Goal: Task Accomplishment & Management: Manage account settings

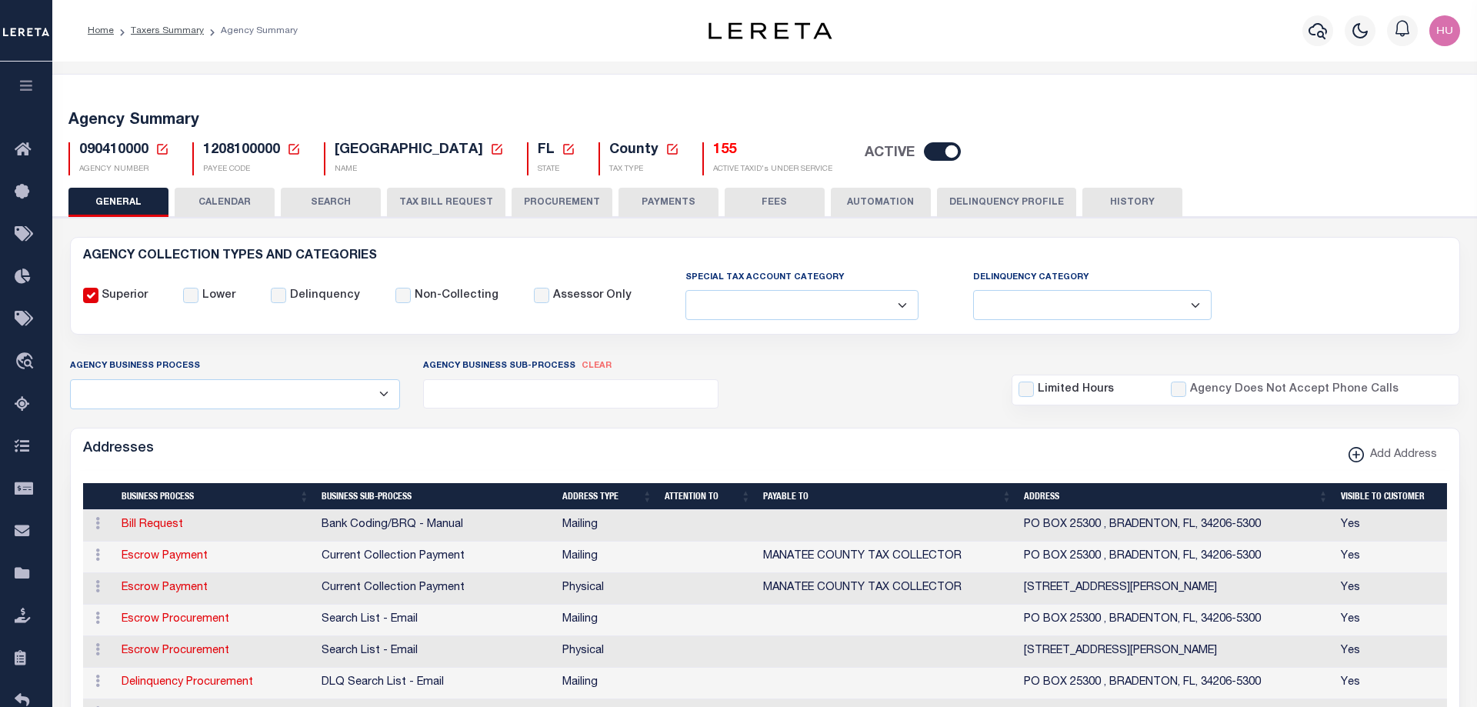
select select
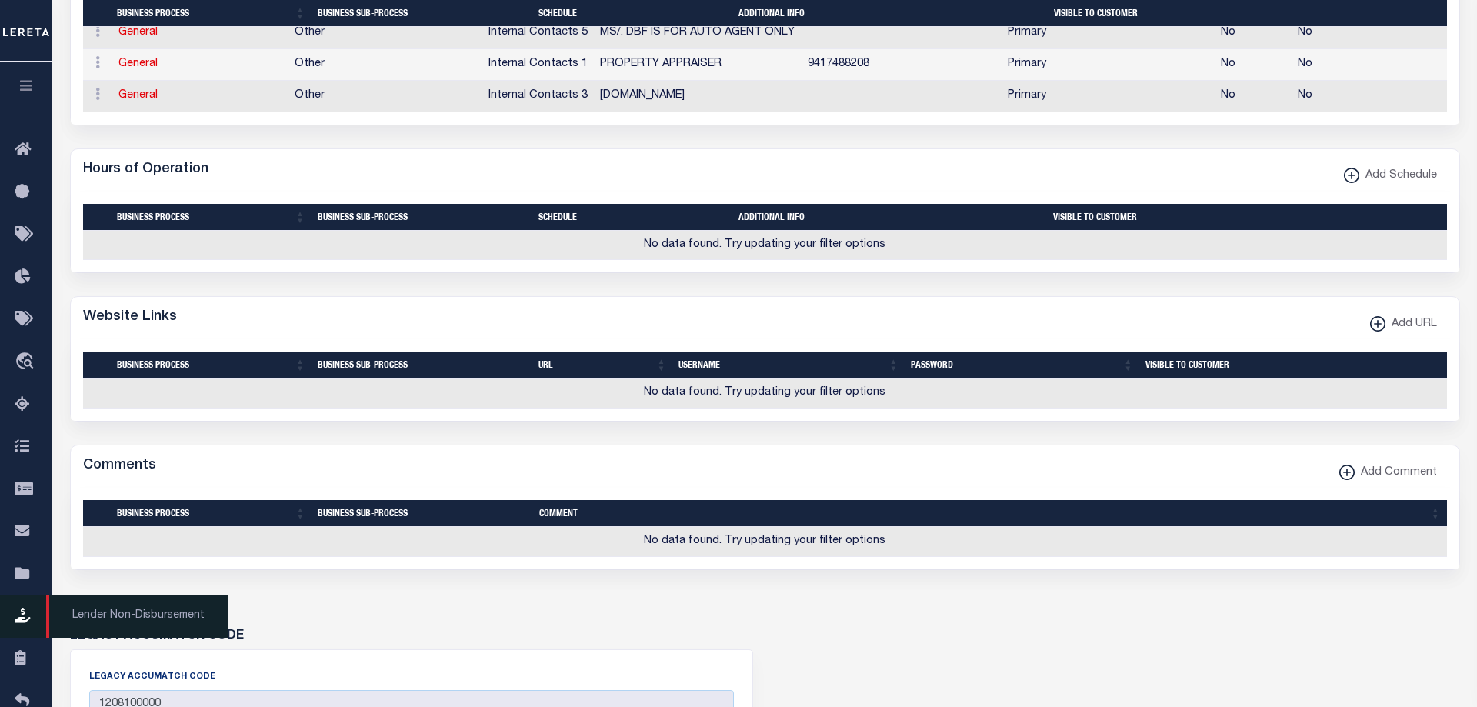
scroll to position [1160, 0]
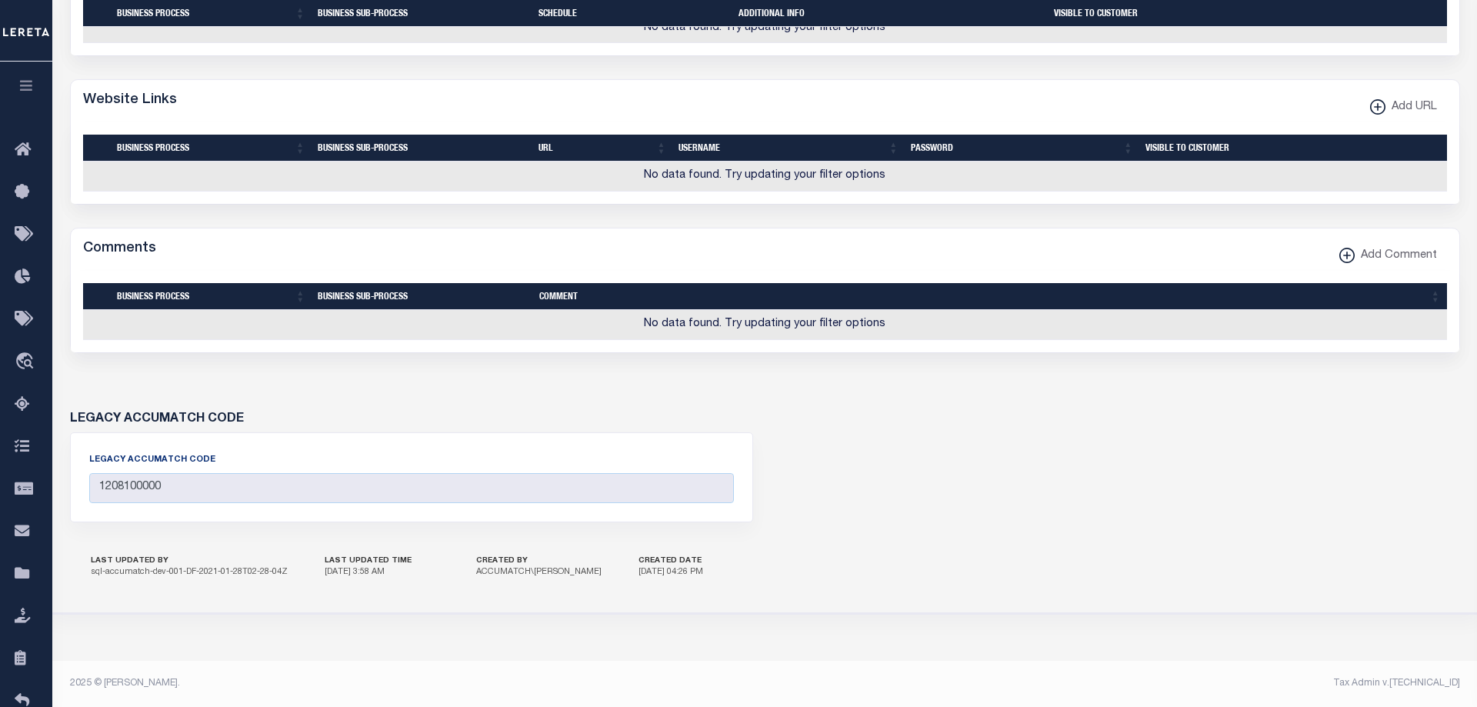
click at [27, 88] on icon "button" at bounding box center [27, 85] width 18 height 14
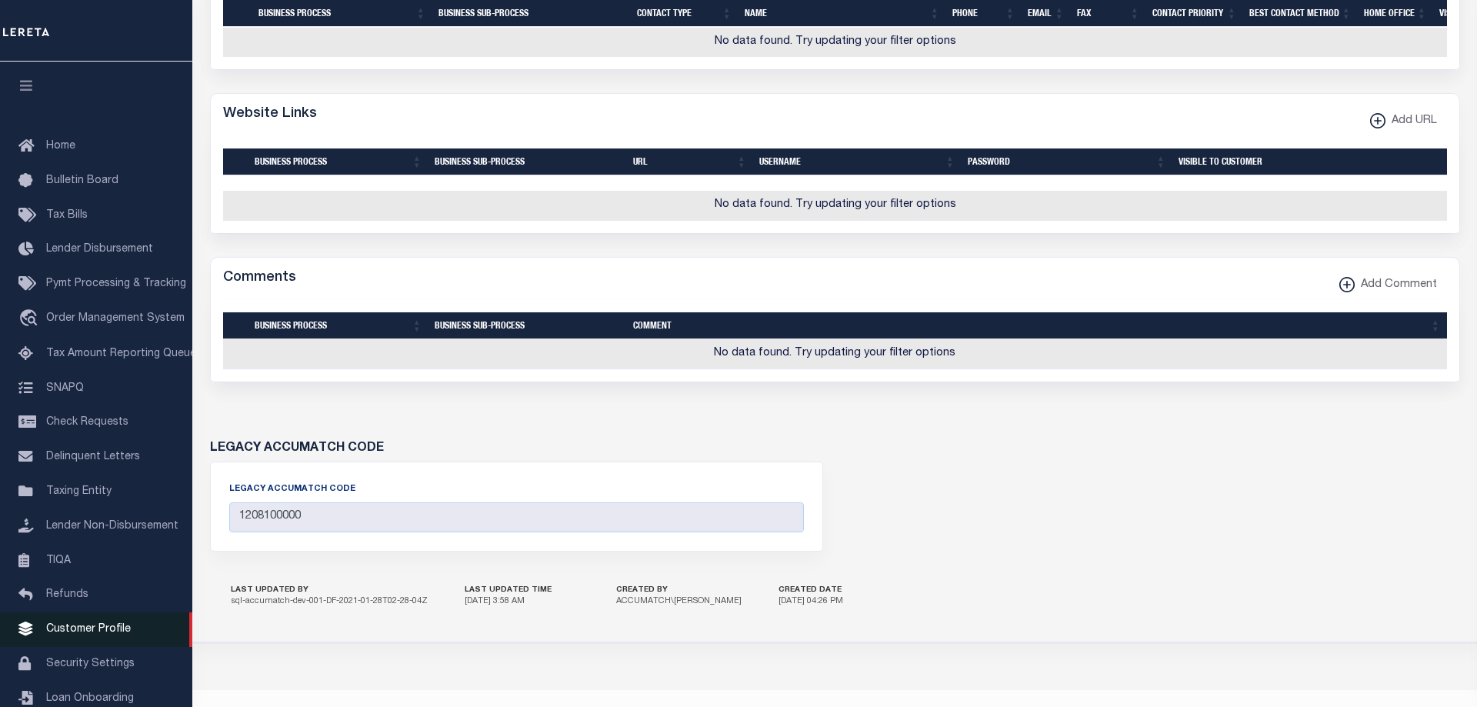
scroll to position [960, 0]
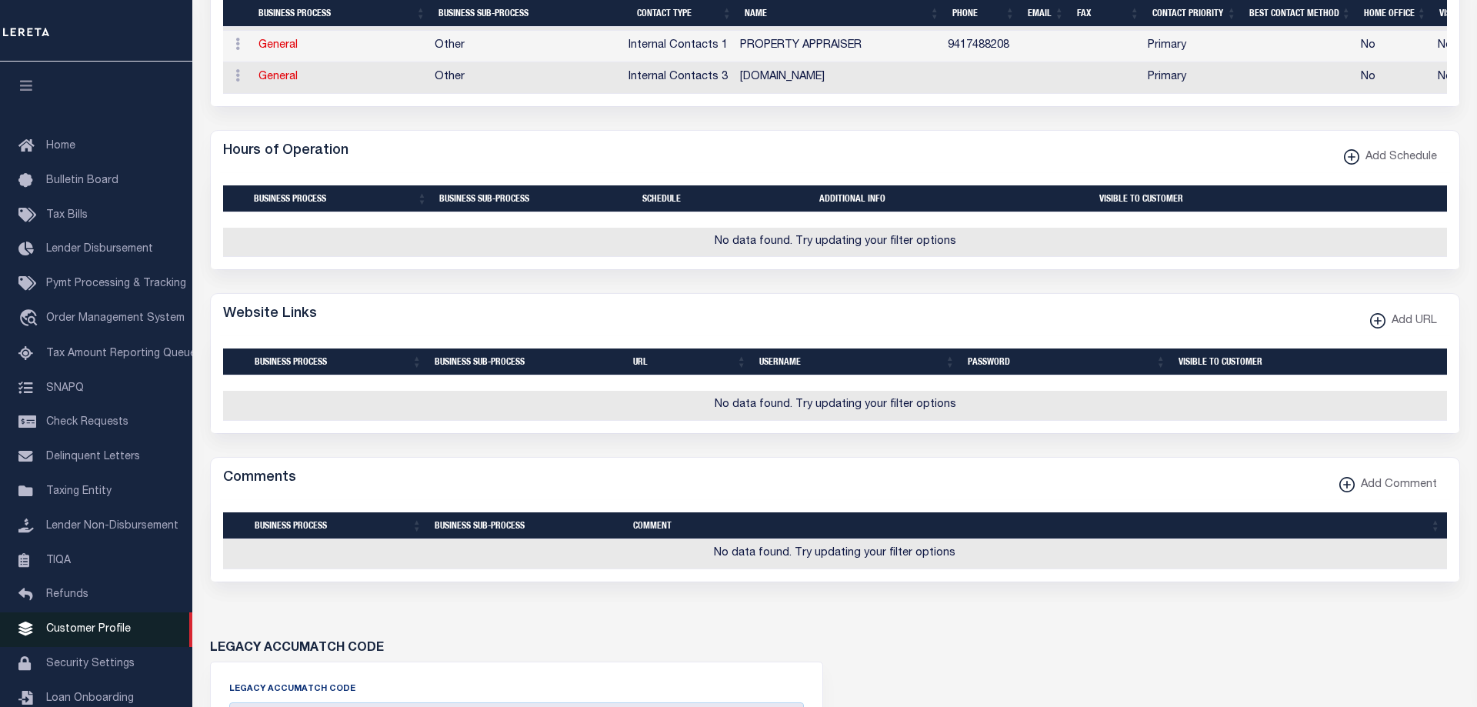
click at [78, 635] on span "Customer Profile" at bounding box center [88, 629] width 85 height 11
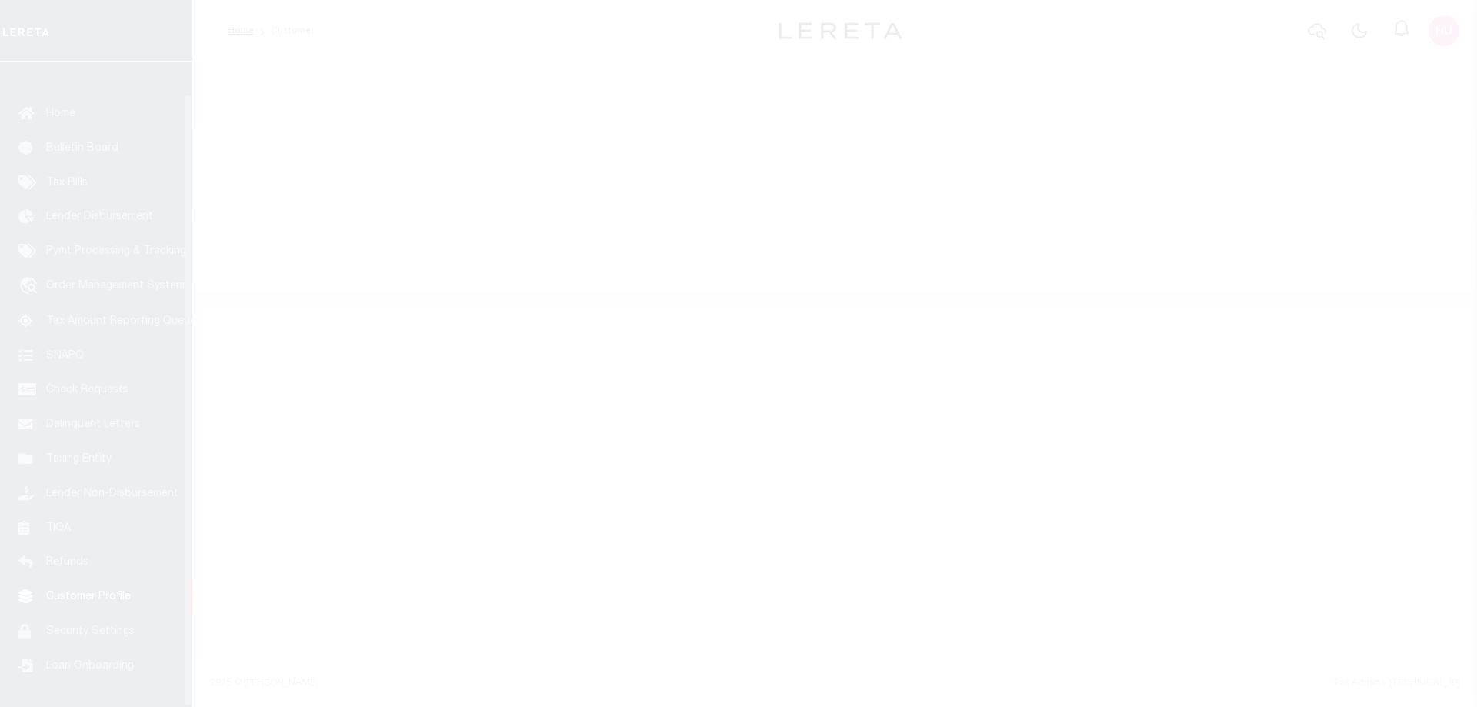
scroll to position [49, 0]
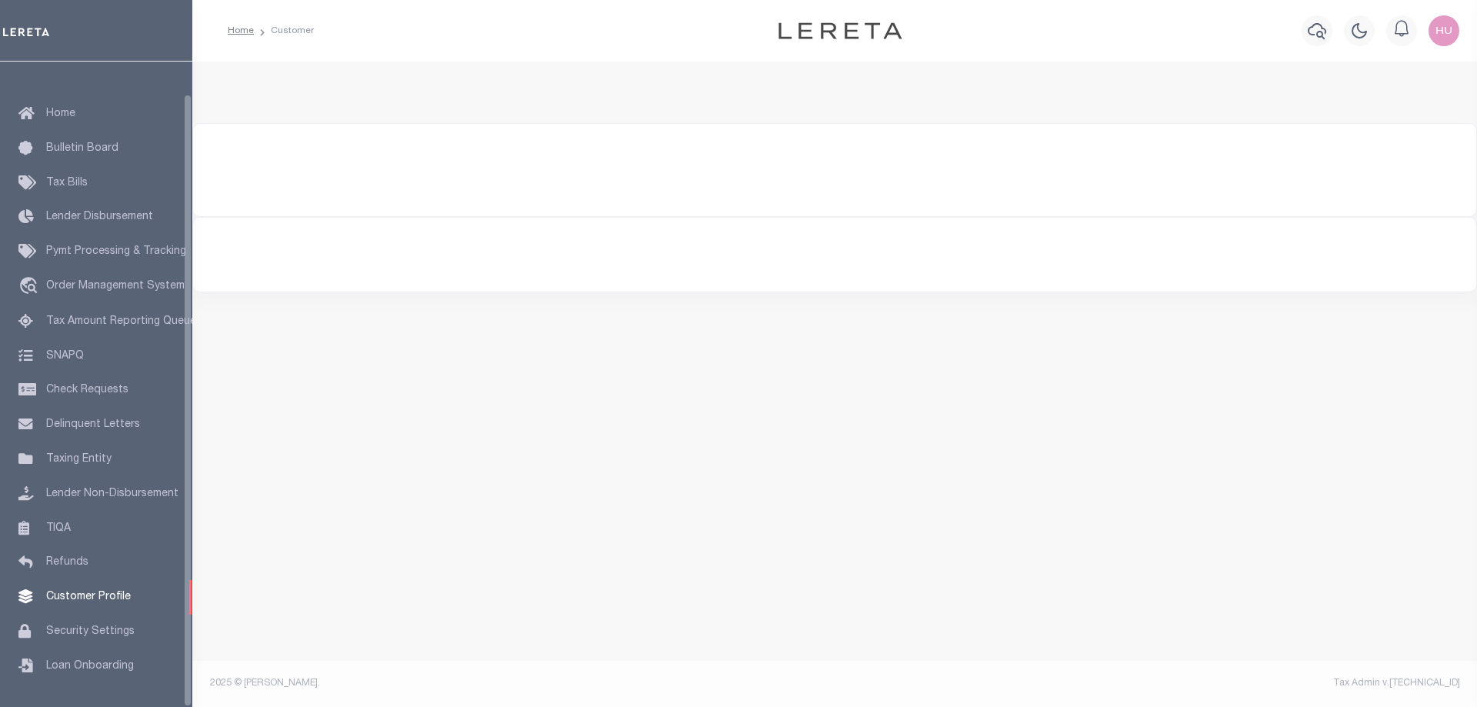
select select "2146"
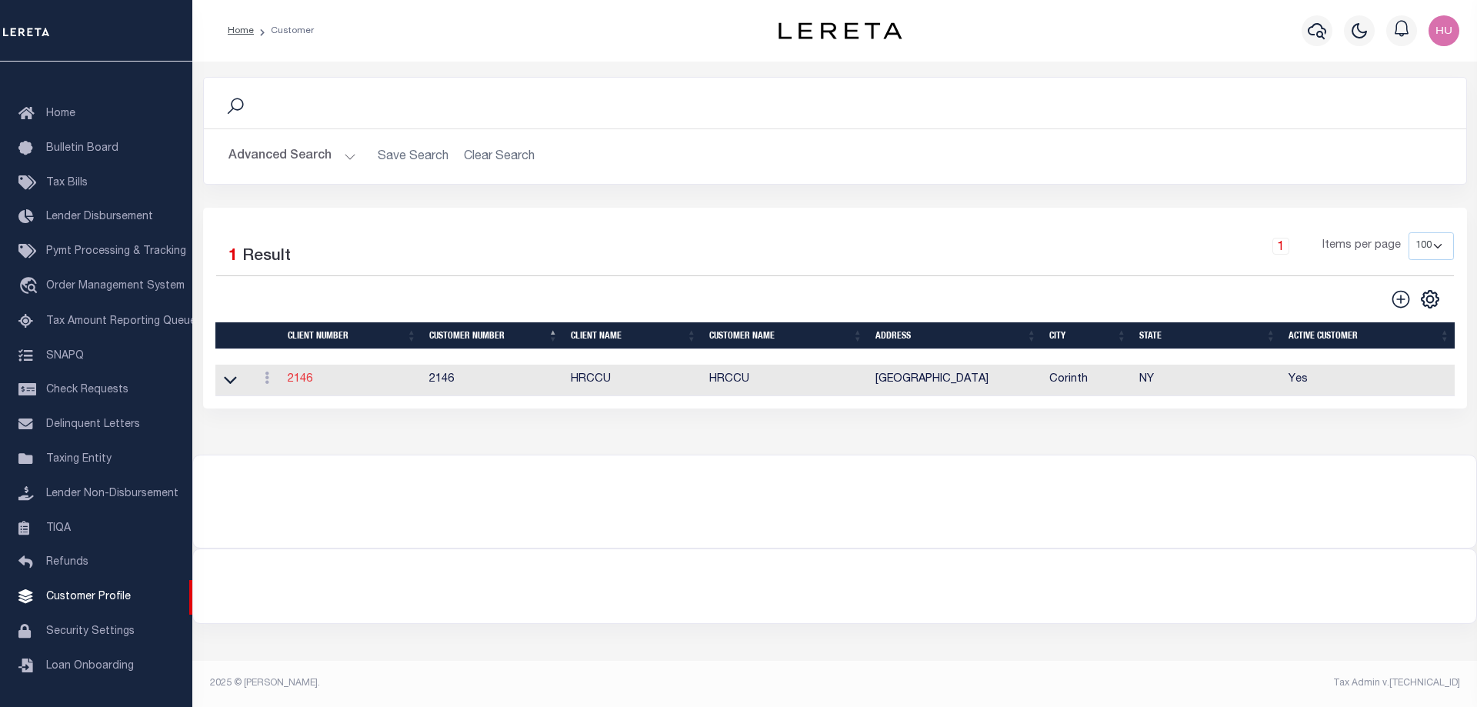
click at [305, 379] on link "2146" at bounding box center [300, 379] width 25 height 11
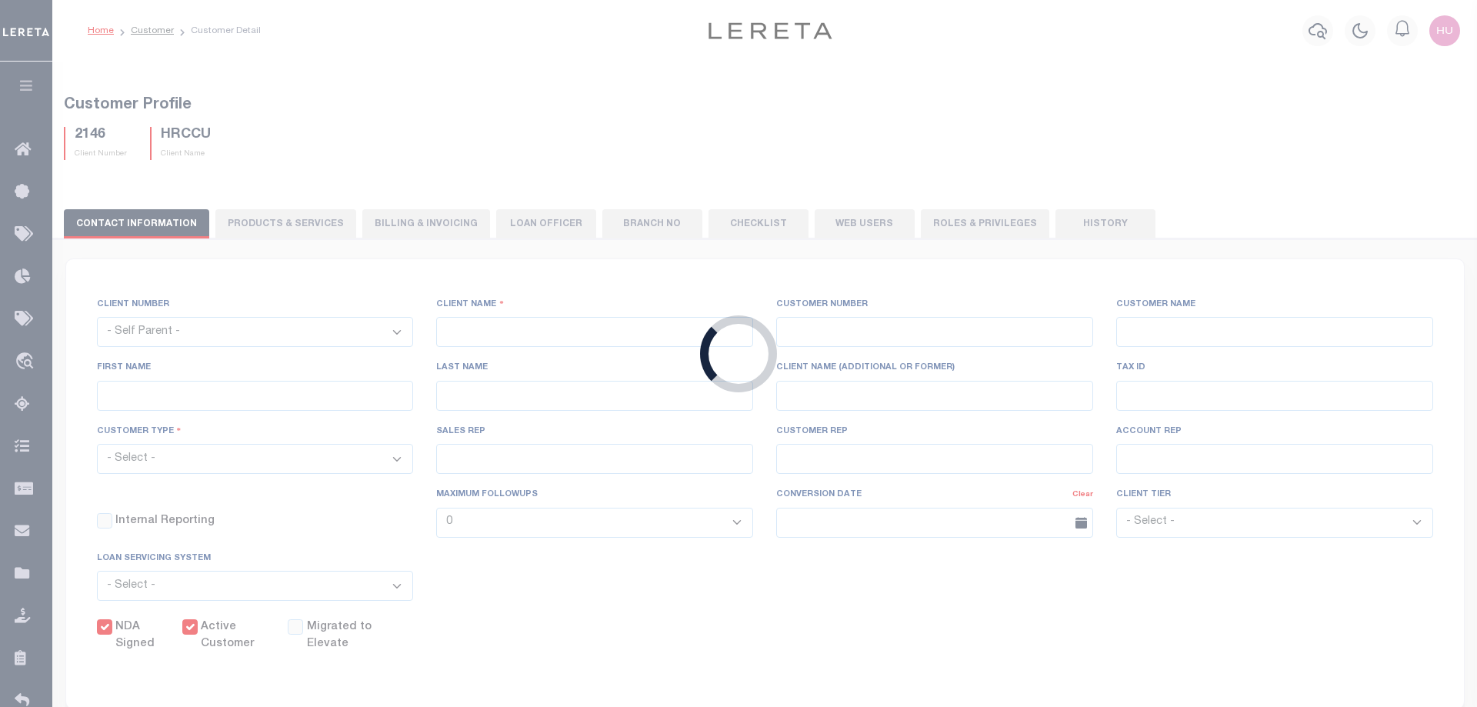
type input "HRCCU"
type input "2146"
type input "HRCCU"
type input "Catherine"
type input "Carpenter"
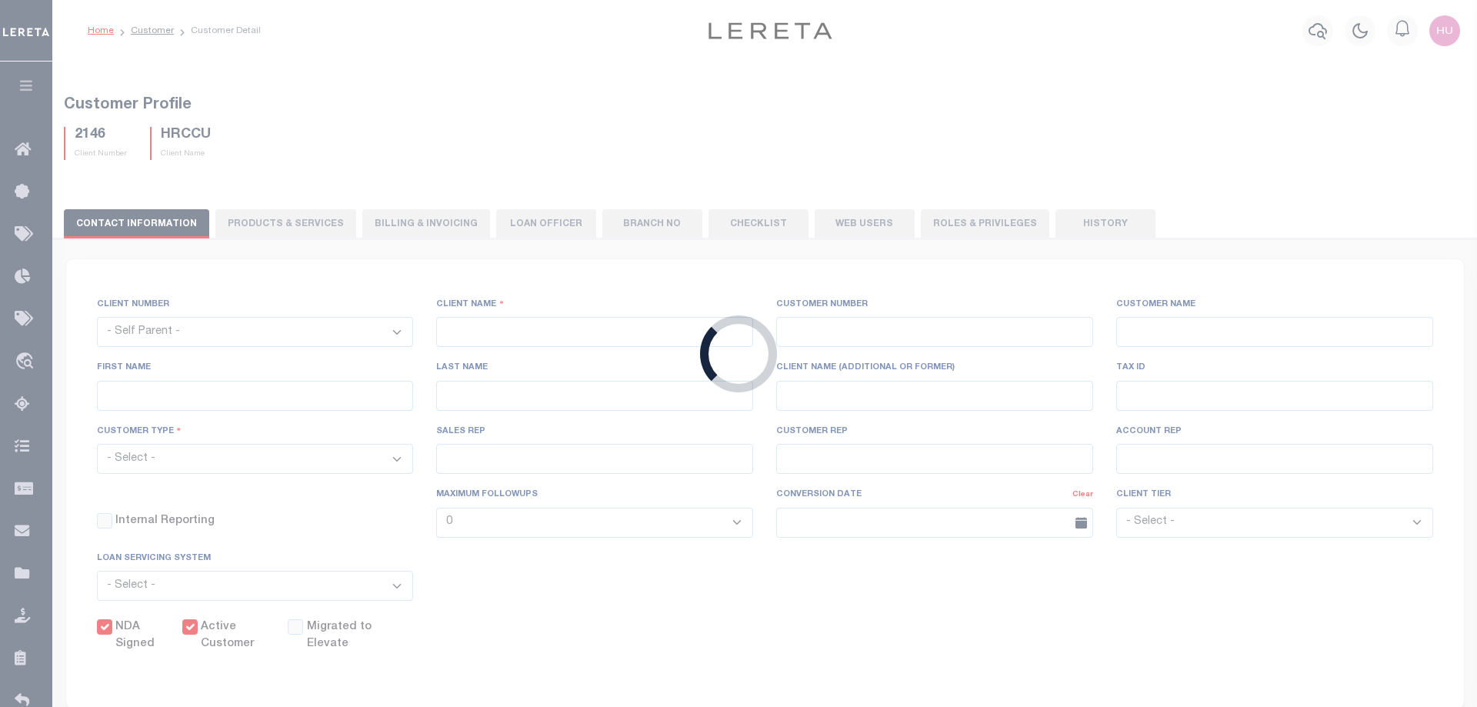
select select "Residential"
type input "Dennis Gassoway"
type input "Paula Kitchens"
type input "Beth Wiebe"
select select "FIS"
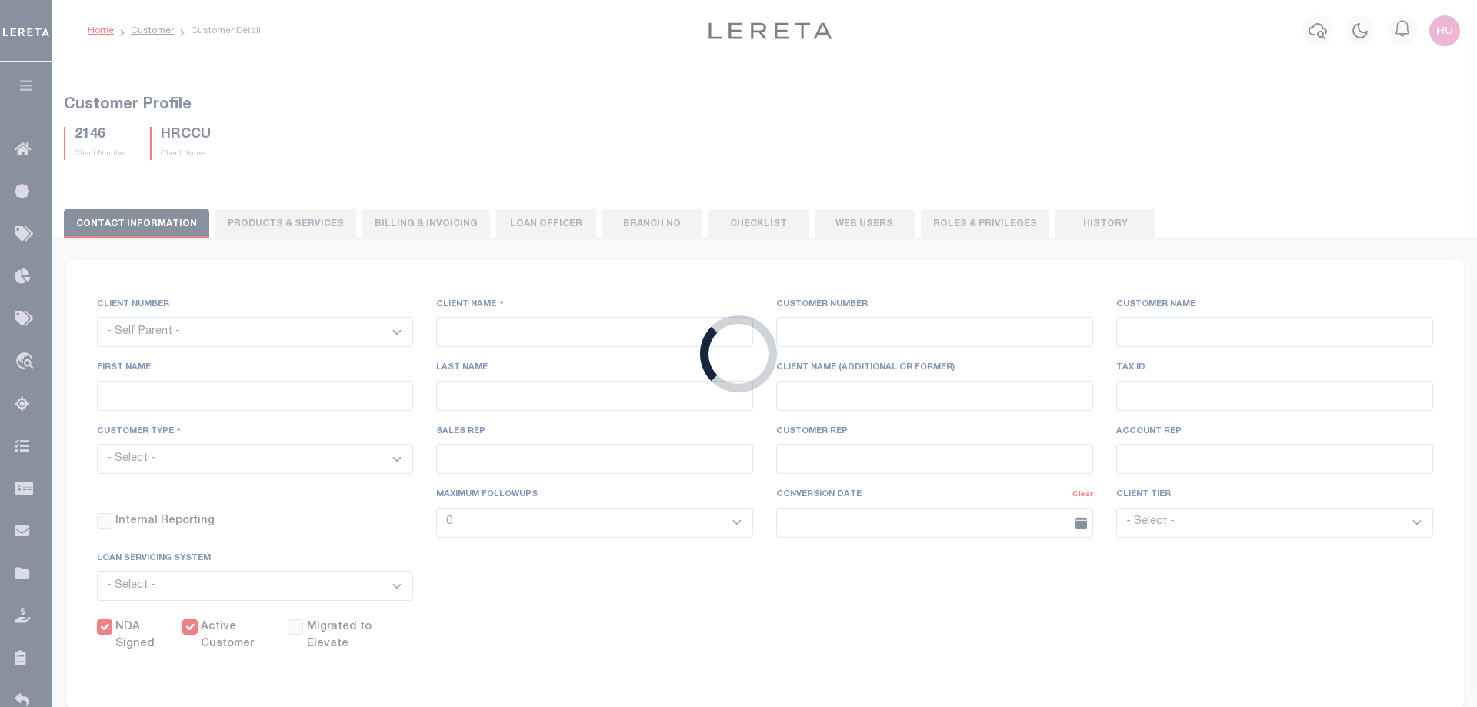
checkbox input "true"
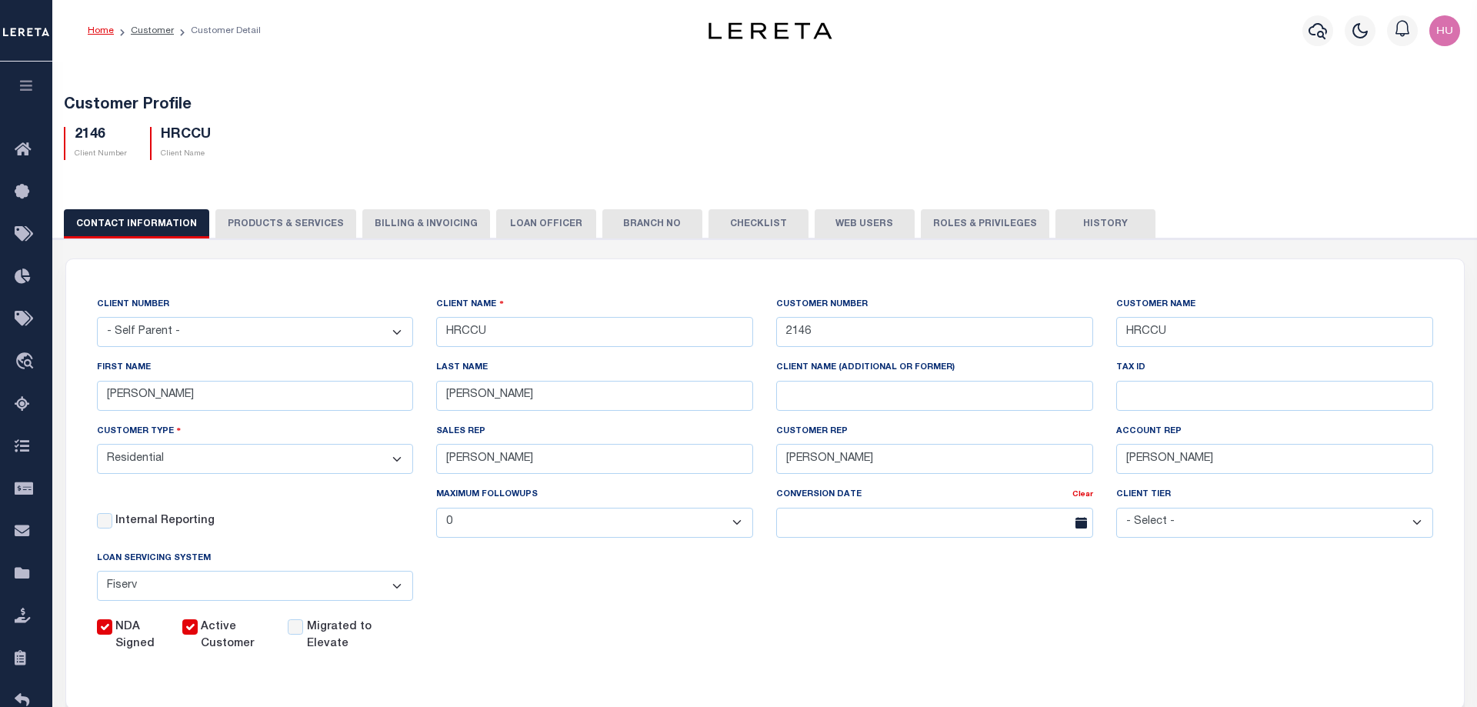
click at [297, 220] on button "PRODUCTS & SERVICES" at bounding box center [285, 223] width 141 height 29
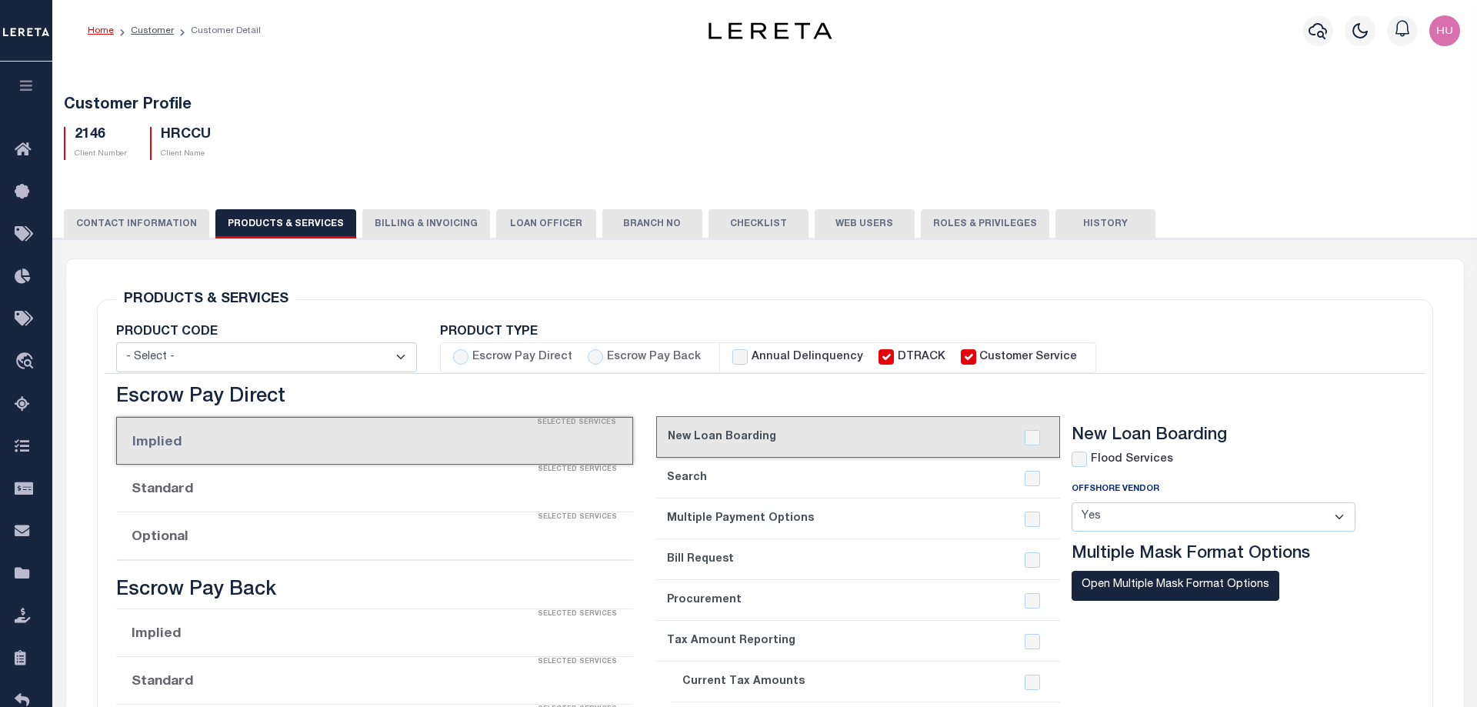
select select "STX"
radio input "true"
checkbox input "true"
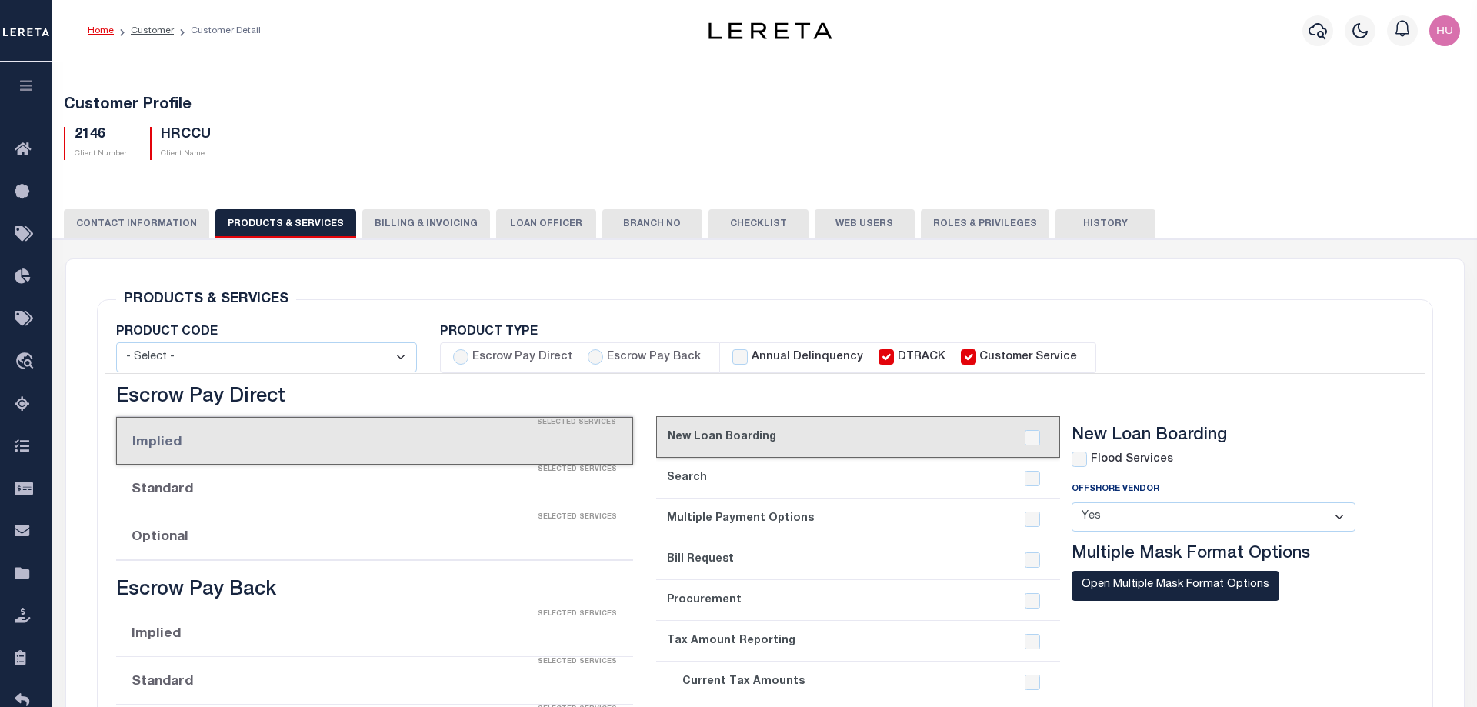
checkbox input "true"
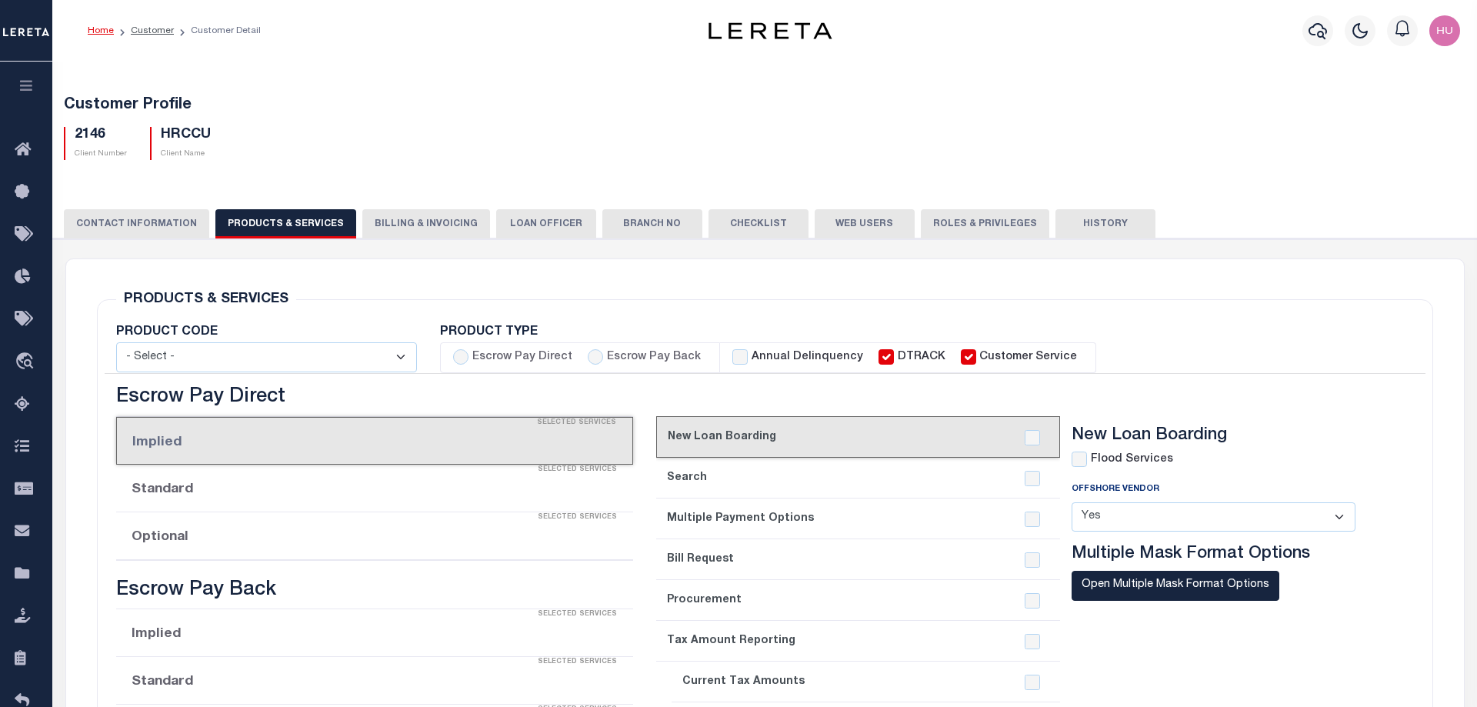
checkbox input "true"
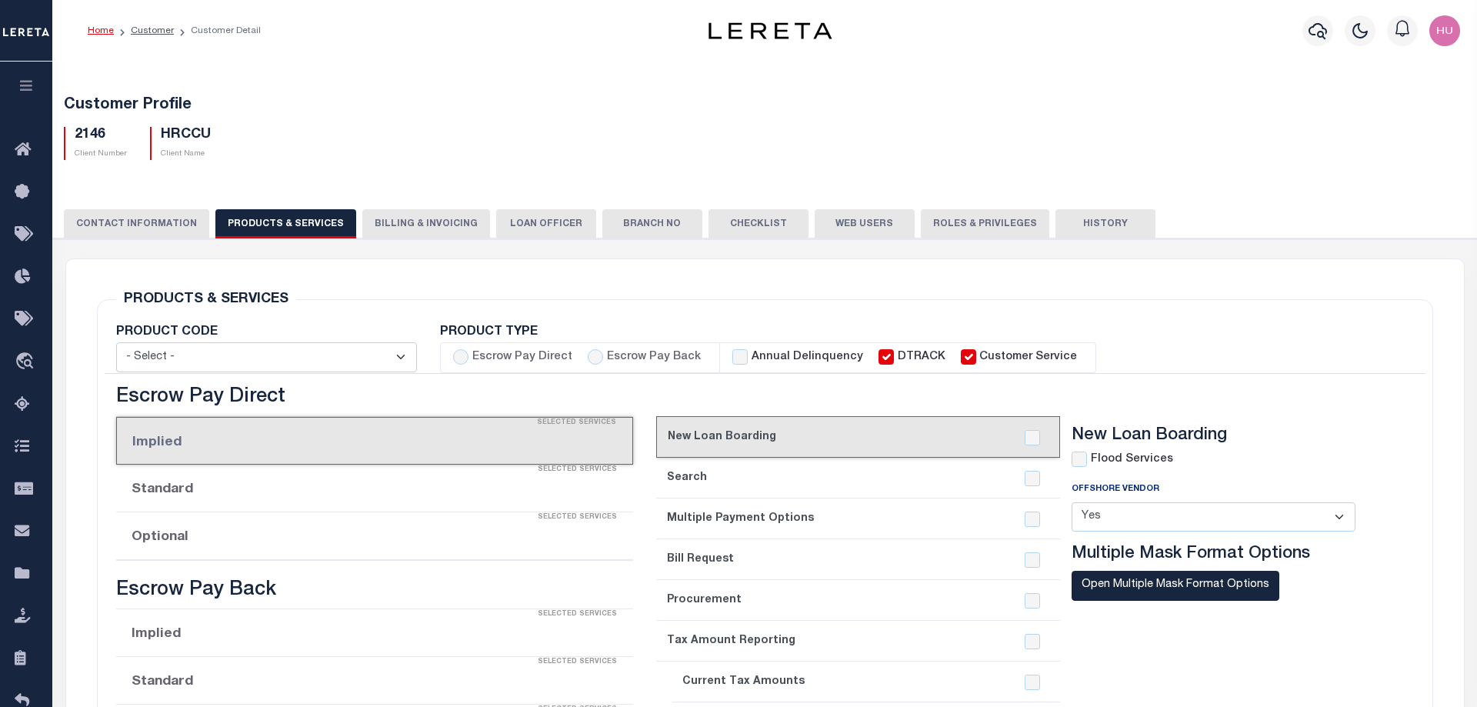
checkbox input "true"
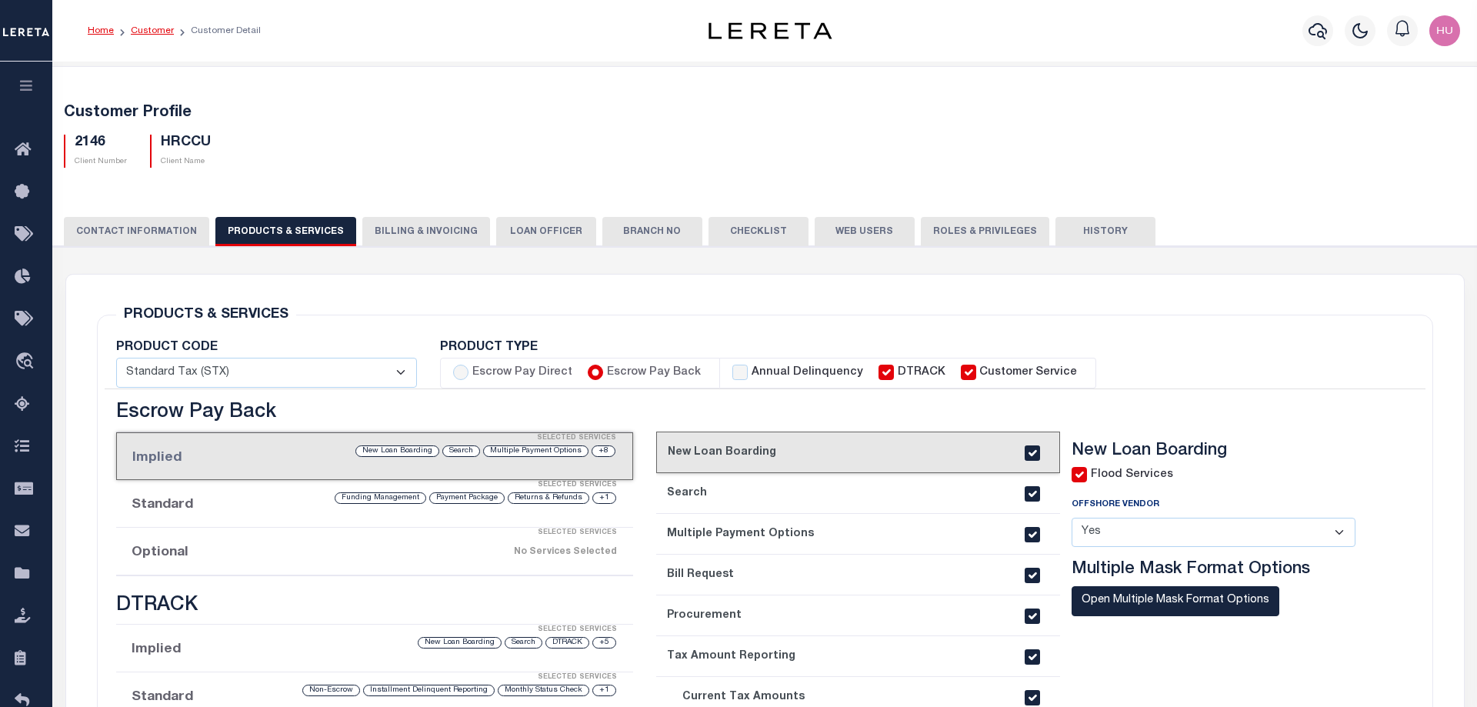
click at [145, 26] on link "Customer" at bounding box center [152, 30] width 43 height 9
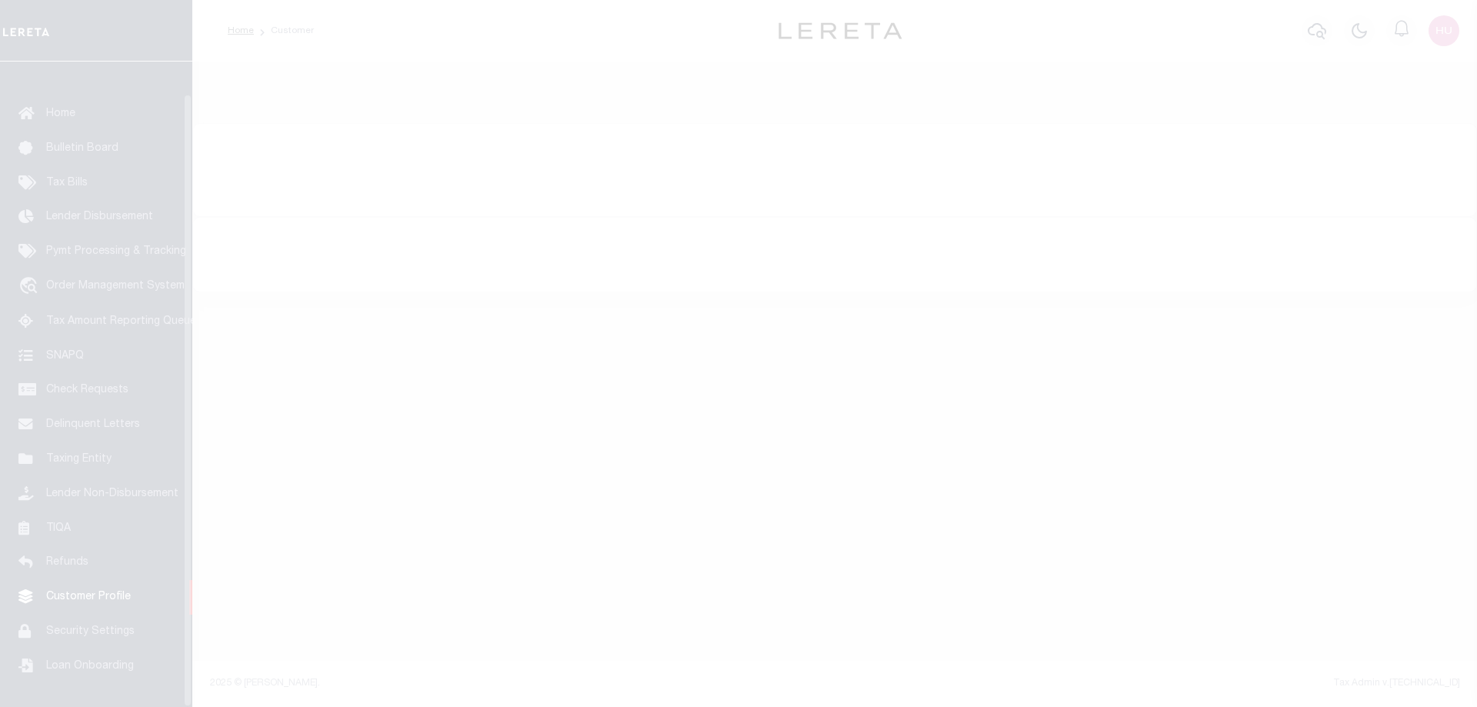
scroll to position [49, 0]
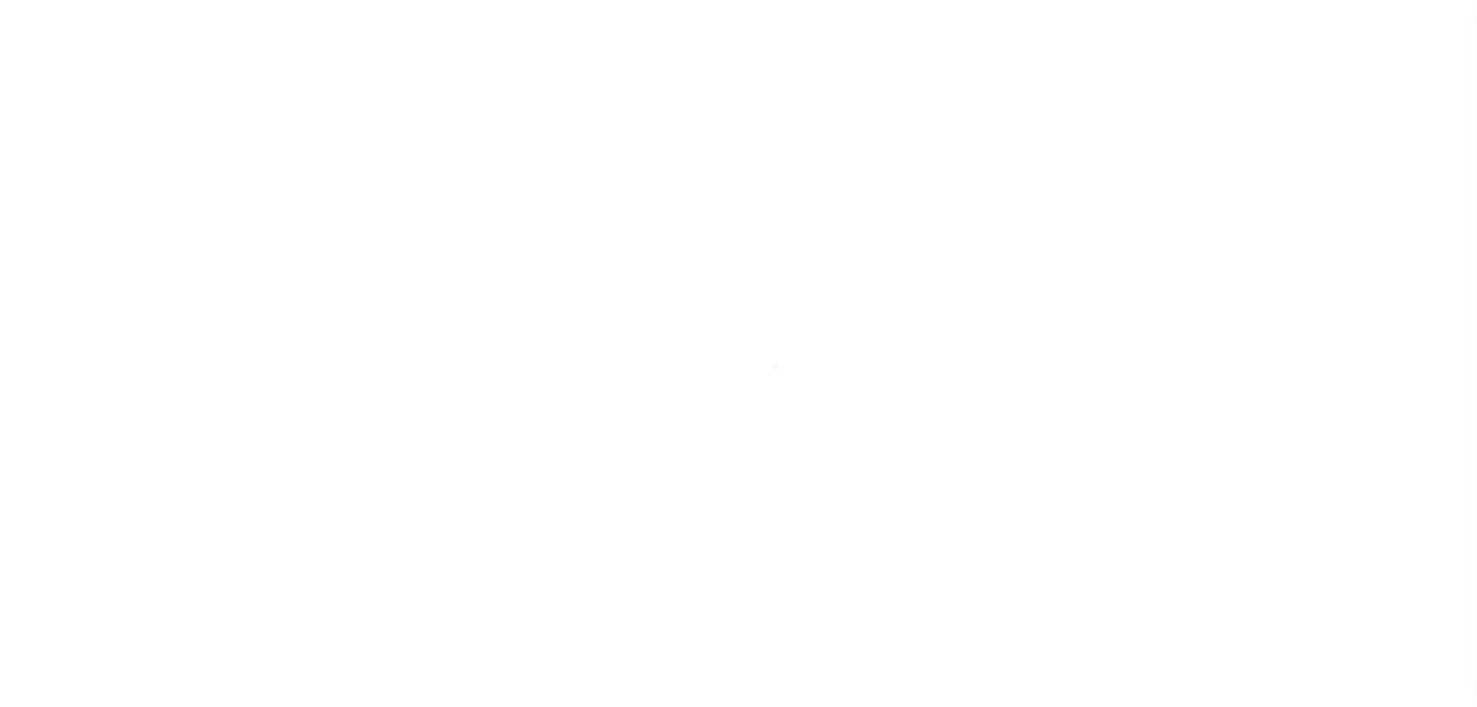
select select "Residential"
select select "FIS"
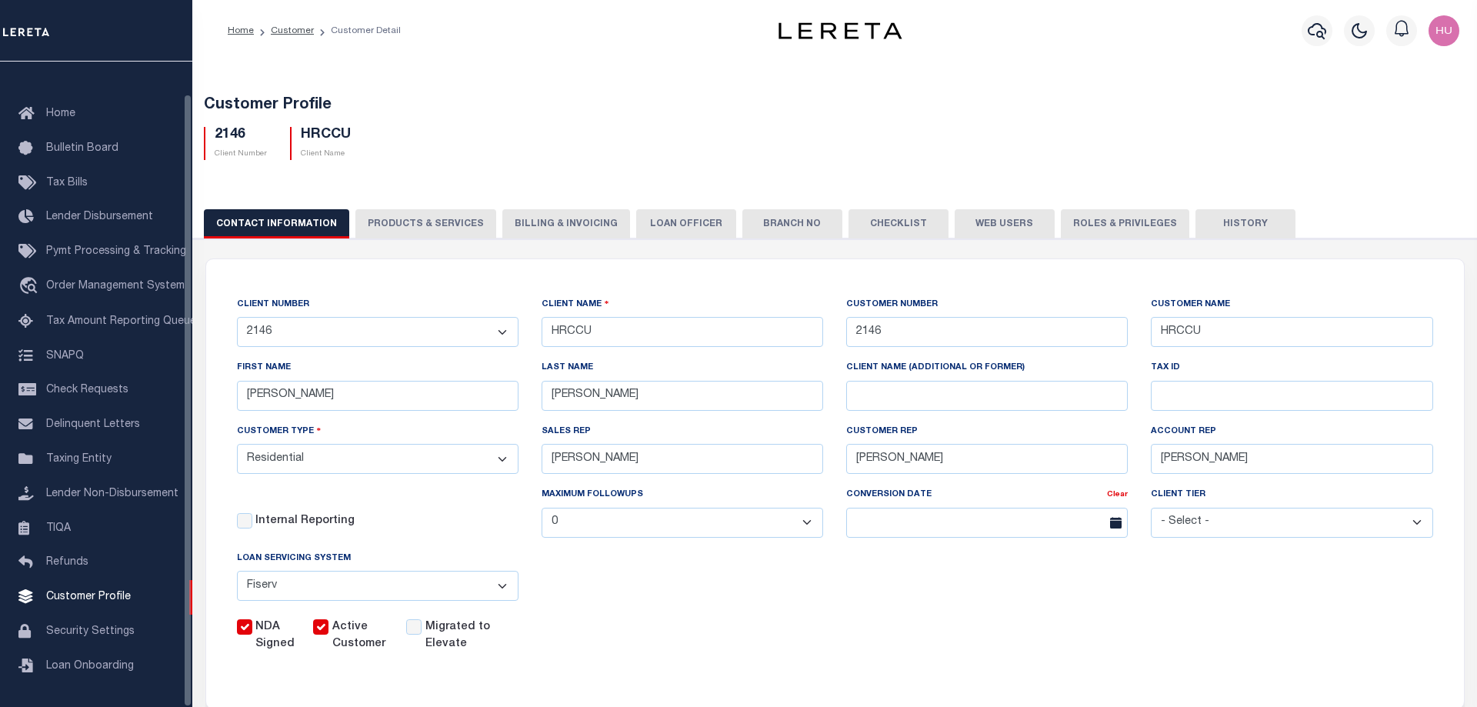
click at [505, 71] on div "Customer Profile 2146 Client Number HRCCU Client Name" at bounding box center [835, 675] width 1301 height 1235
click at [426, 229] on button "PRODUCTS & SERVICES" at bounding box center [425, 223] width 141 height 29
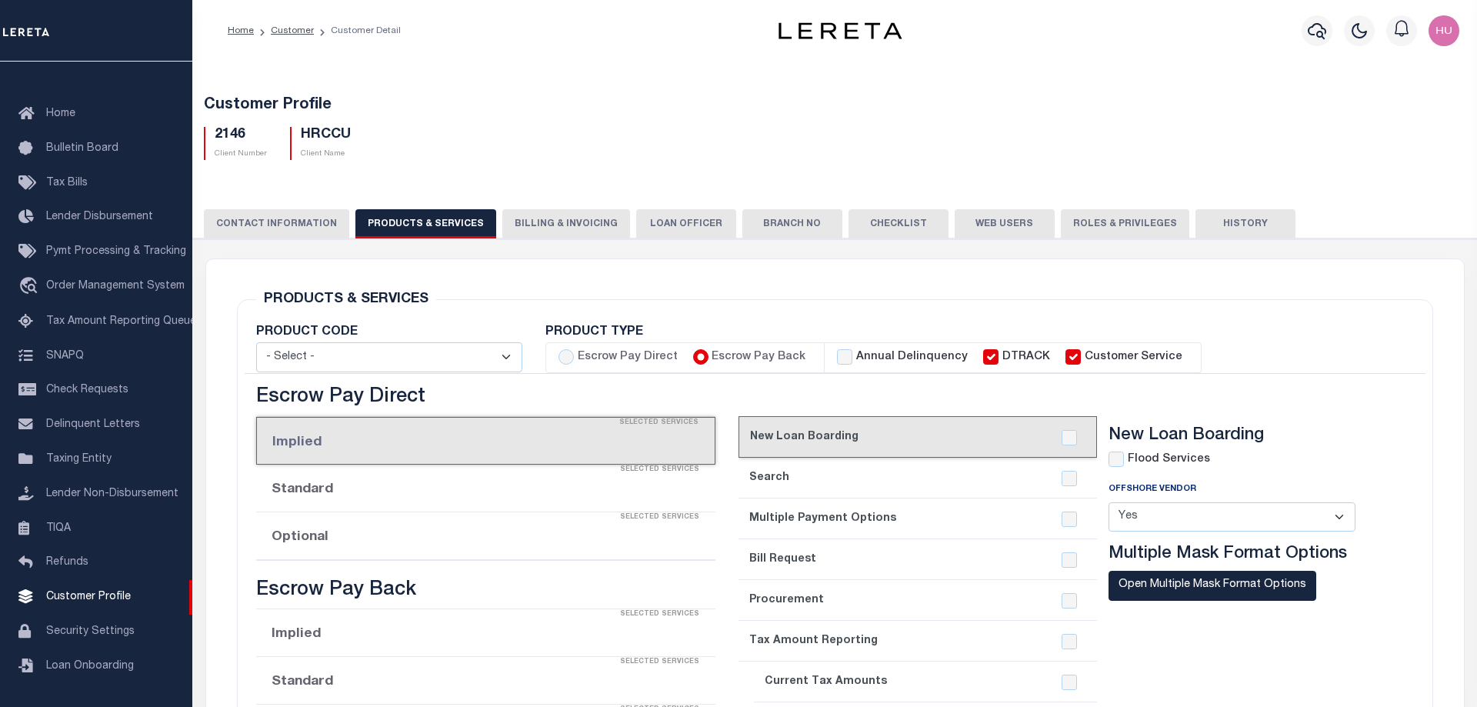
select select "STX"
checkbox input "true"
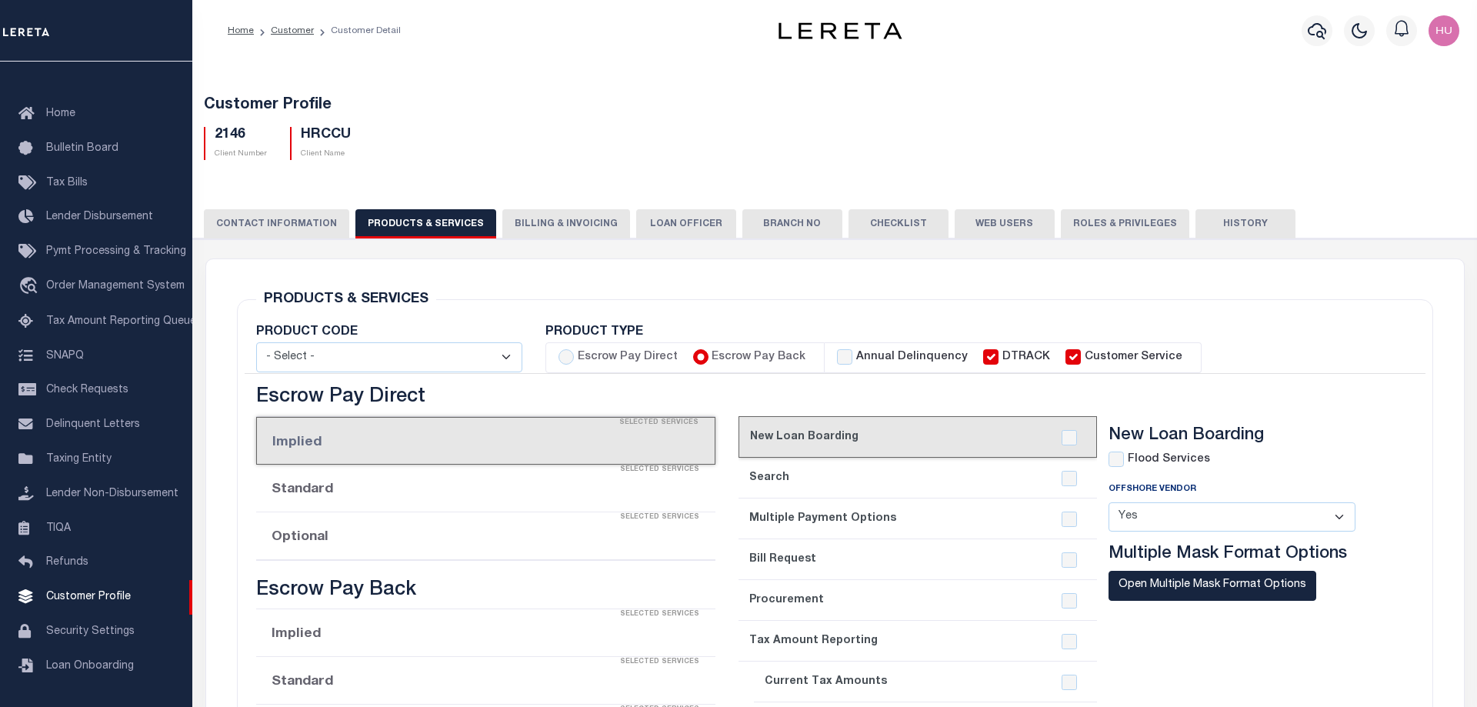
checkbox input "true"
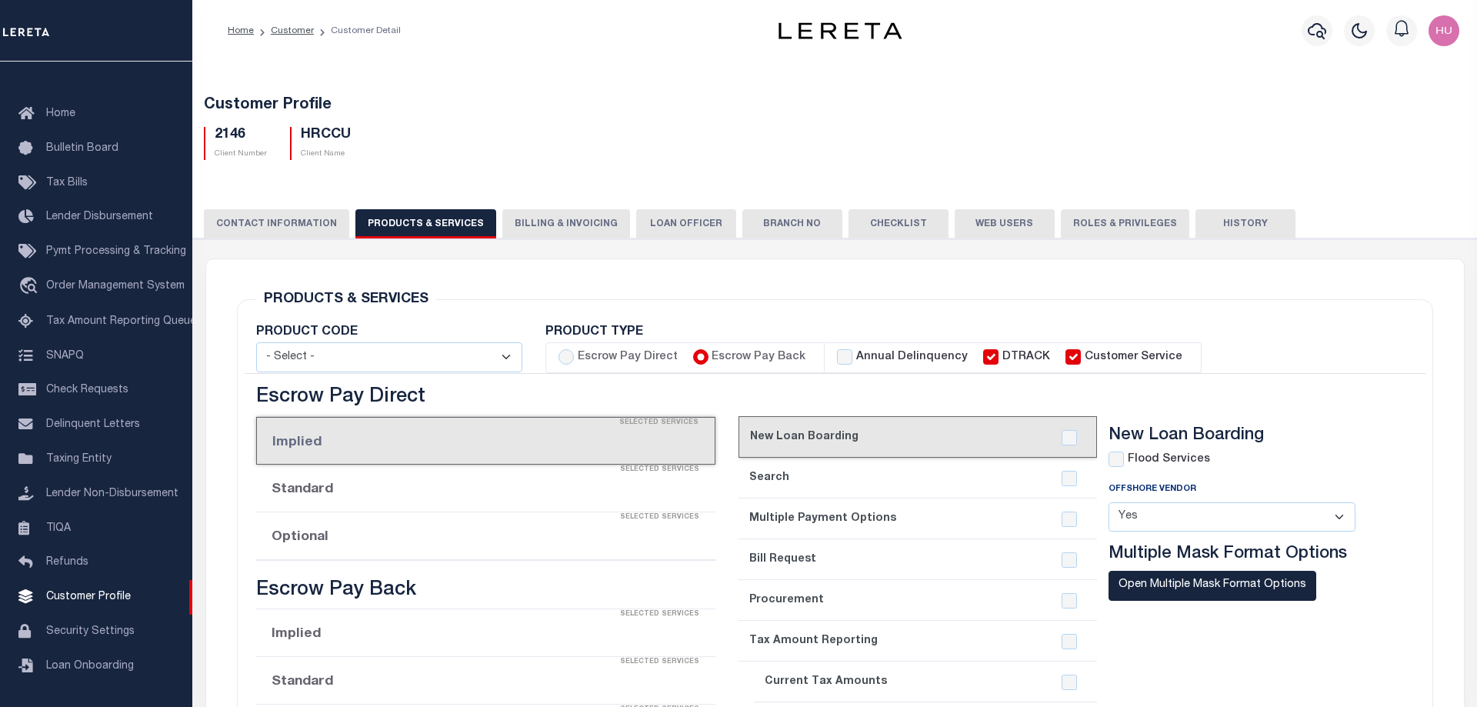
checkbox input "true"
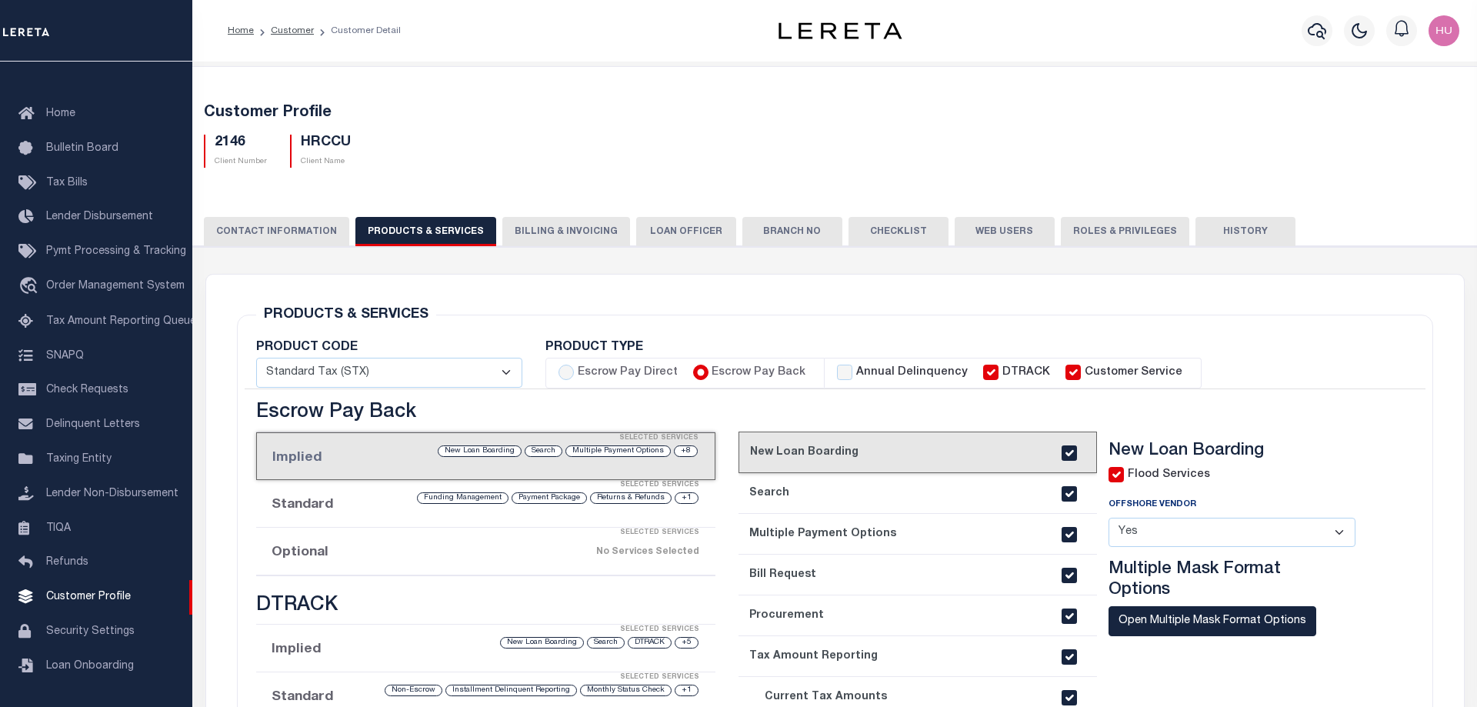
click at [855, 164] on div "2146 Client Number HRCCU Client Name" at bounding box center [834, 144] width 1285 height 45
click at [298, 32] on link "Customer" at bounding box center [292, 30] width 43 height 9
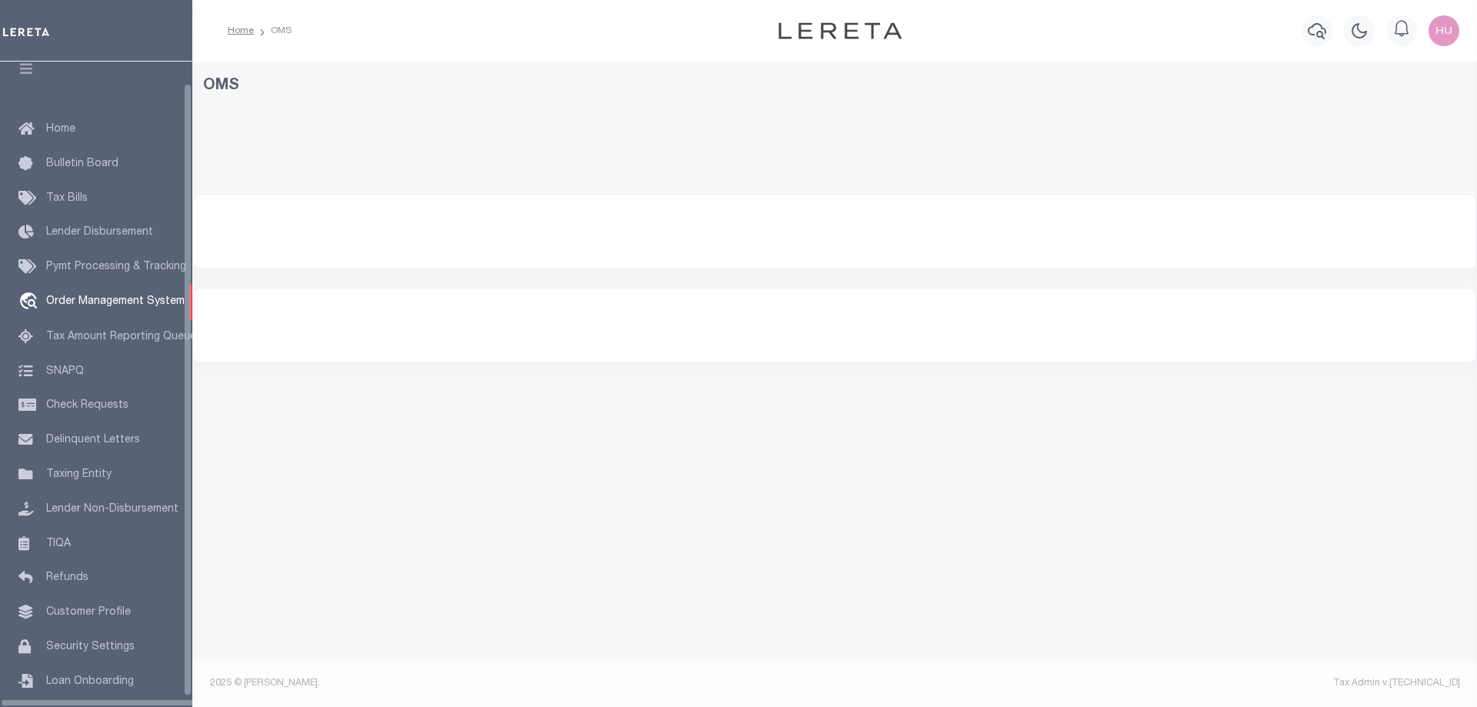
scroll to position [49, 0]
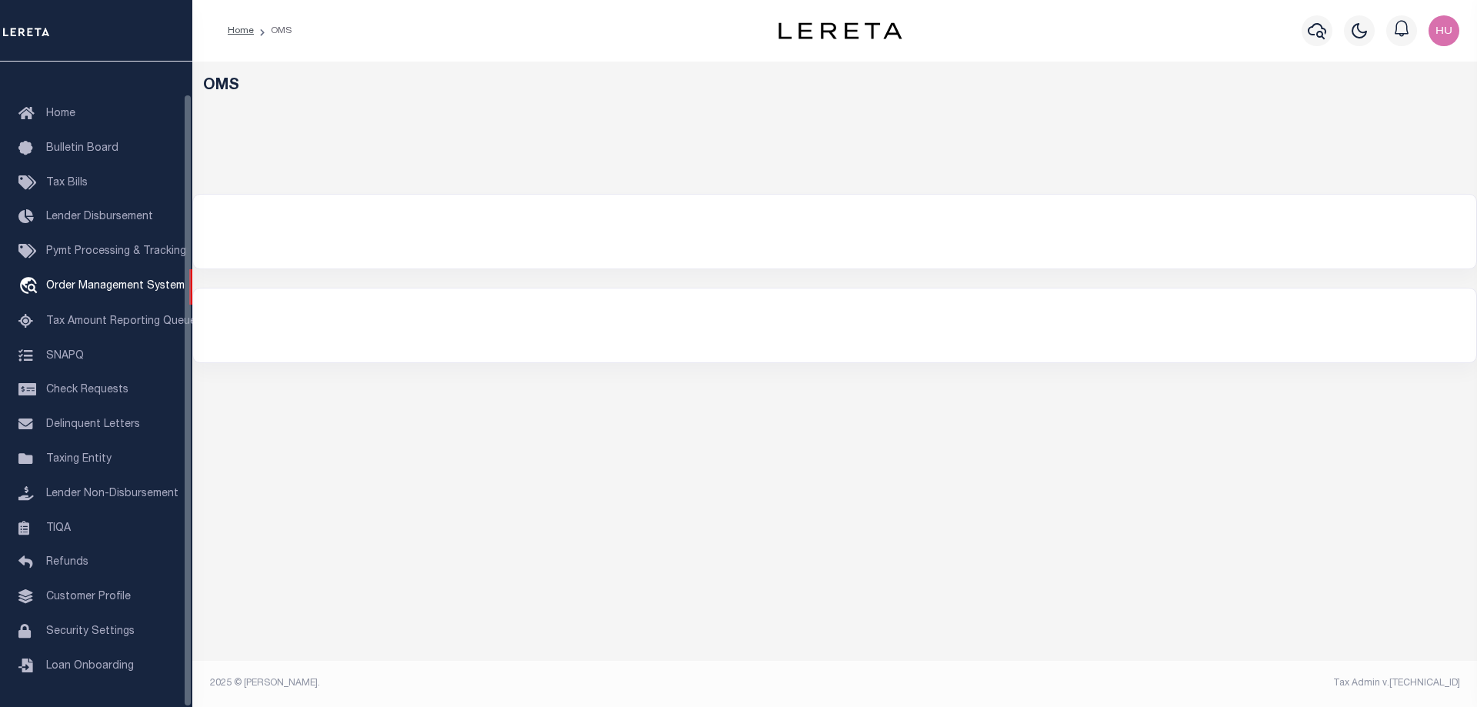
select select "200"
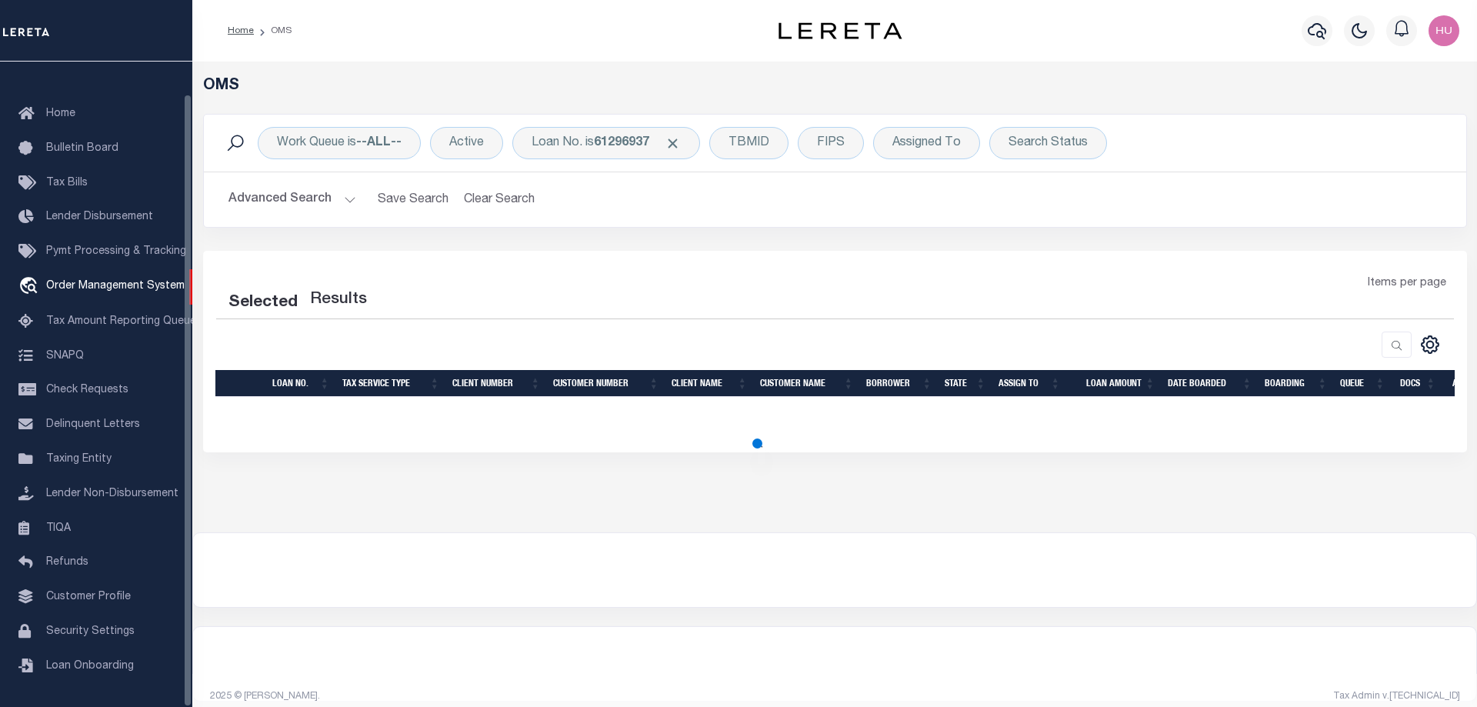
select select "200"
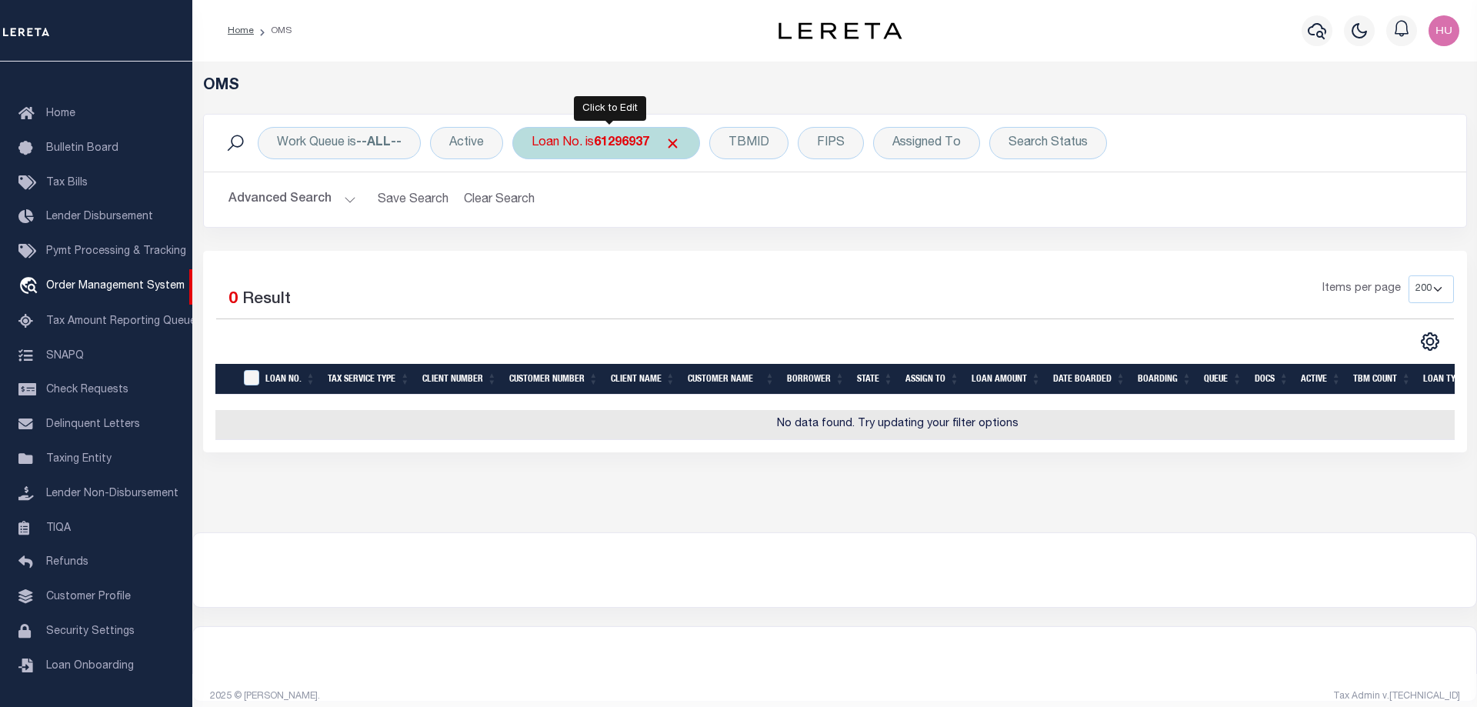
click at [611, 143] on b "61296937" at bounding box center [621, 143] width 55 height 12
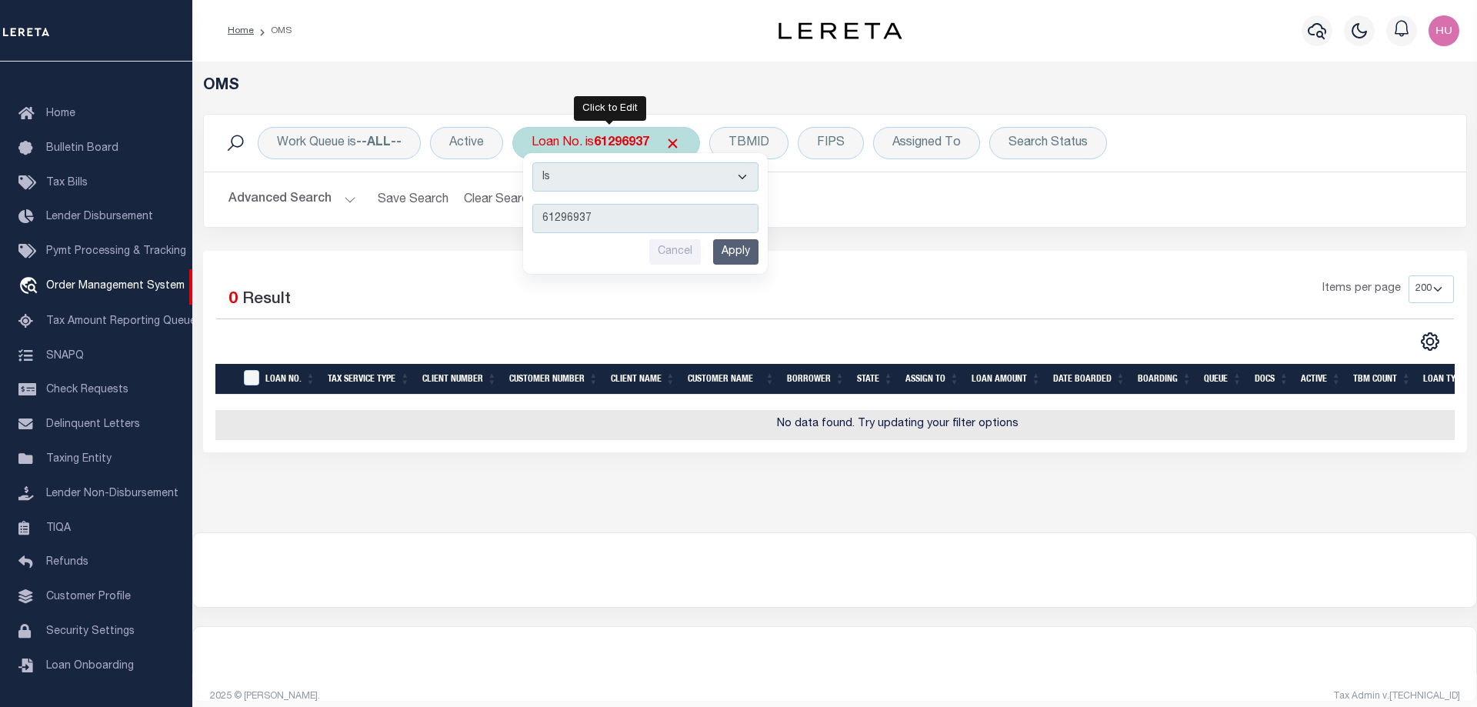
type input "3482400"
click at [681, 143] on span "Click to Remove" at bounding box center [673, 143] width 16 height 16
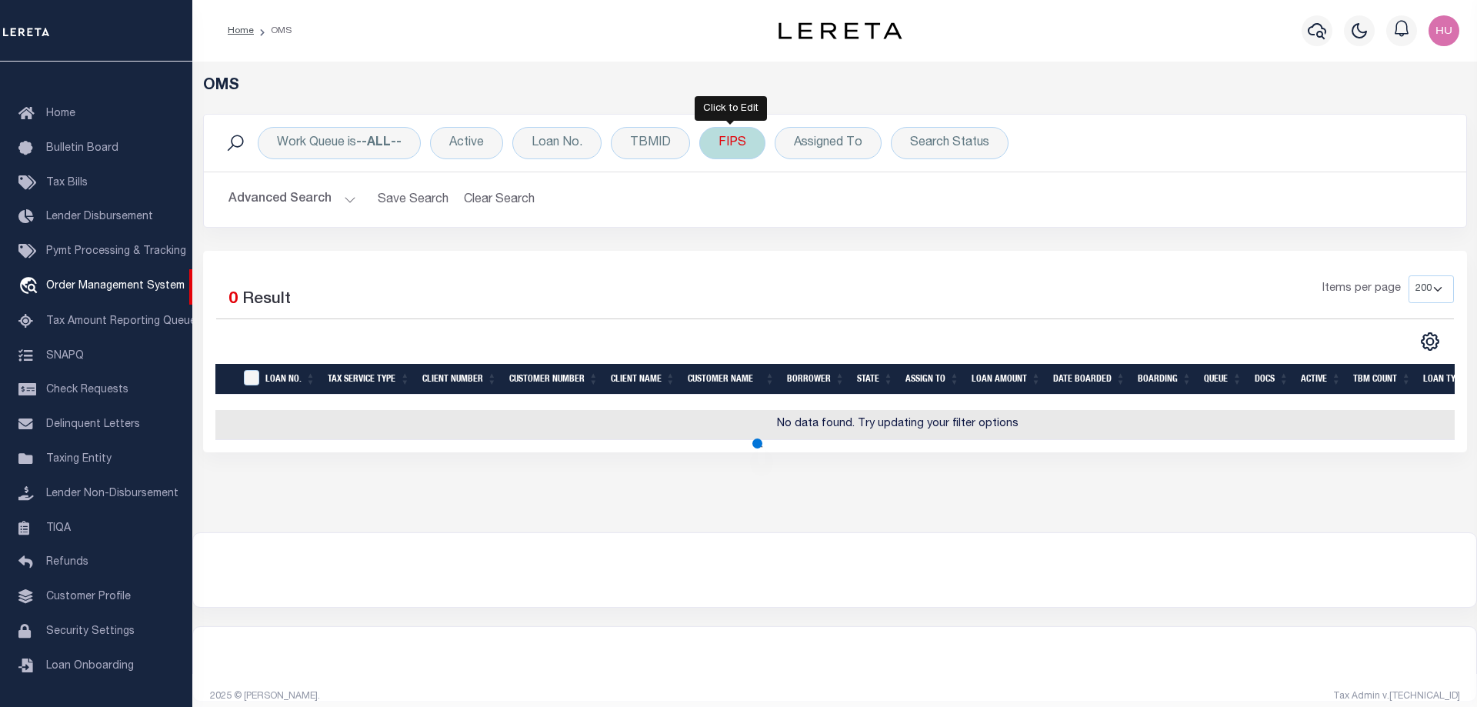
click at [739, 146] on div "FIPS" at bounding box center [732, 143] width 66 height 32
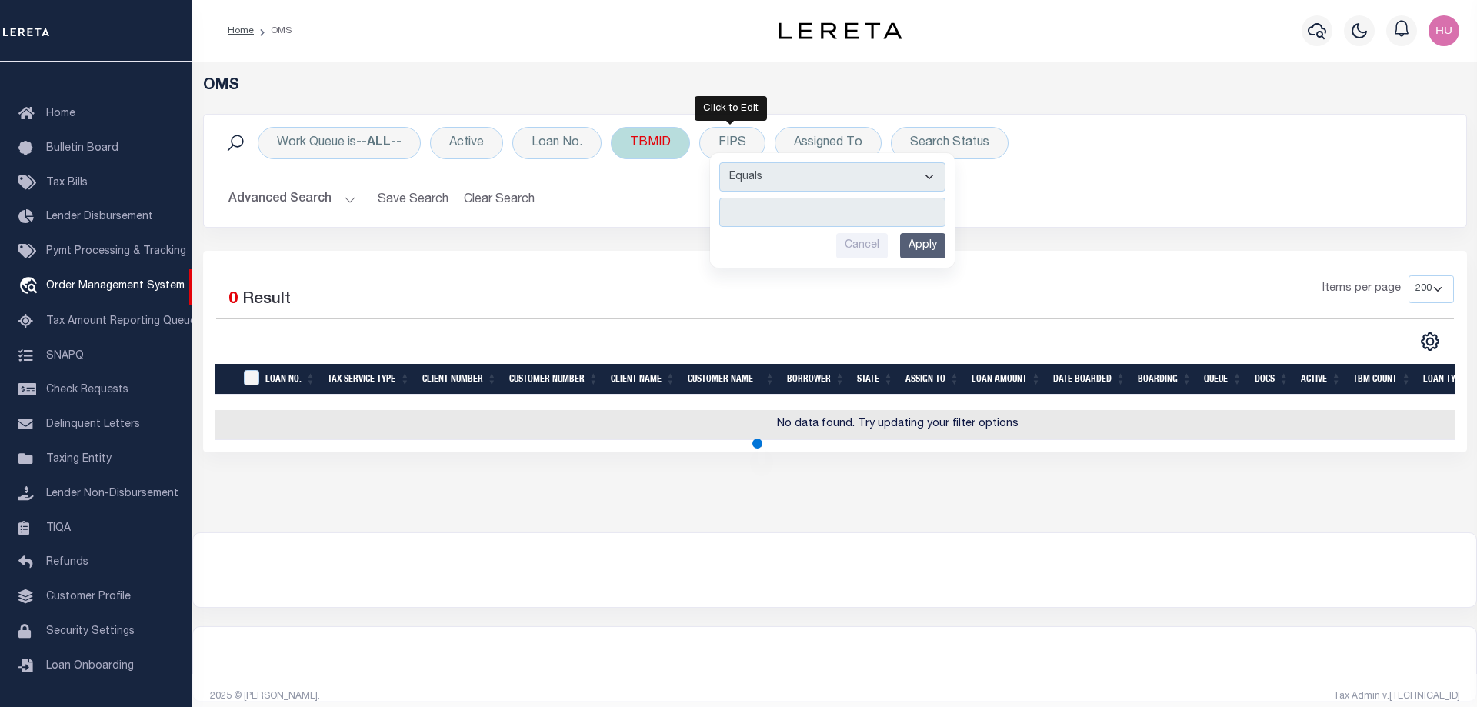
click at [640, 145] on div "TBMID" at bounding box center [650, 143] width 79 height 32
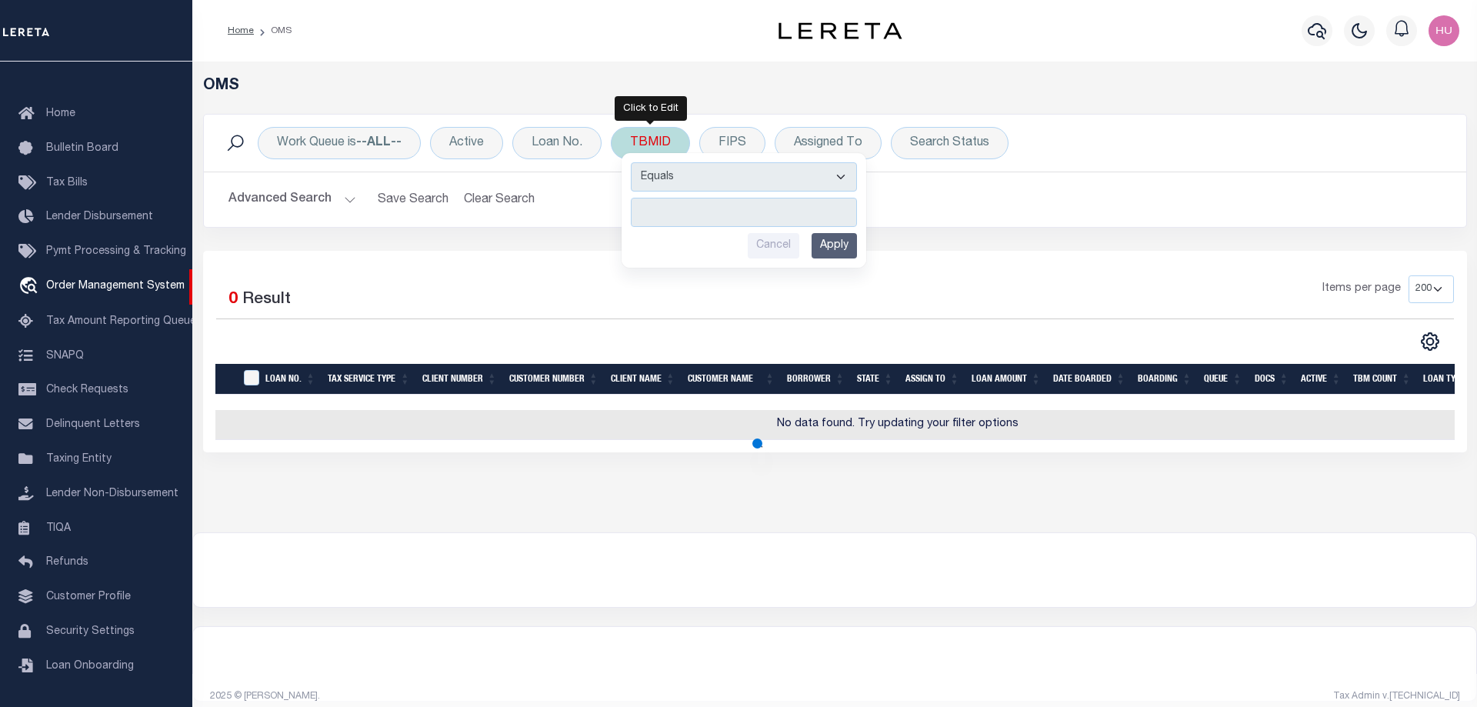
type input "3482400"
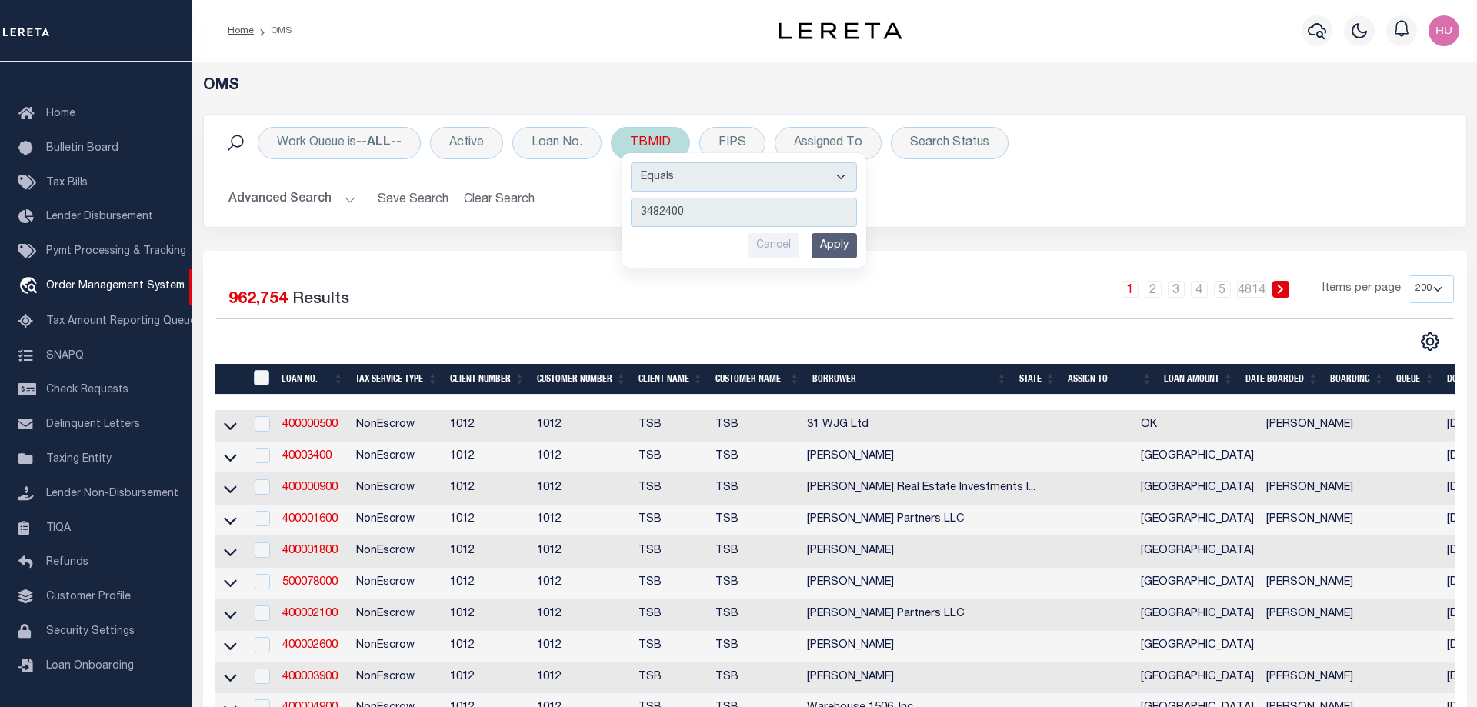
click at [833, 246] on input "Apply" at bounding box center [833, 245] width 45 height 25
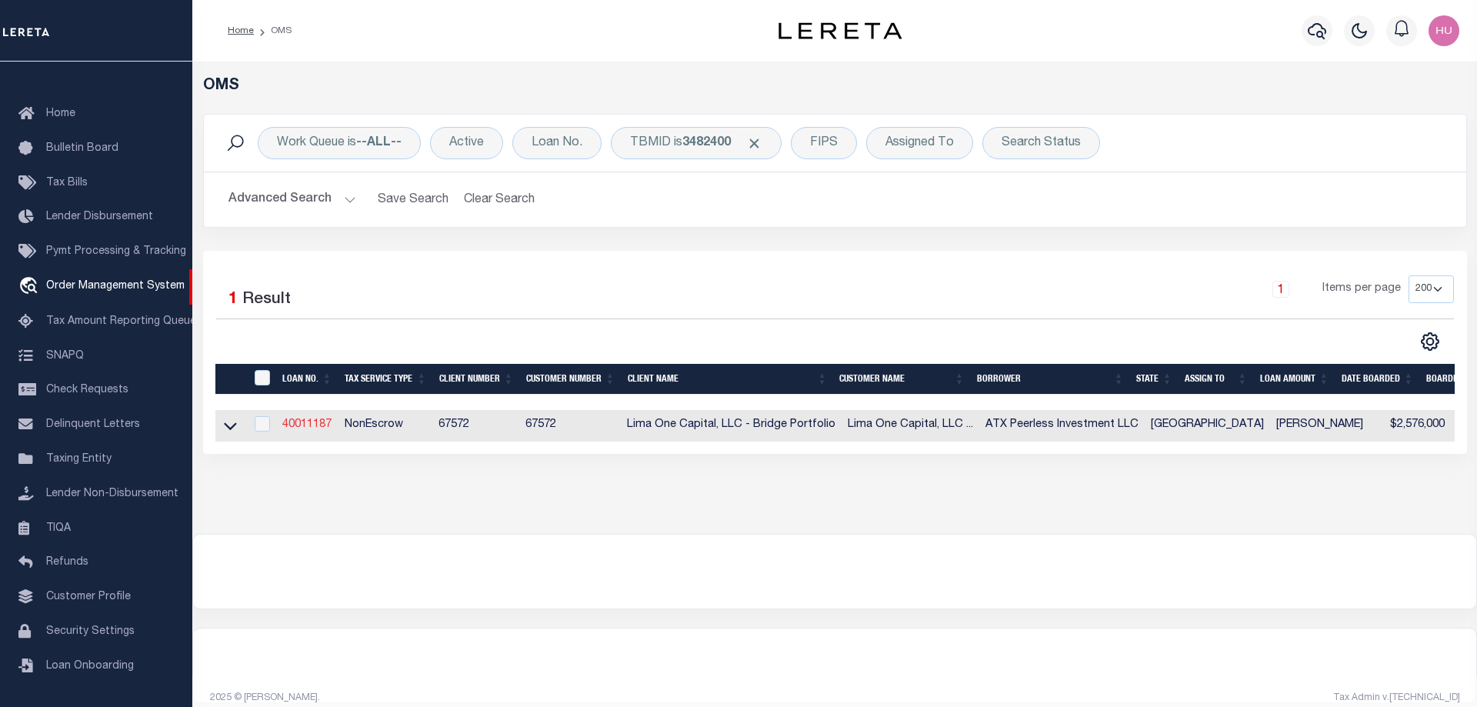
click at [298, 425] on link "40011187" at bounding box center [306, 424] width 49 height 11
type input "40011187"
type input "ATX Peerless Investment LLC"
select select
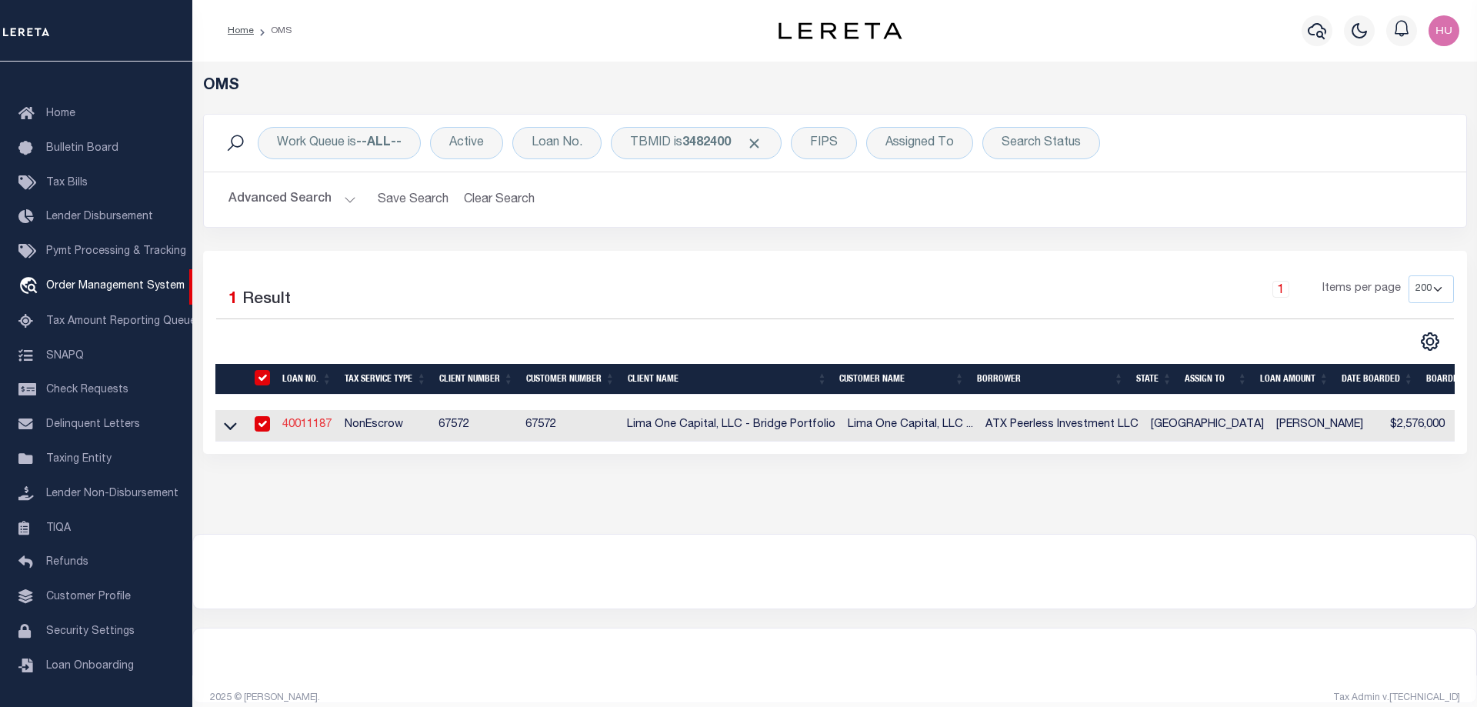
type input "[STREET_ADDRESS][PERSON_NAME]"
type input "[GEOGRAPHIC_DATA]"
select select
select select "NonEscrow"
type input "[STREET_ADDRESS]"
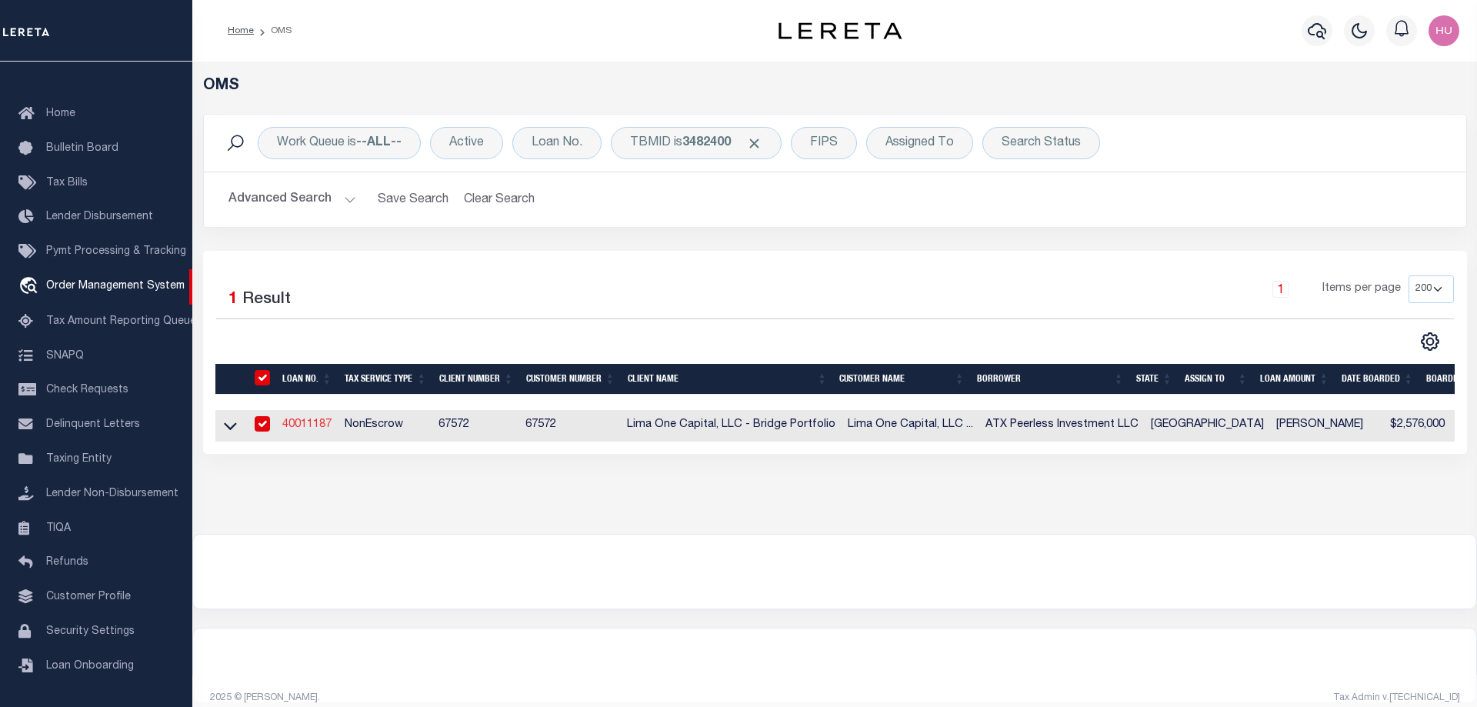
type input "1454360000000"
select select
type input "[GEOGRAPHIC_DATA]"
type input "40011187-1"
type input "TX"
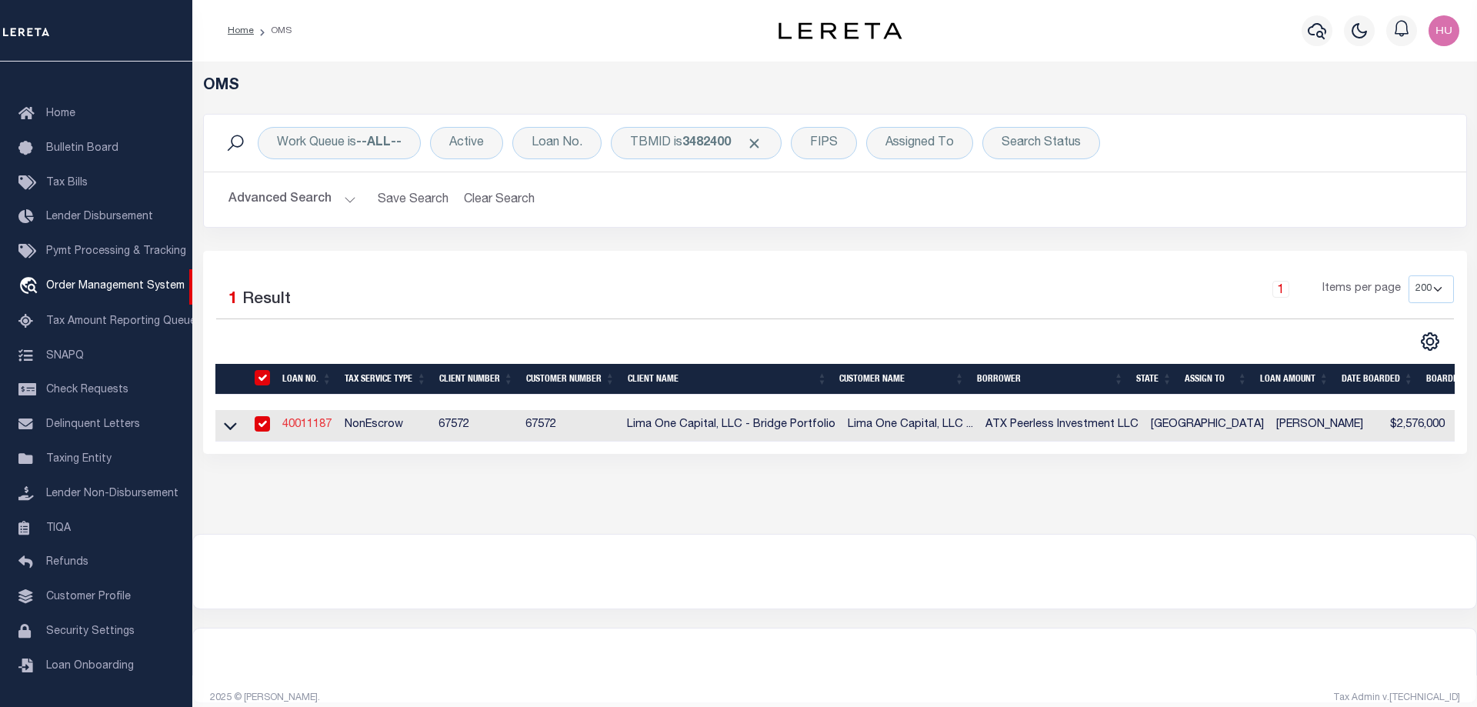
select select
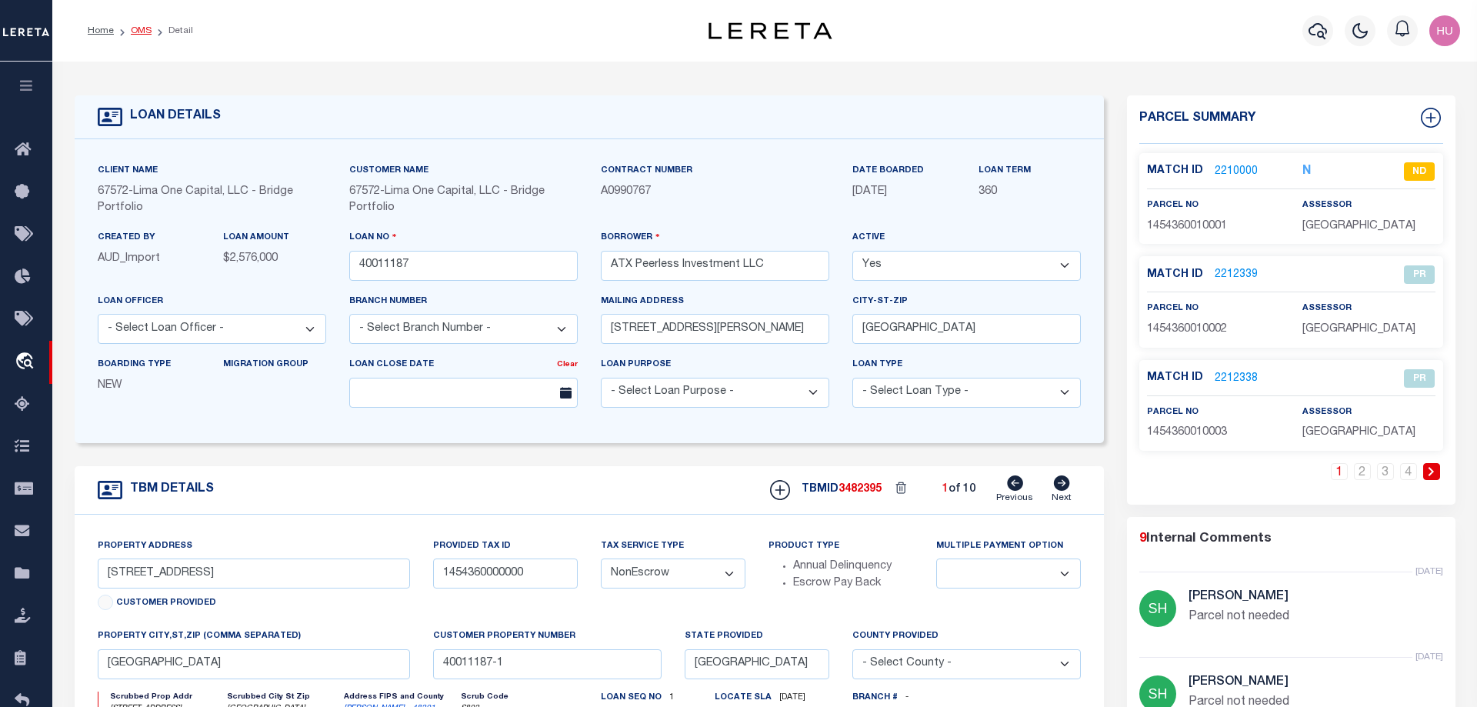
click at [142, 32] on link "OMS" at bounding box center [141, 30] width 21 height 9
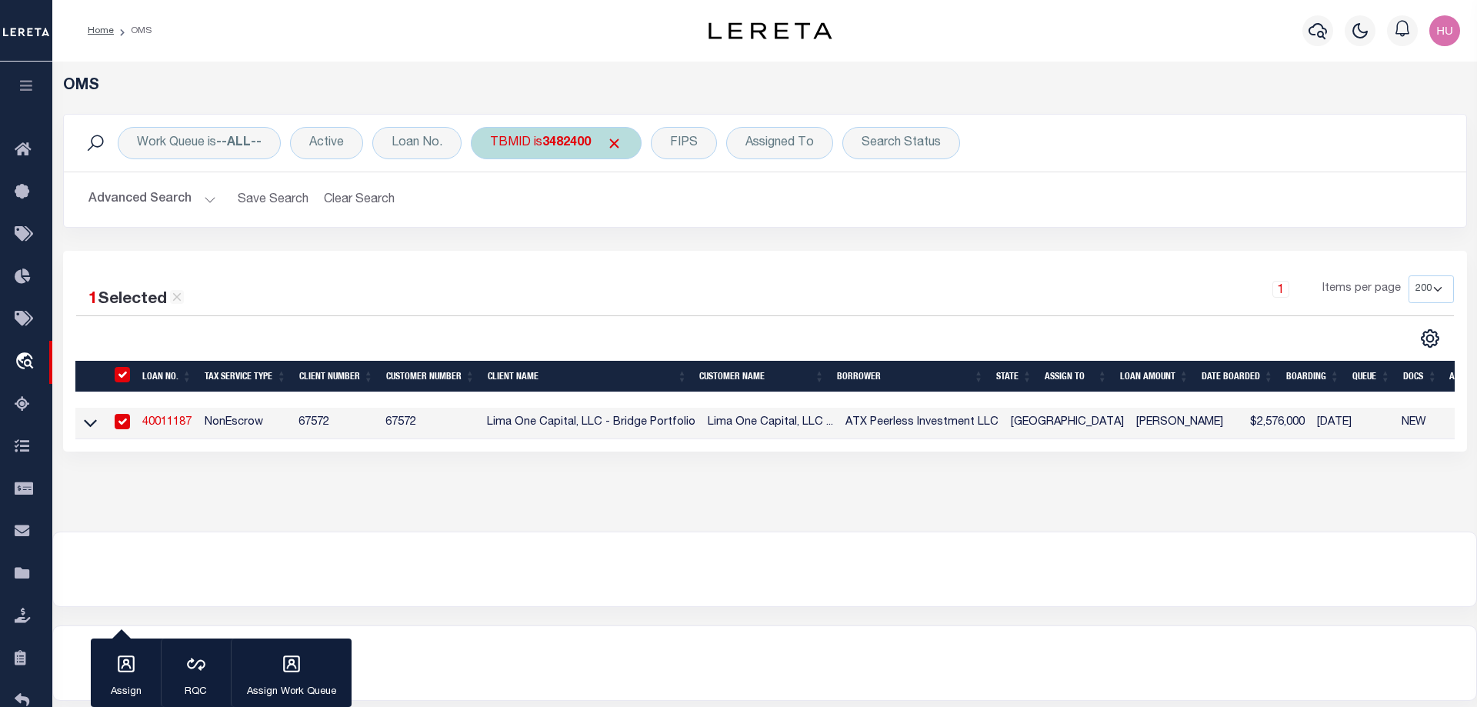
click at [529, 138] on div "TBMID is 3482400" at bounding box center [556, 143] width 171 height 32
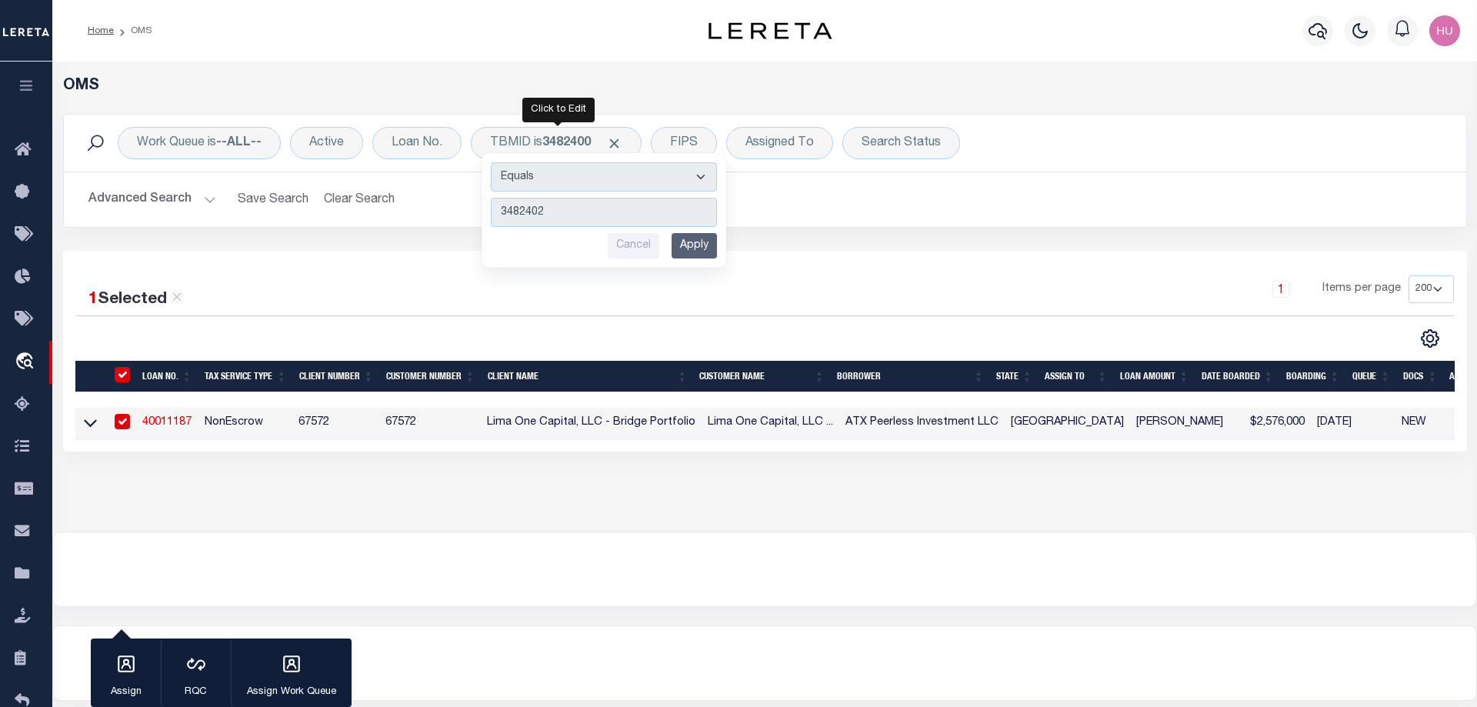
type input "3482402"
click at [698, 247] on input "Apply" at bounding box center [693, 245] width 45 height 25
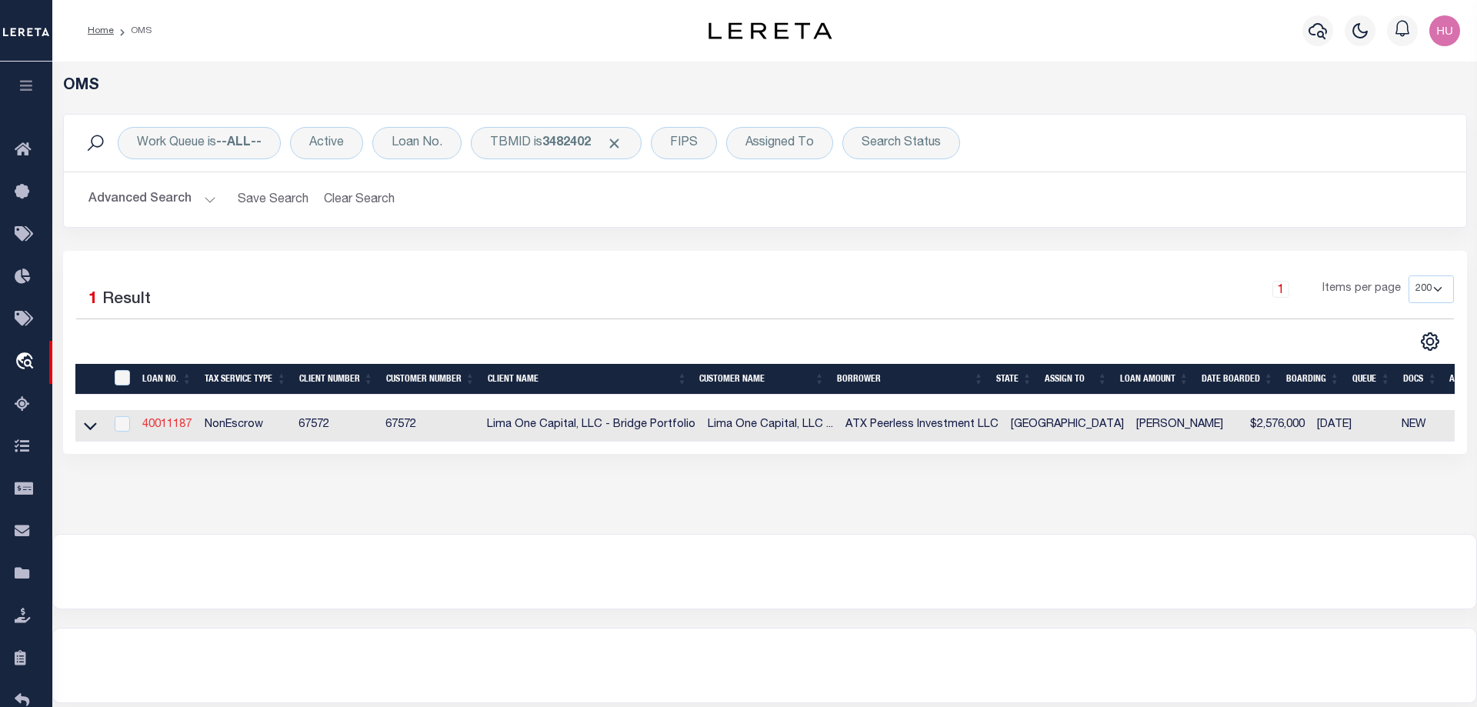
click at [164, 427] on link "40011187" at bounding box center [166, 424] width 49 height 11
select select
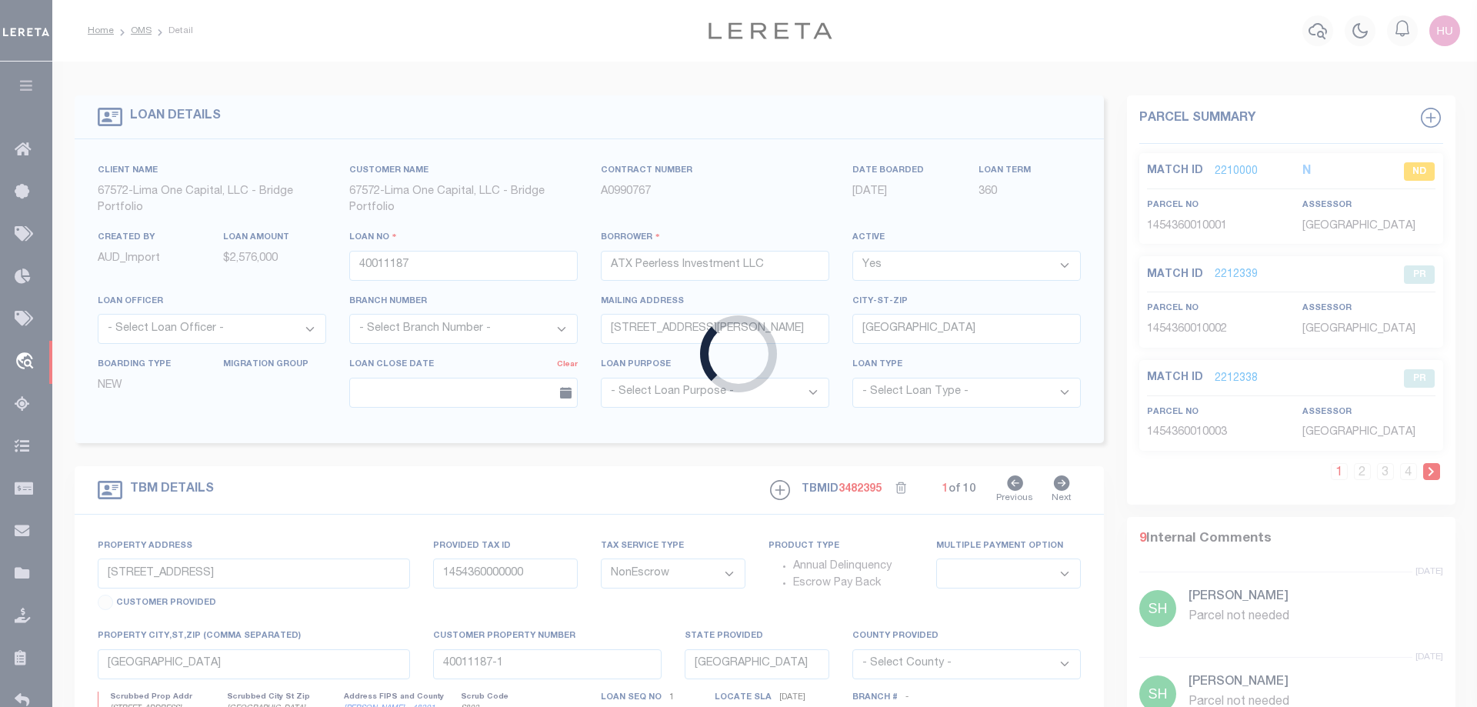
select select
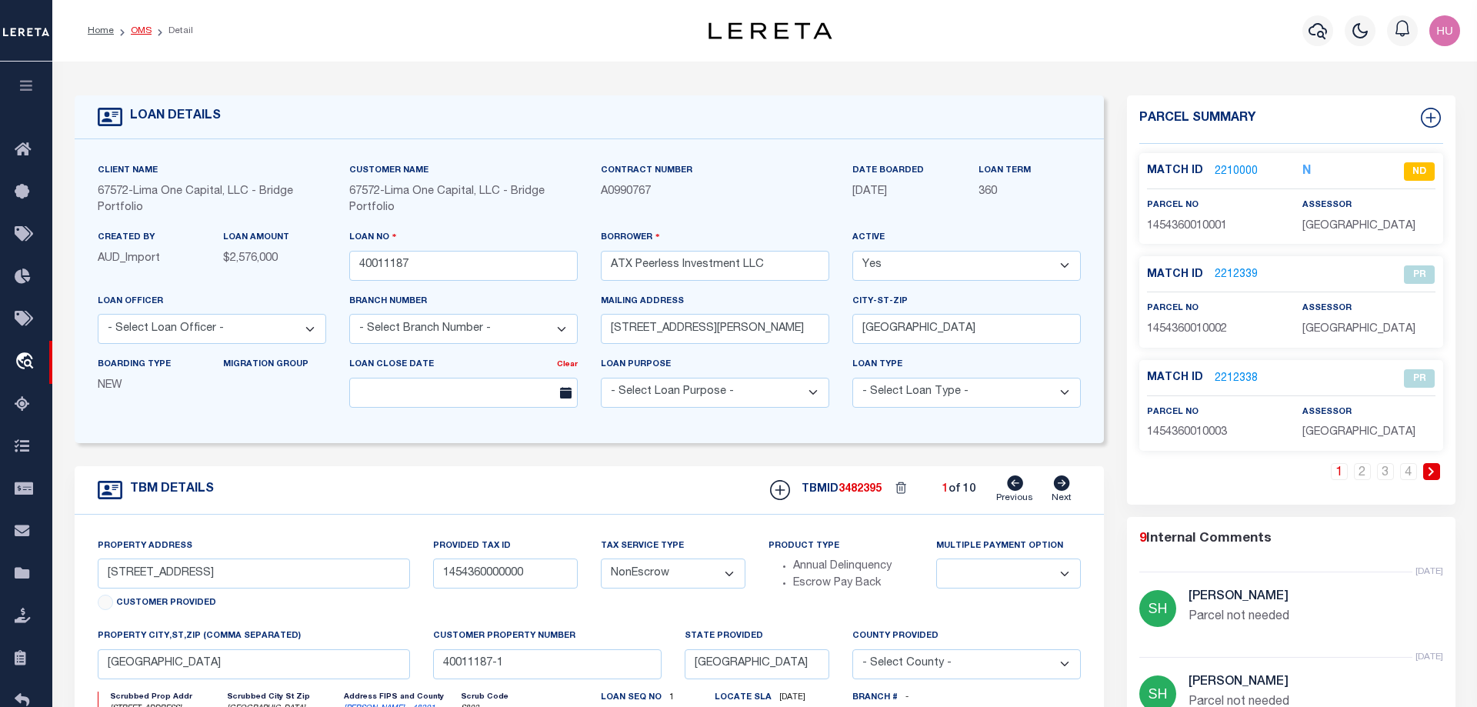
click at [138, 31] on link "OMS" at bounding box center [141, 30] width 21 height 9
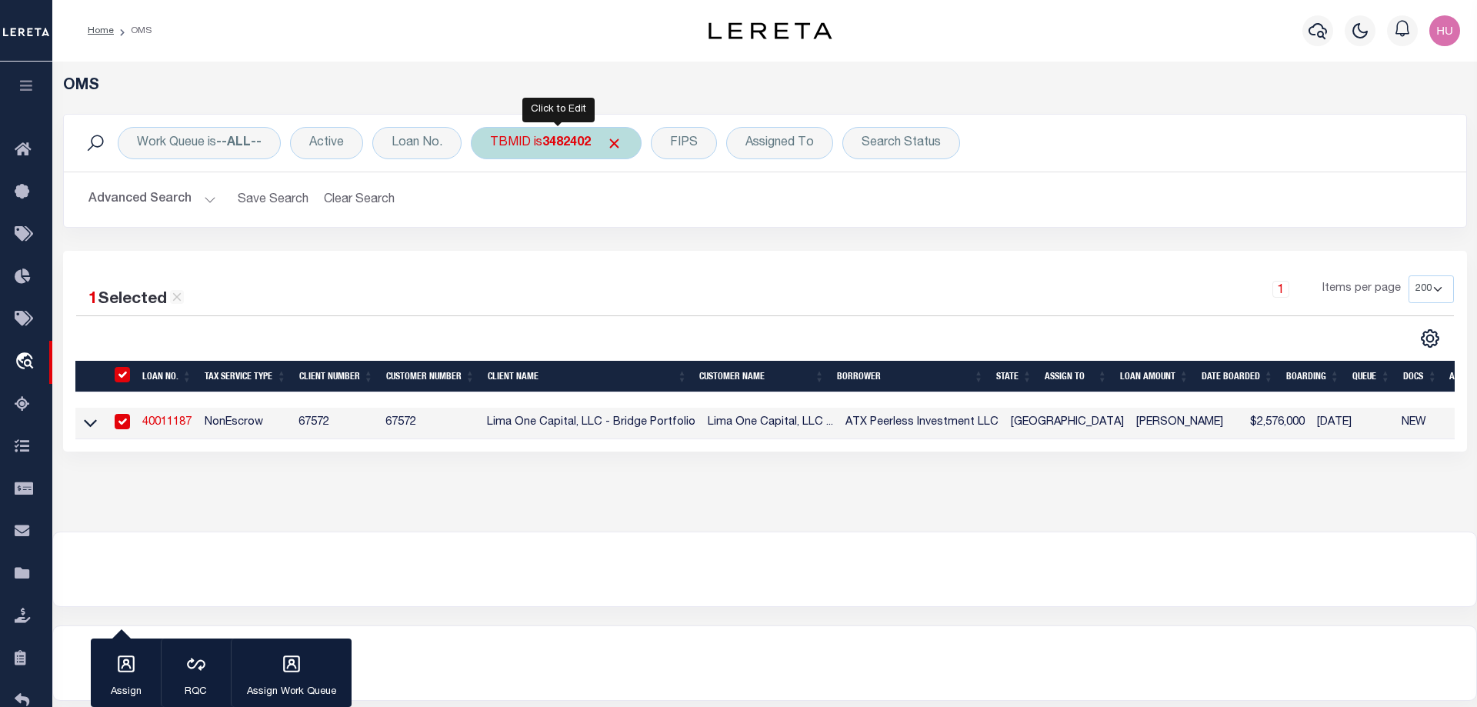
click at [536, 141] on div "TBMID is 3482402" at bounding box center [556, 143] width 171 height 32
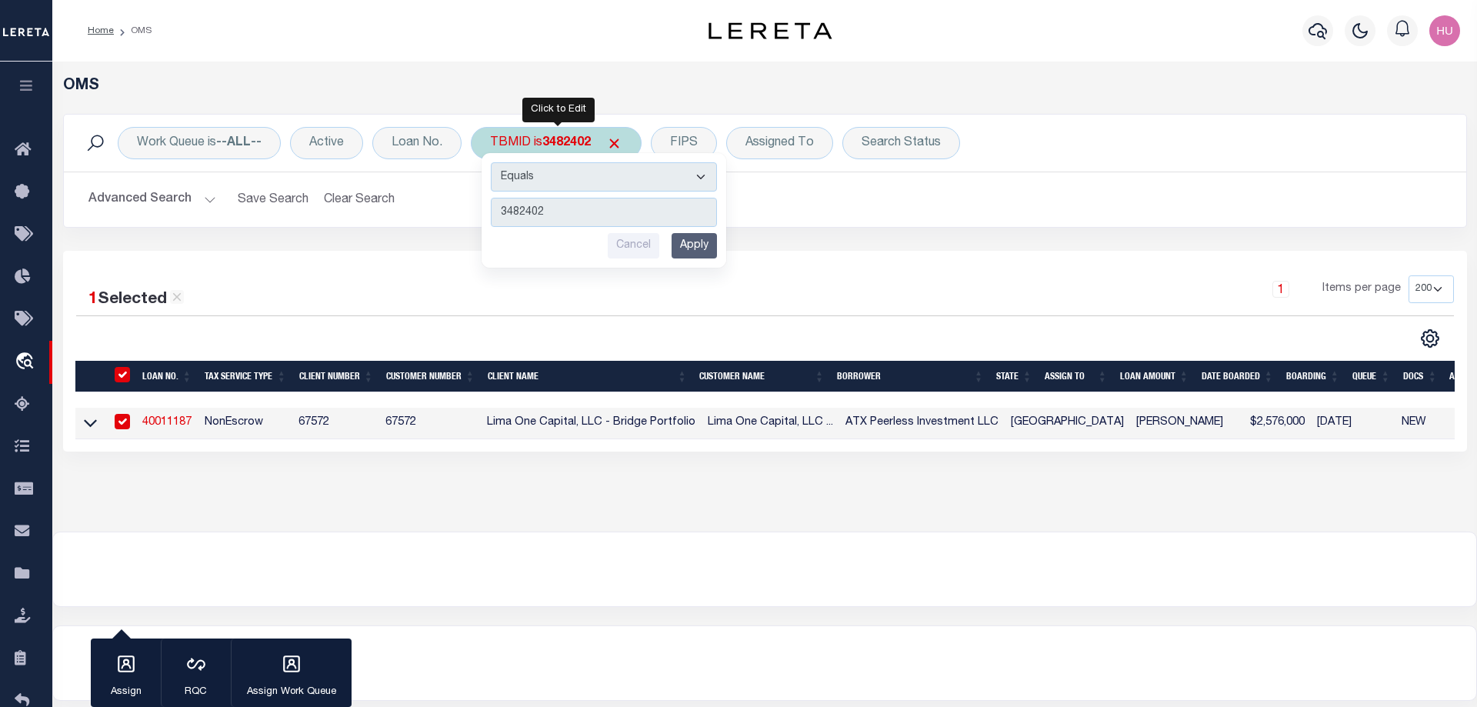
type input "3471609"
click at [701, 239] on input "Apply" at bounding box center [693, 245] width 45 height 25
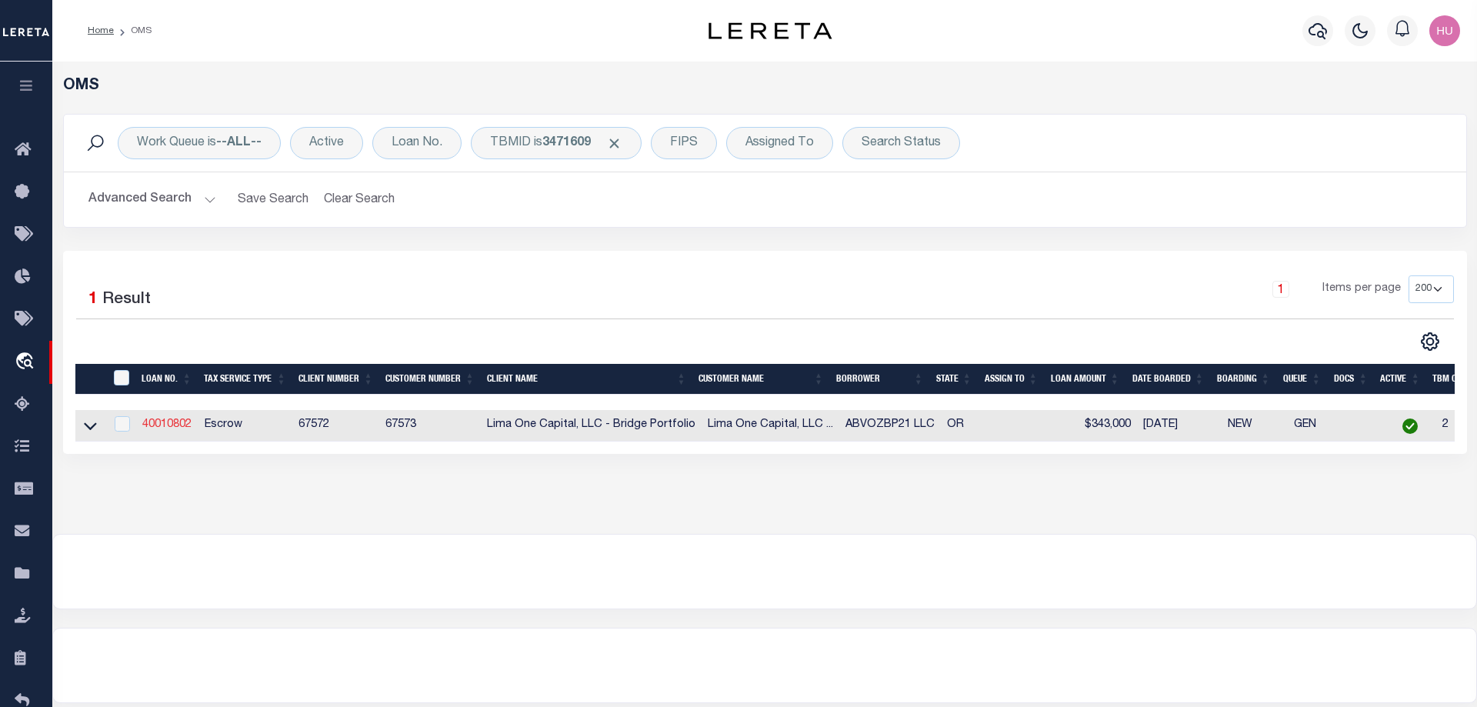
click at [168, 429] on link "40010802" at bounding box center [166, 424] width 49 height 11
type input "40010802"
type input "ABVOZBP21 LLC"
select select
select select "10"
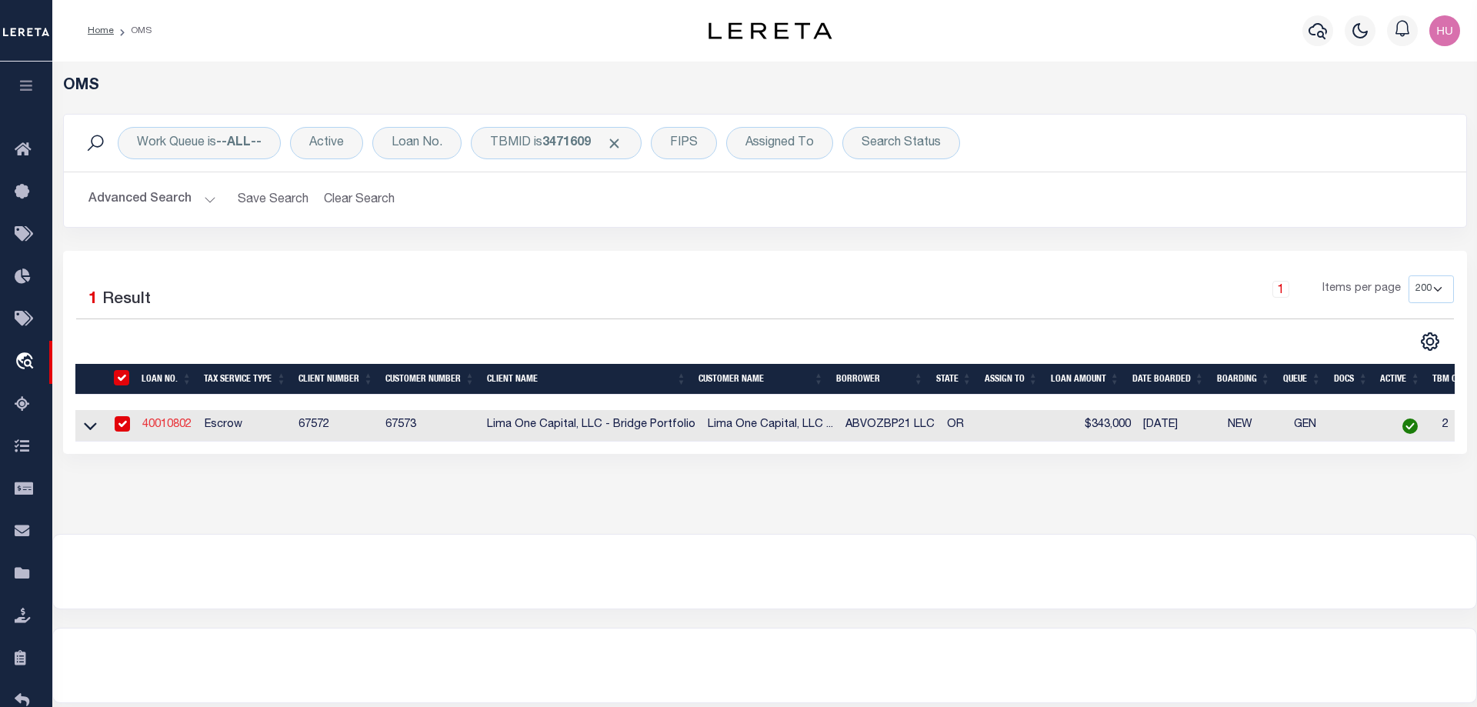
select select
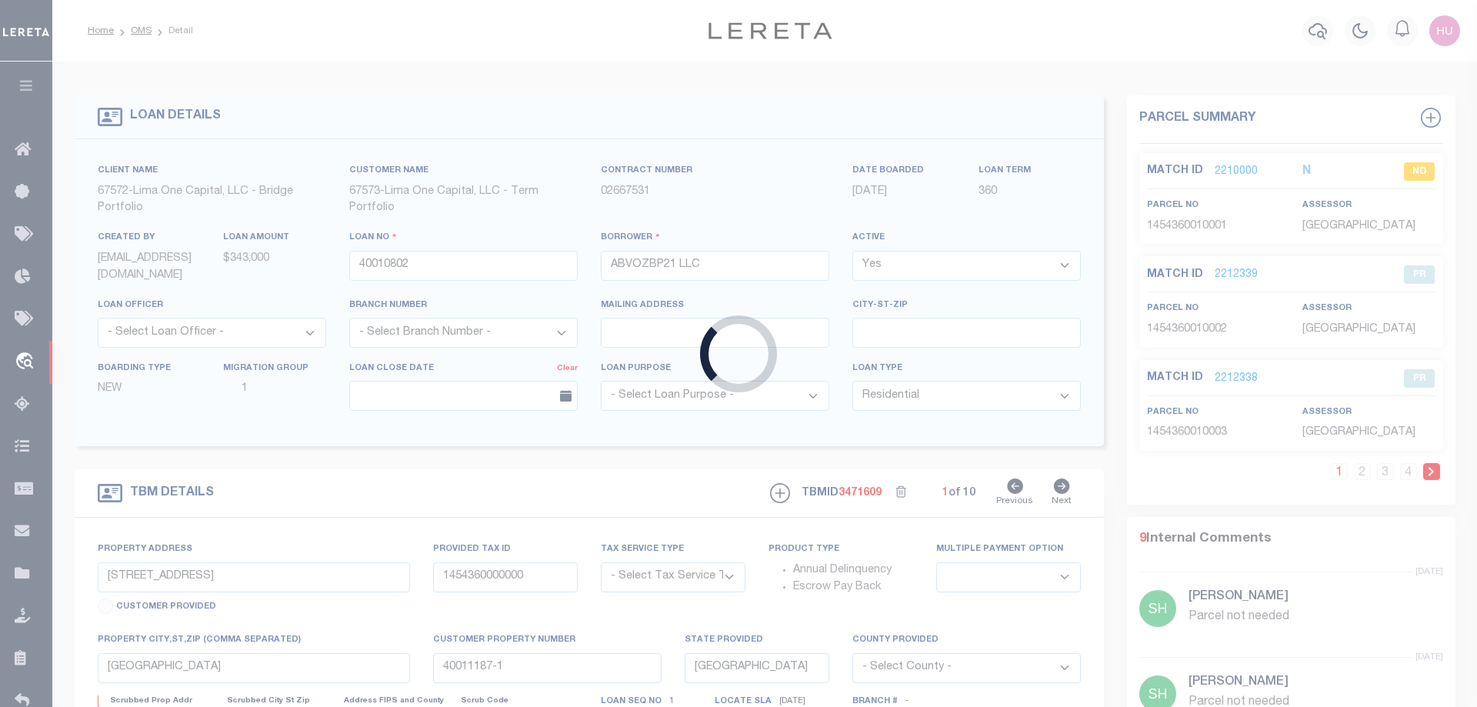
type input "2554 PILSNER ST"
radio input "true"
select select "Escrow"
type input "FOREST GROVE OR 97116"
type input "40010802"
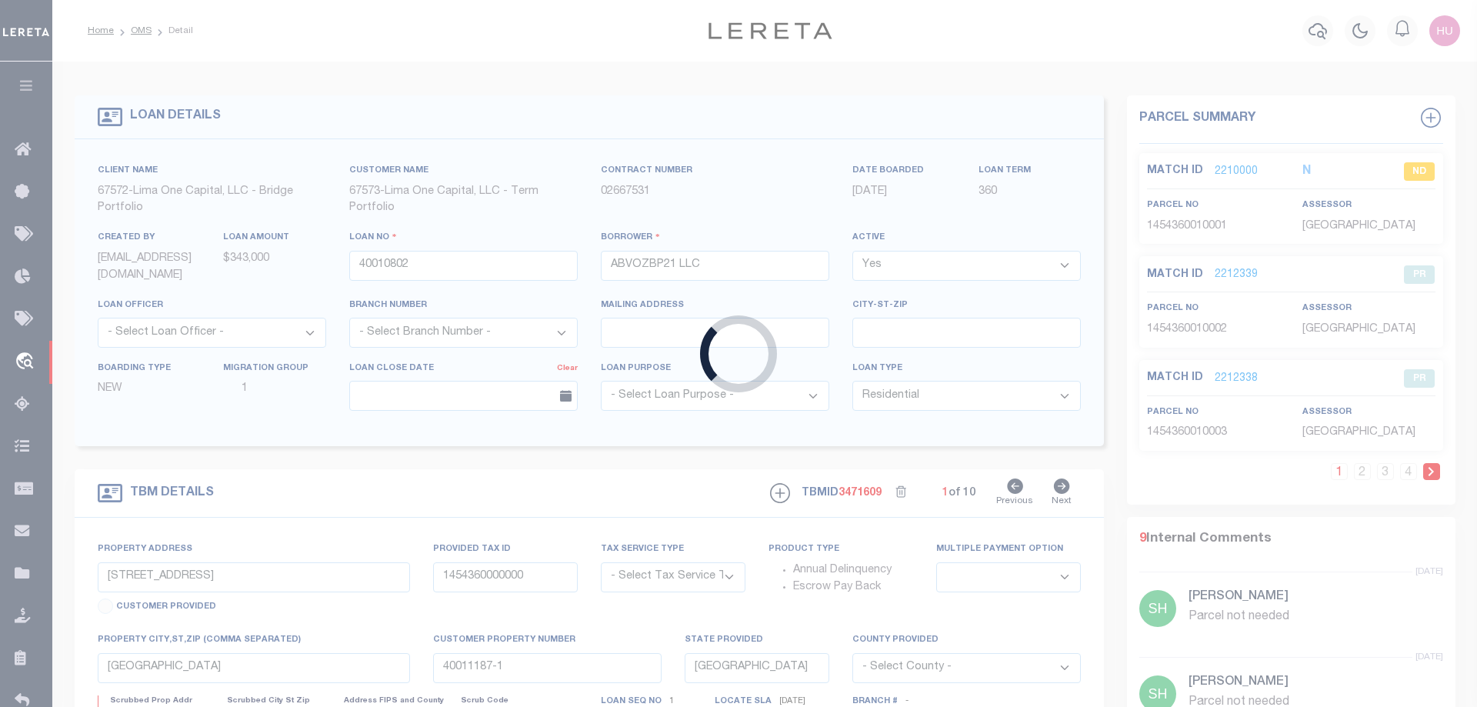
type input "OR"
type textarea "SEE FILE1"
select select "1"
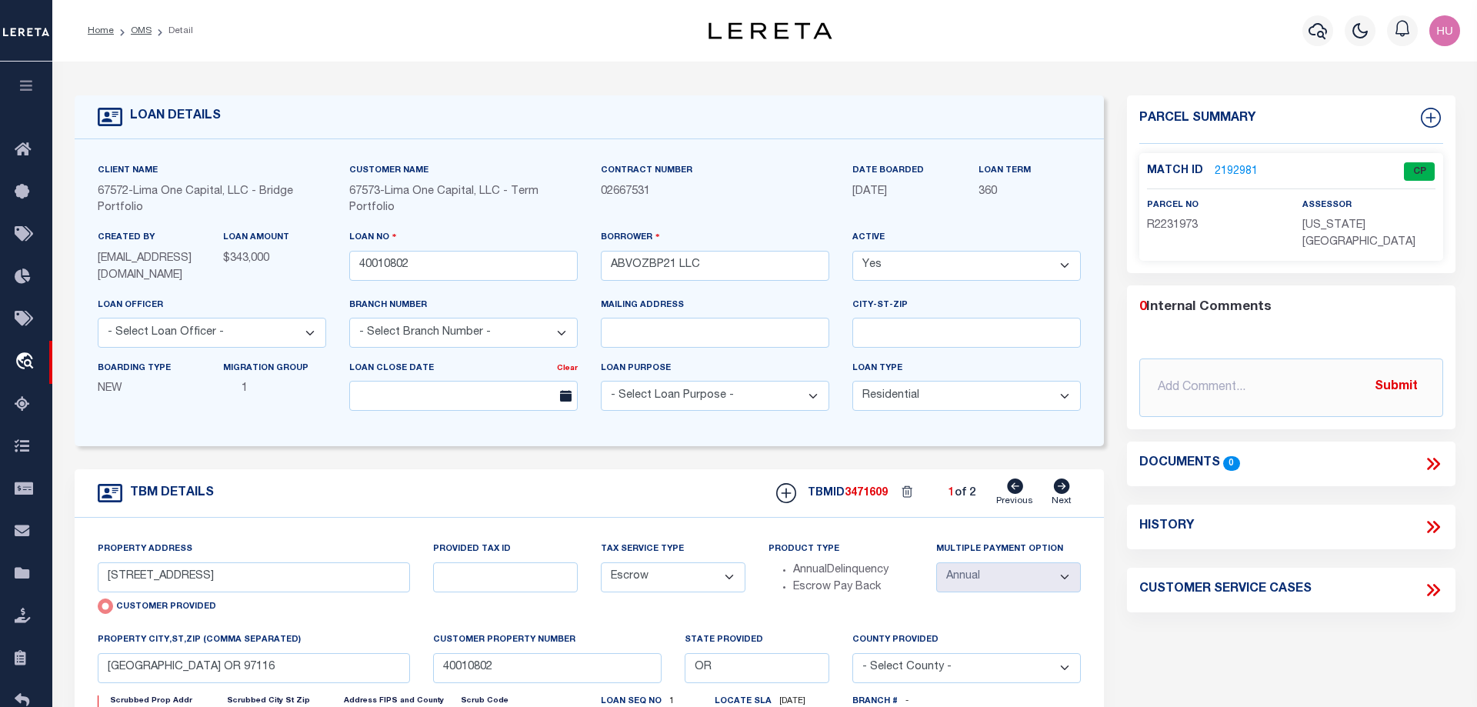
click at [1247, 164] on link "2192981" at bounding box center [1236, 172] width 43 height 16
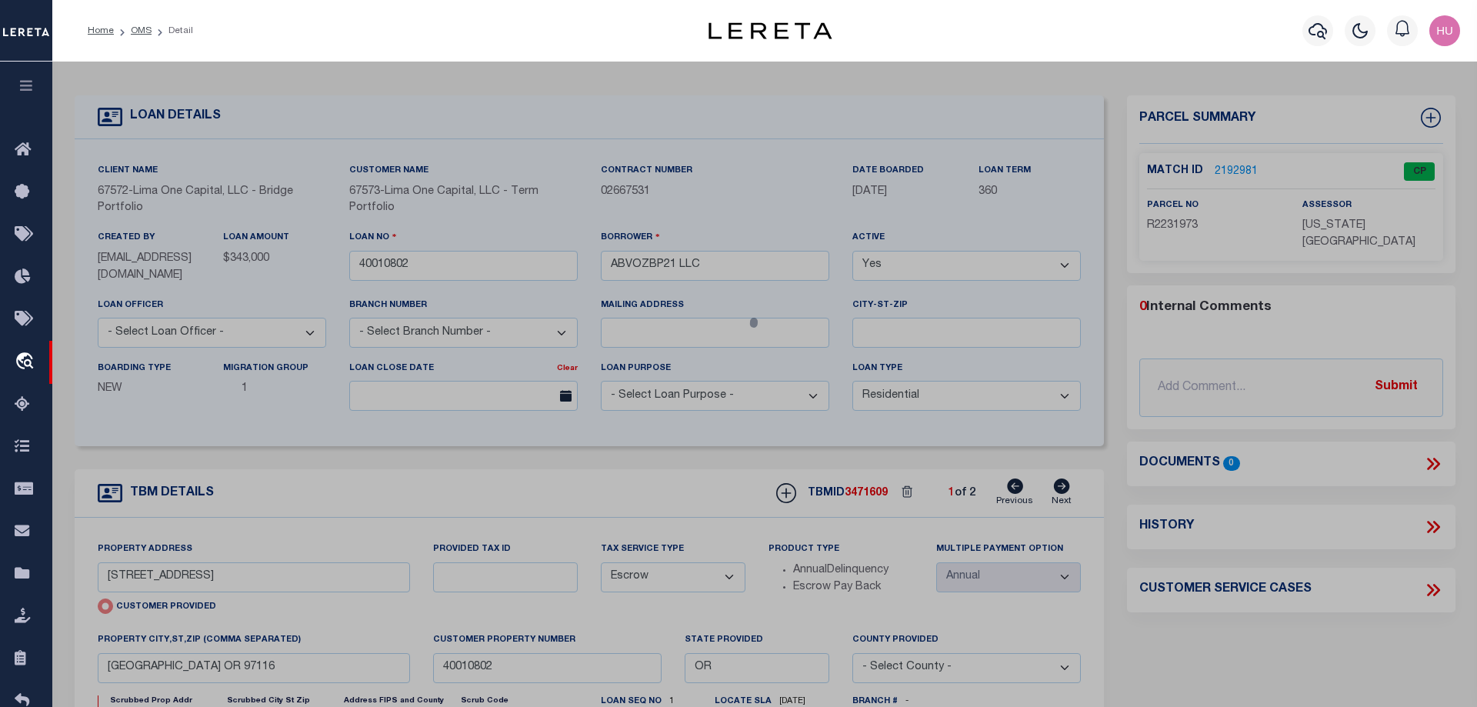
checkbox input "false"
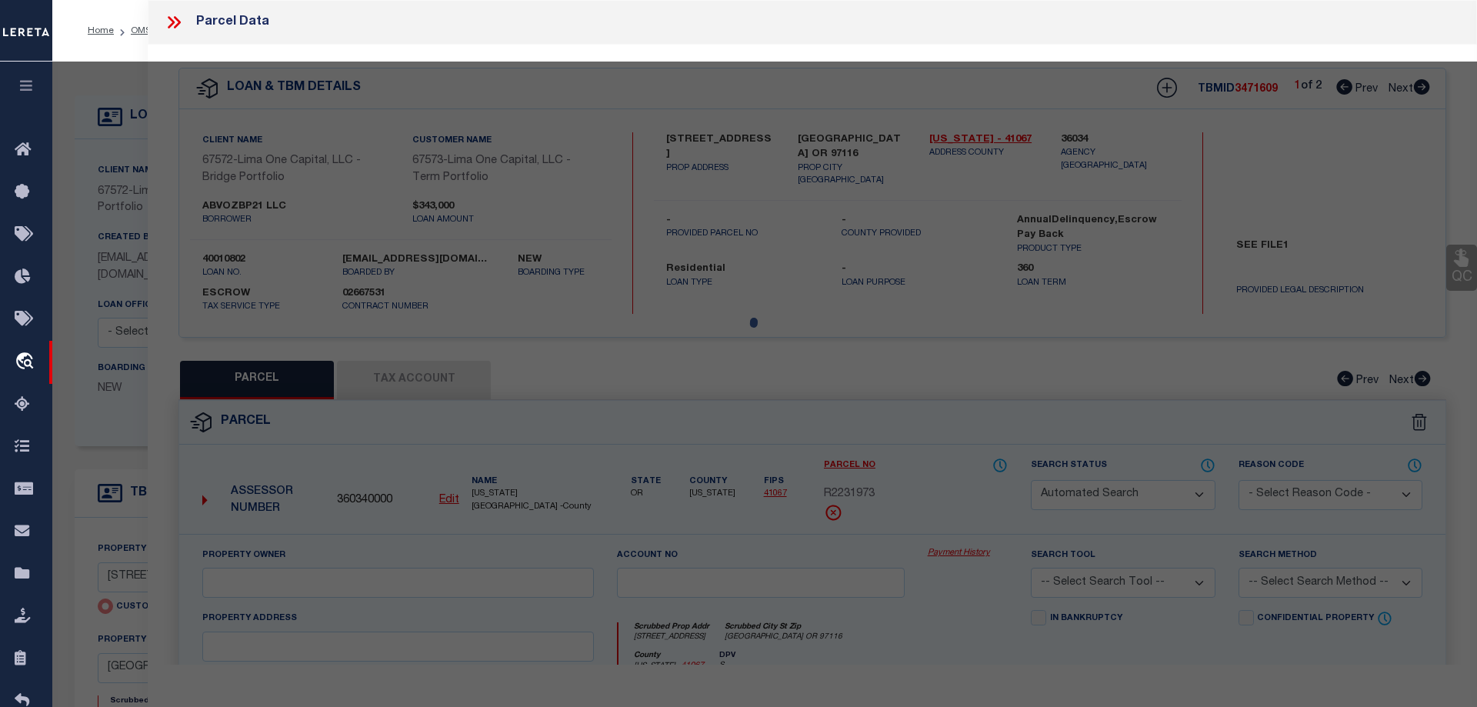
select select "CP"
select select "099"
type input "ABVOZBP21 LLC"
select select "AGW"
select select "ADD"
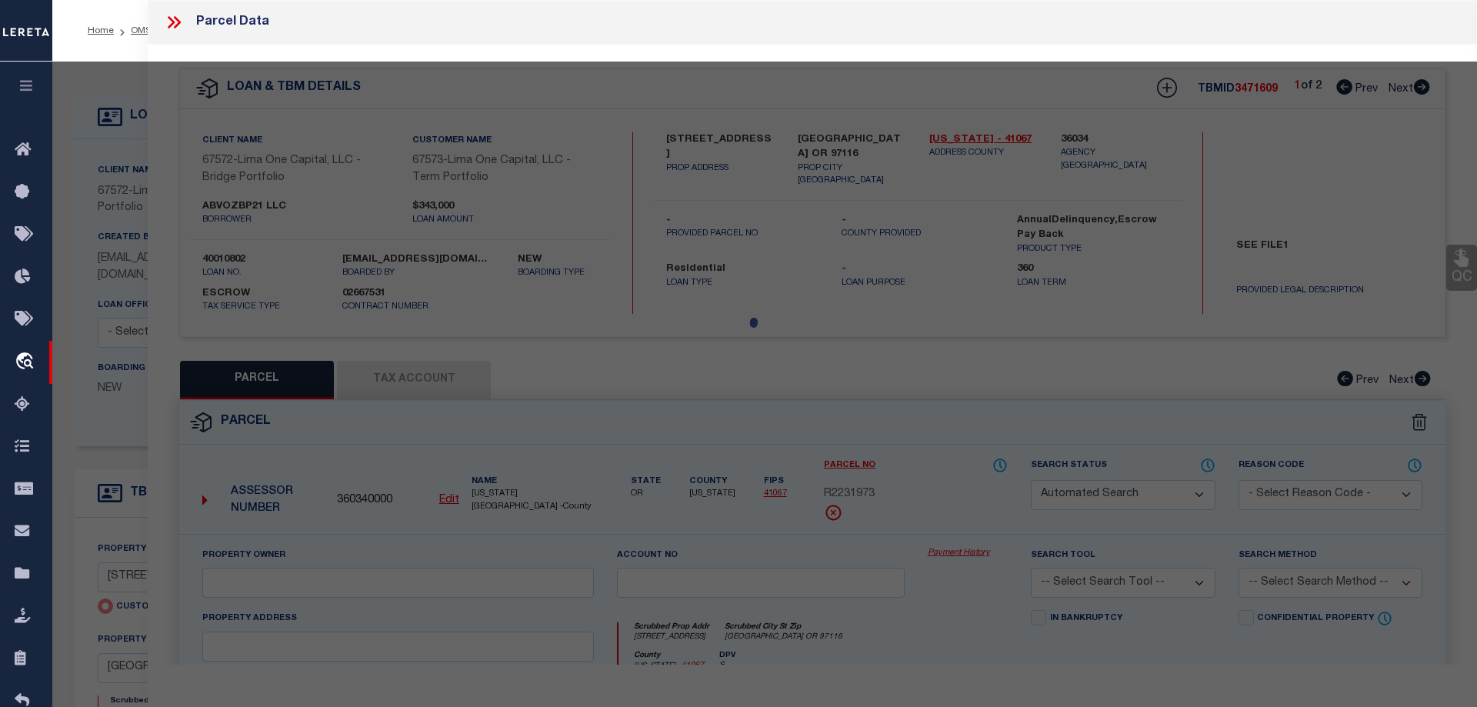
type input "2554 PILSNER ST"
type input "FOREST GROVE OR 97116"
type textarea "ELM CROSSING, LOT 9, ACRES 0.06"
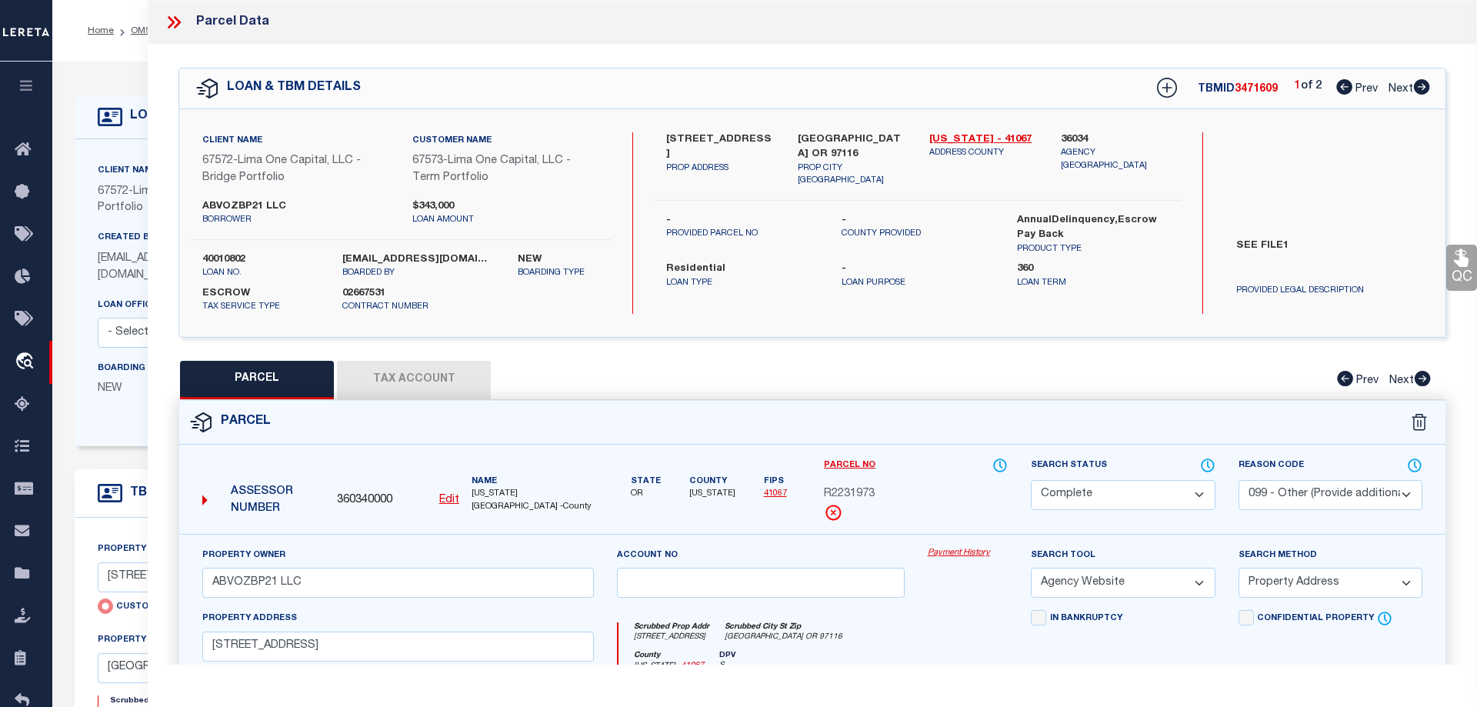
click at [968, 551] on link "Payment History" at bounding box center [968, 553] width 81 height 13
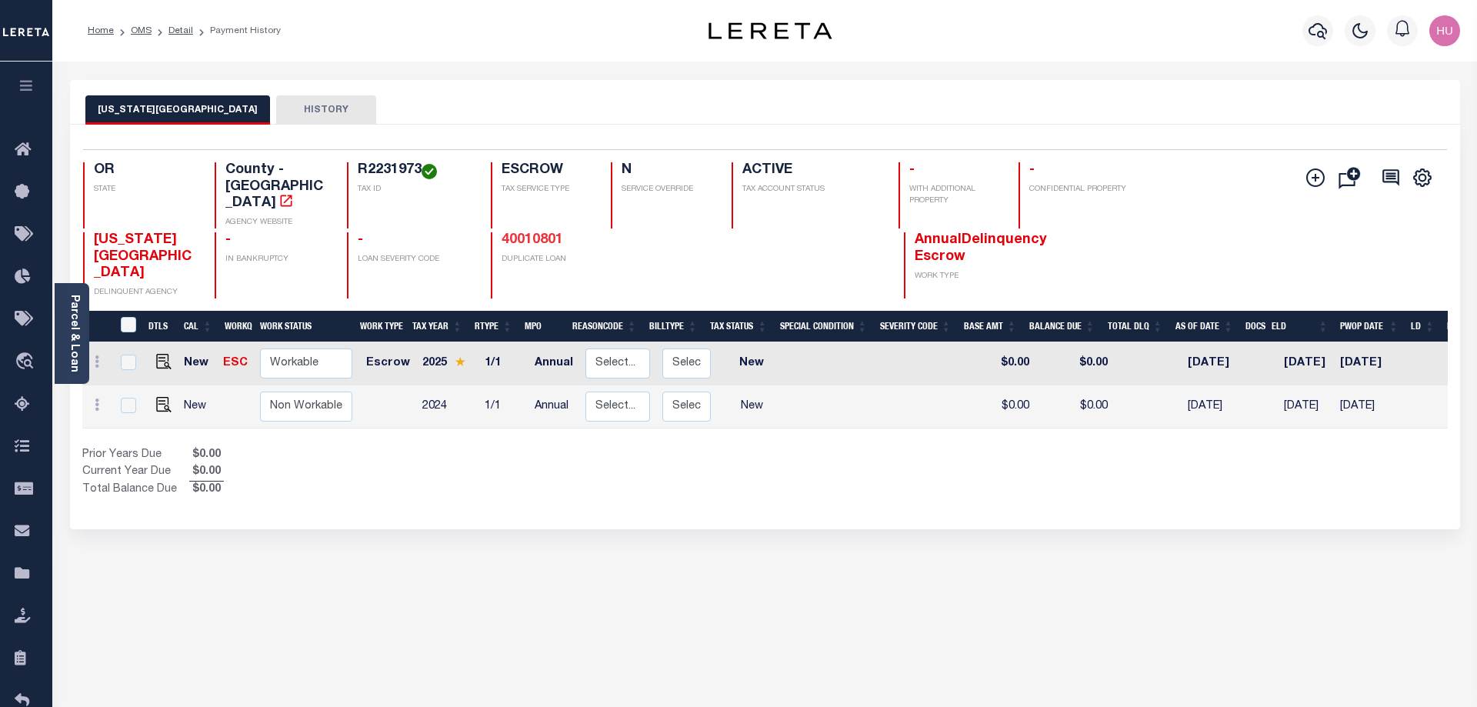
click at [532, 233] on link "40010801" at bounding box center [532, 240] width 62 height 14
click at [514, 233] on link "40010801" at bounding box center [532, 240] width 62 height 14
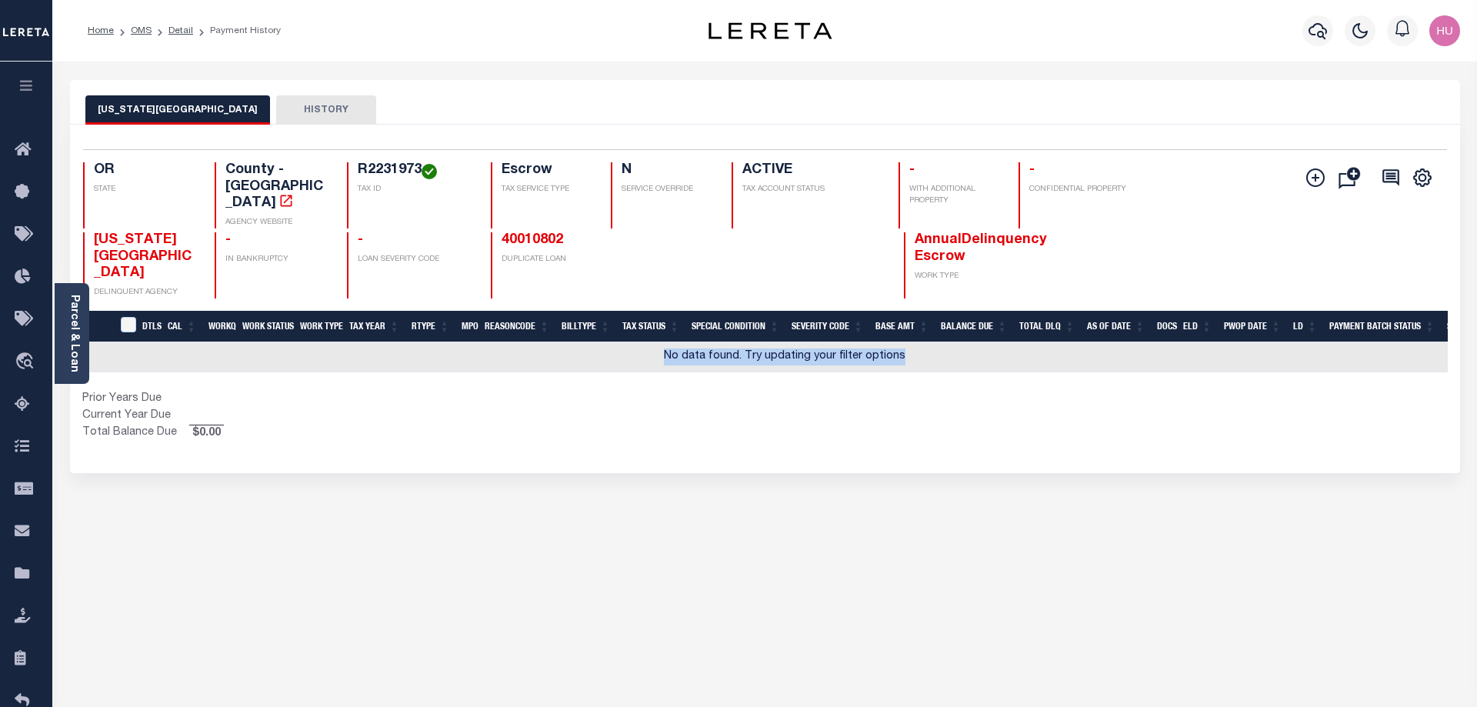
drag, startPoint x: 803, startPoint y: 315, endPoint x: 635, endPoint y: 325, distance: 167.9
click at [632, 342] on td "No data found. Try updating your filter options" at bounding box center [784, 357] width 1405 height 30
click at [517, 233] on link "40010802" at bounding box center [532, 240] width 62 height 14
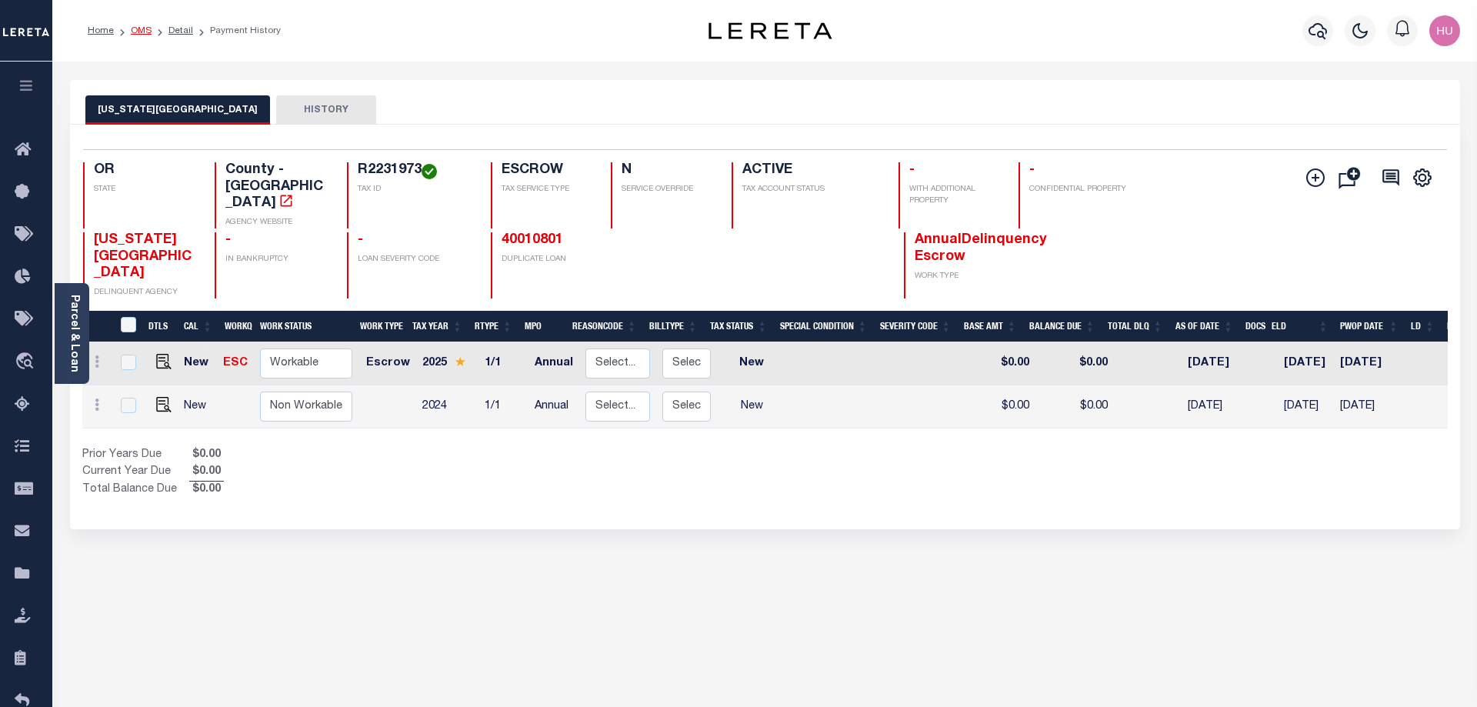
click at [138, 28] on link "OMS" at bounding box center [141, 30] width 21 height 9
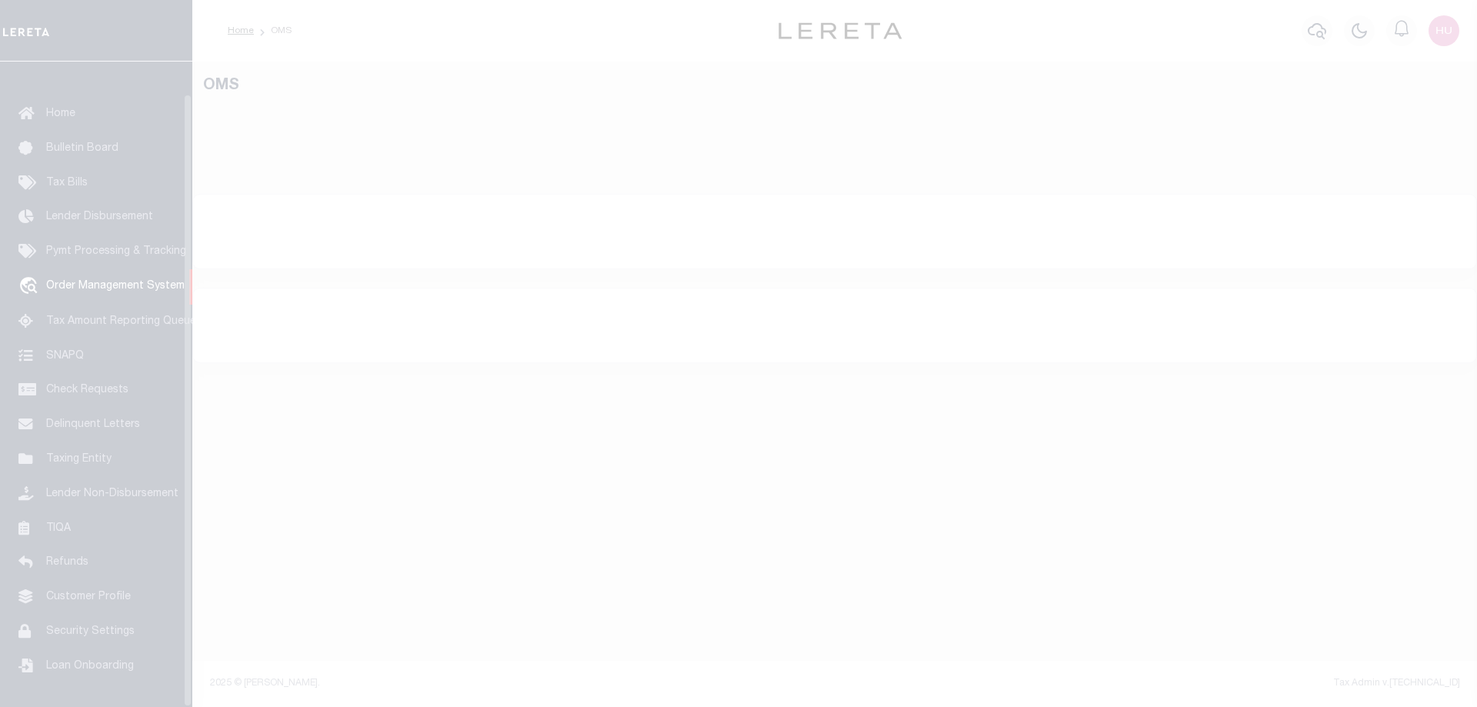
scroll to position [49, 0]
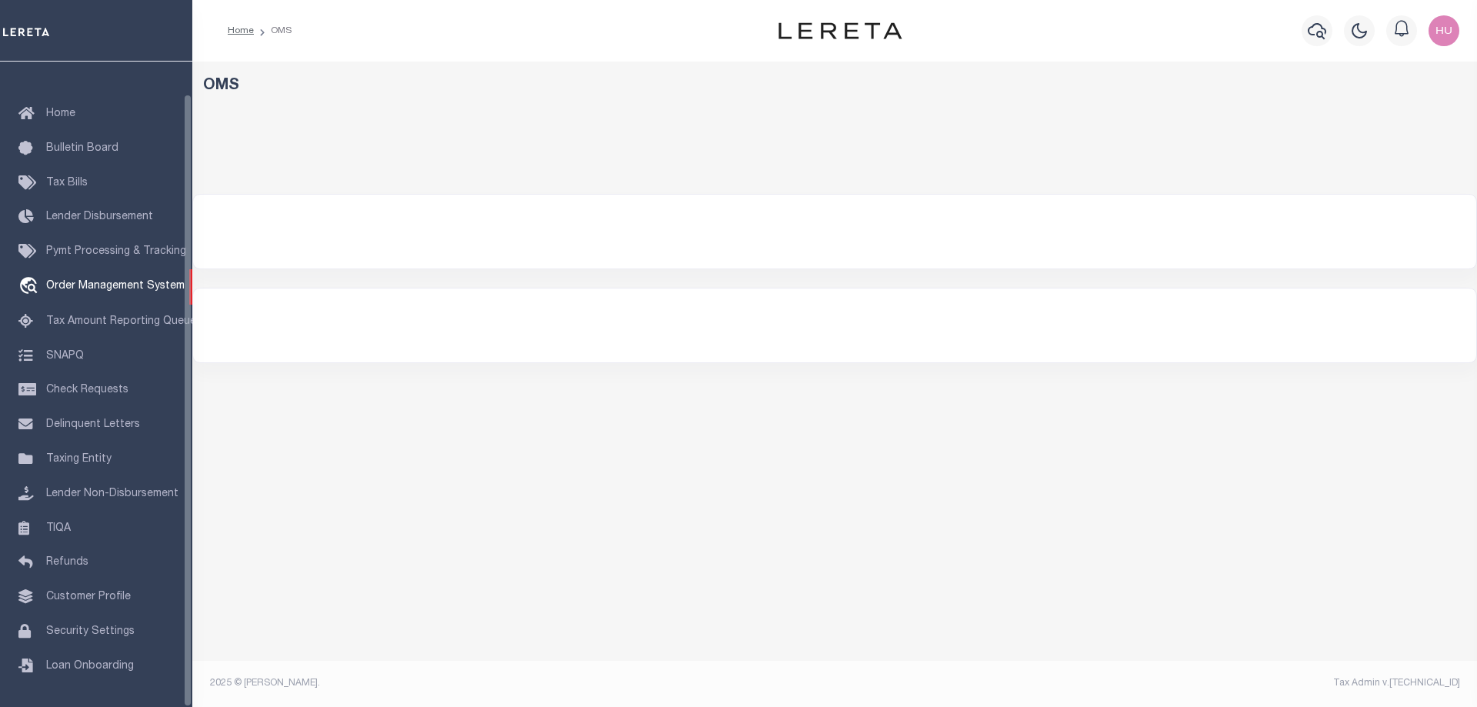
select select "200"
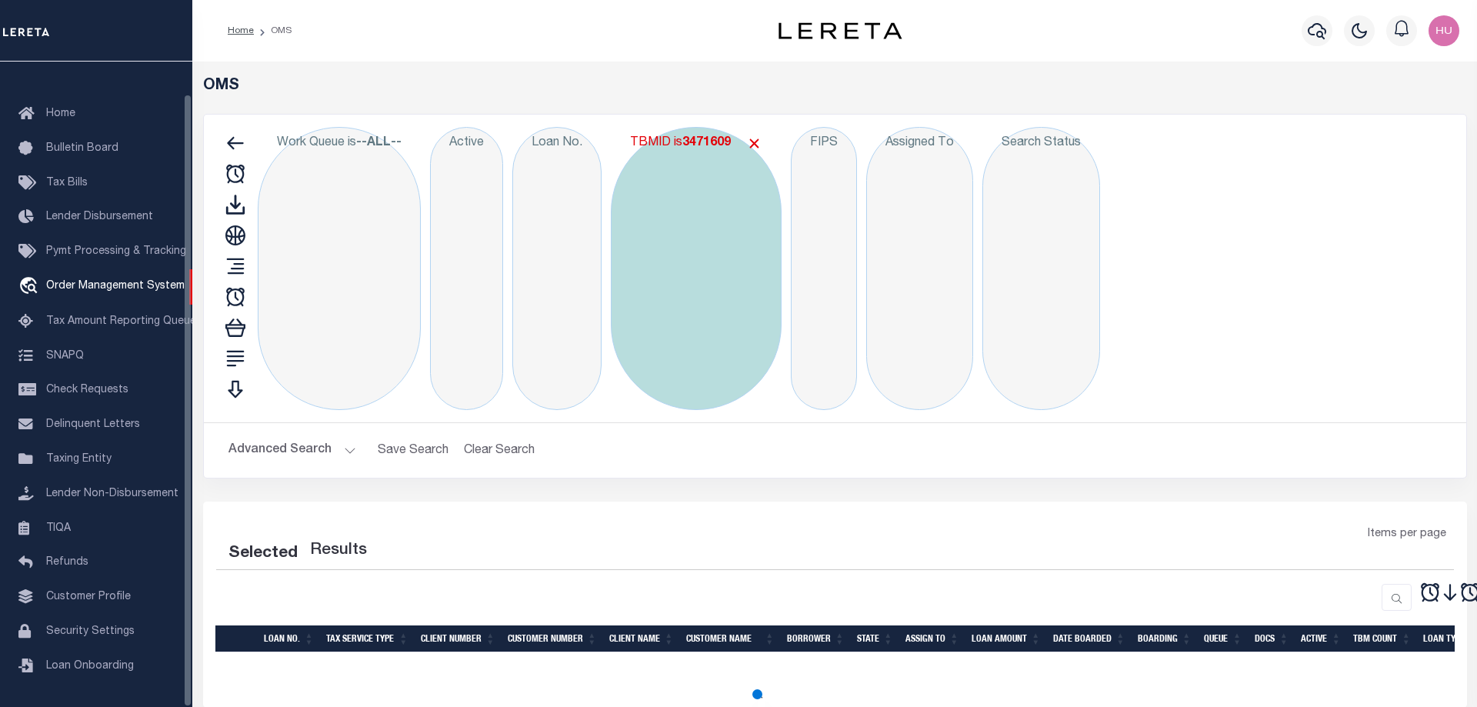
select select "200"
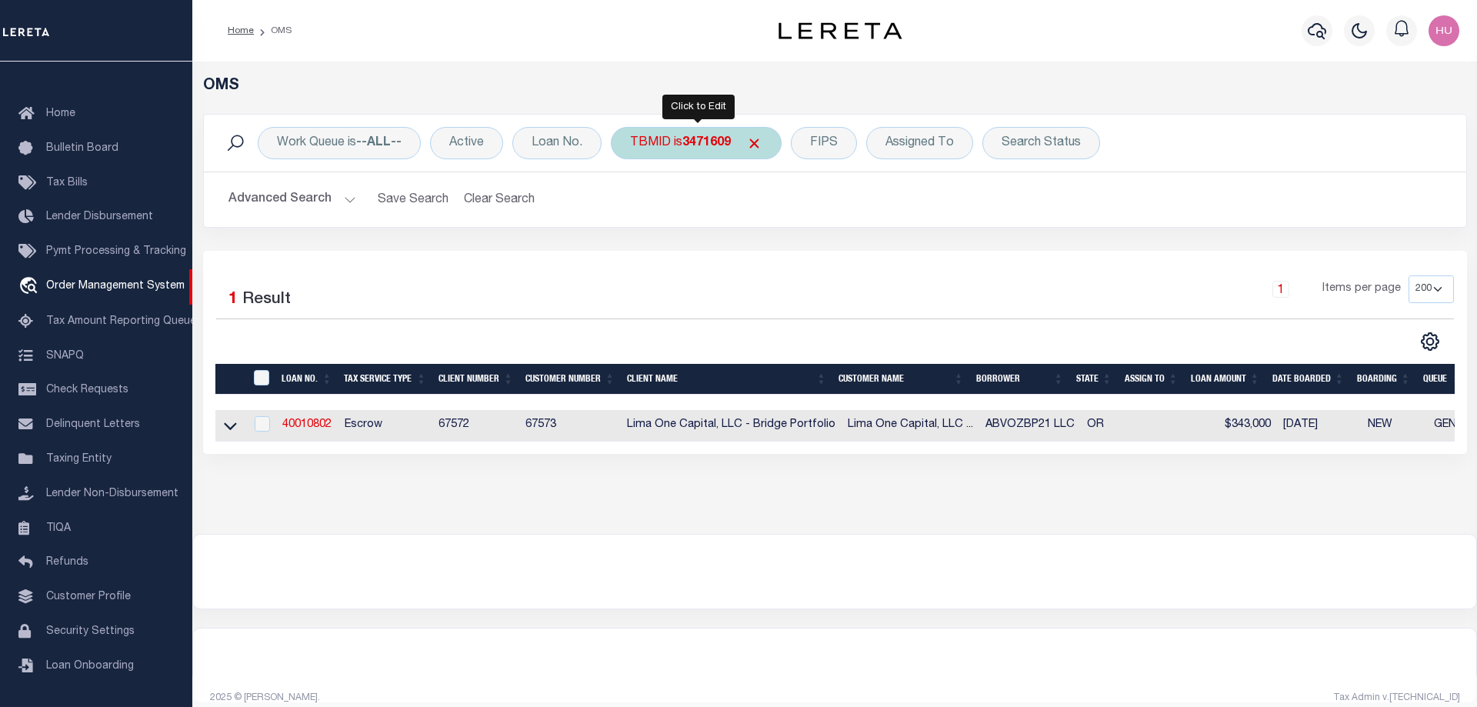
click at [698, 143] on b "3471609" at bounding box center [706, 143] width 48 height 12
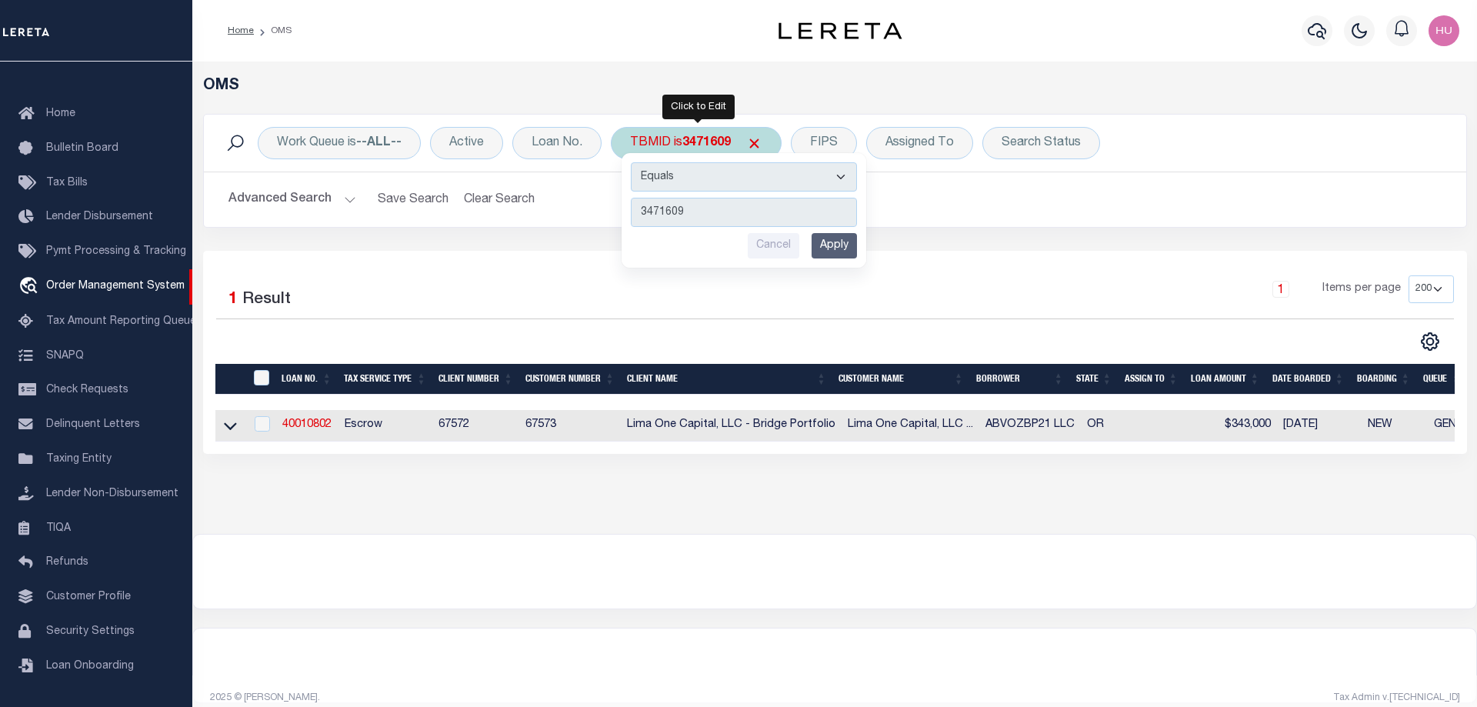
type input "3482414"
click at [824, 250] on input "Apply" at bounding box center [833, 245] width 45 height 25
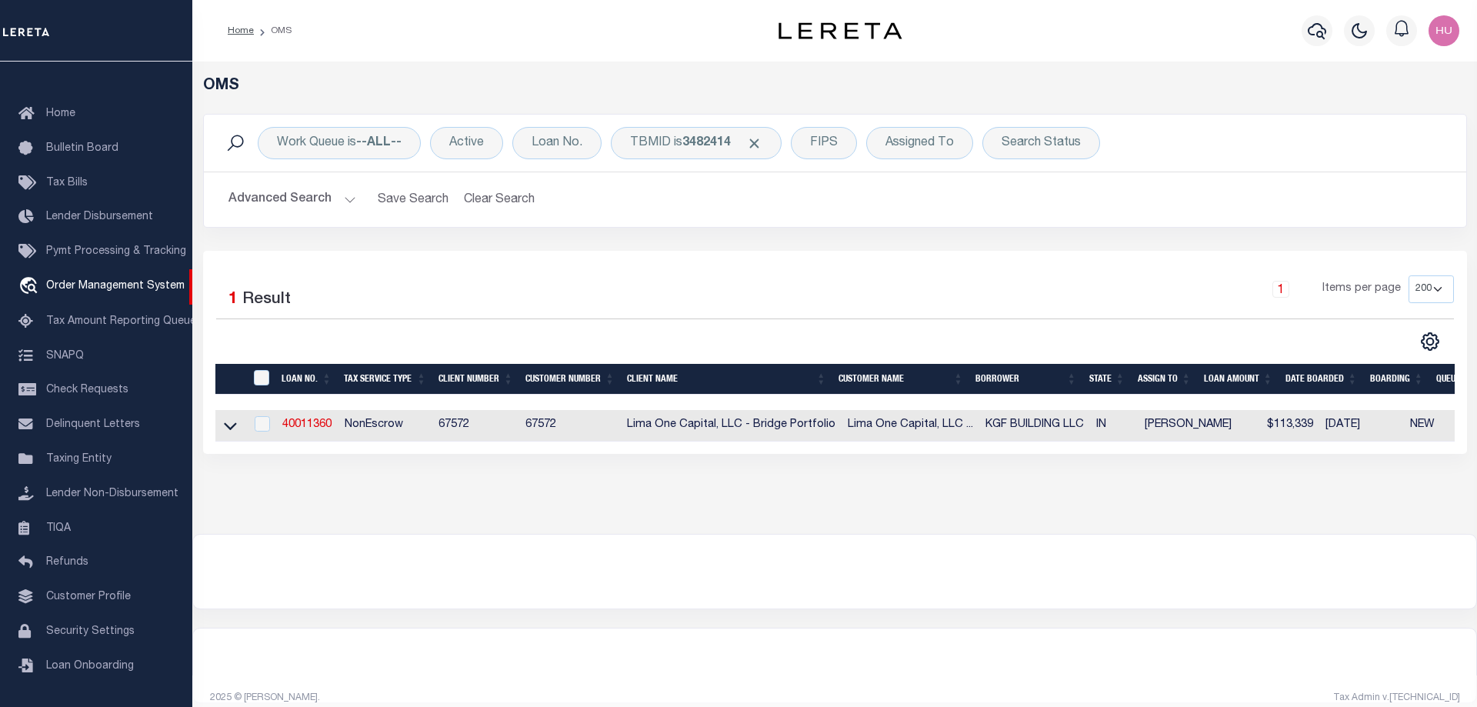
scroll to position [0, 0]
click at [314, 426] on link "40011360" at bounding box center [306, 424] width 49 height 11
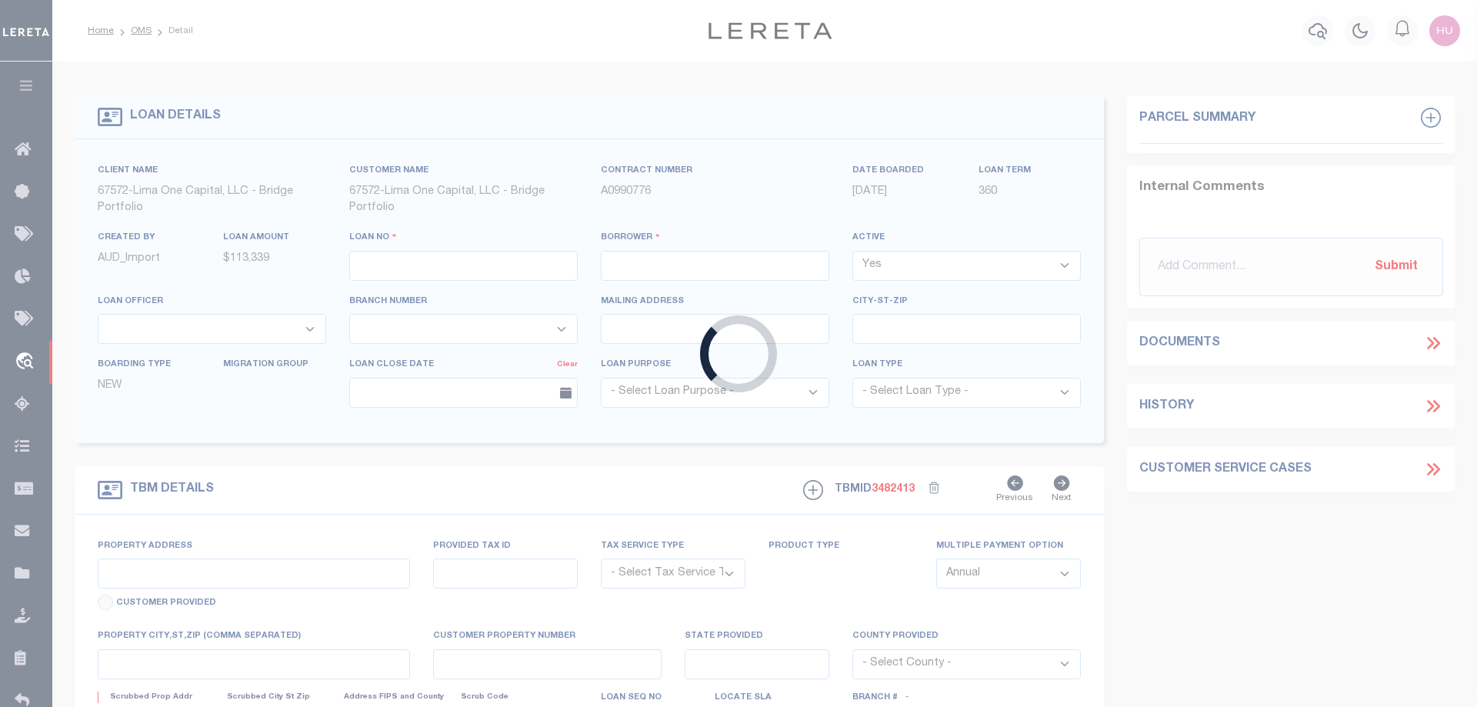
type input "40011360"
type input "KGF BUILDING LLC"
select select
type input "[STREET_ADDRESS][PERSON_NAME]"
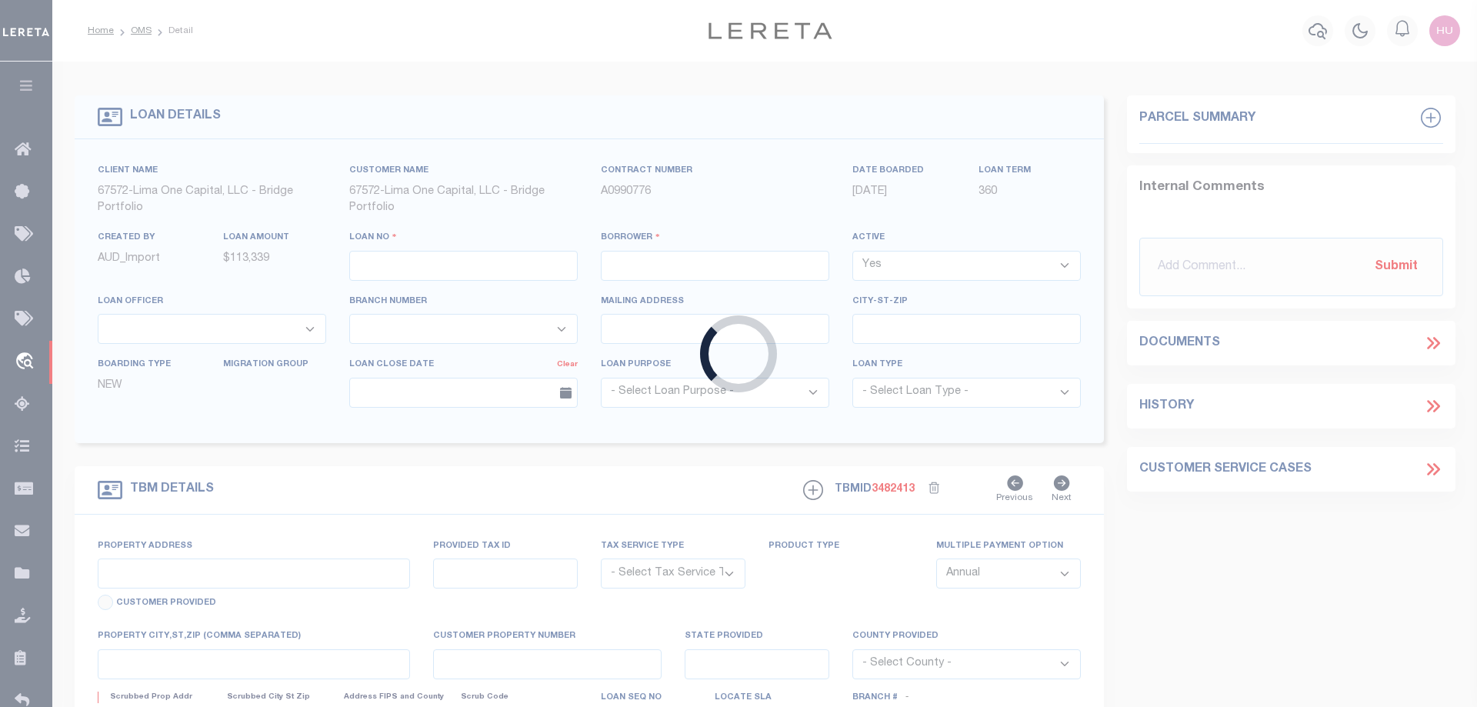
type input "Charlestown IN 47111"
select select
select select "NonEscrow"
type input "1844 Heathglen Circle 1845 Heathglen Circle"
type input "40-10-24-310-159.000-014"
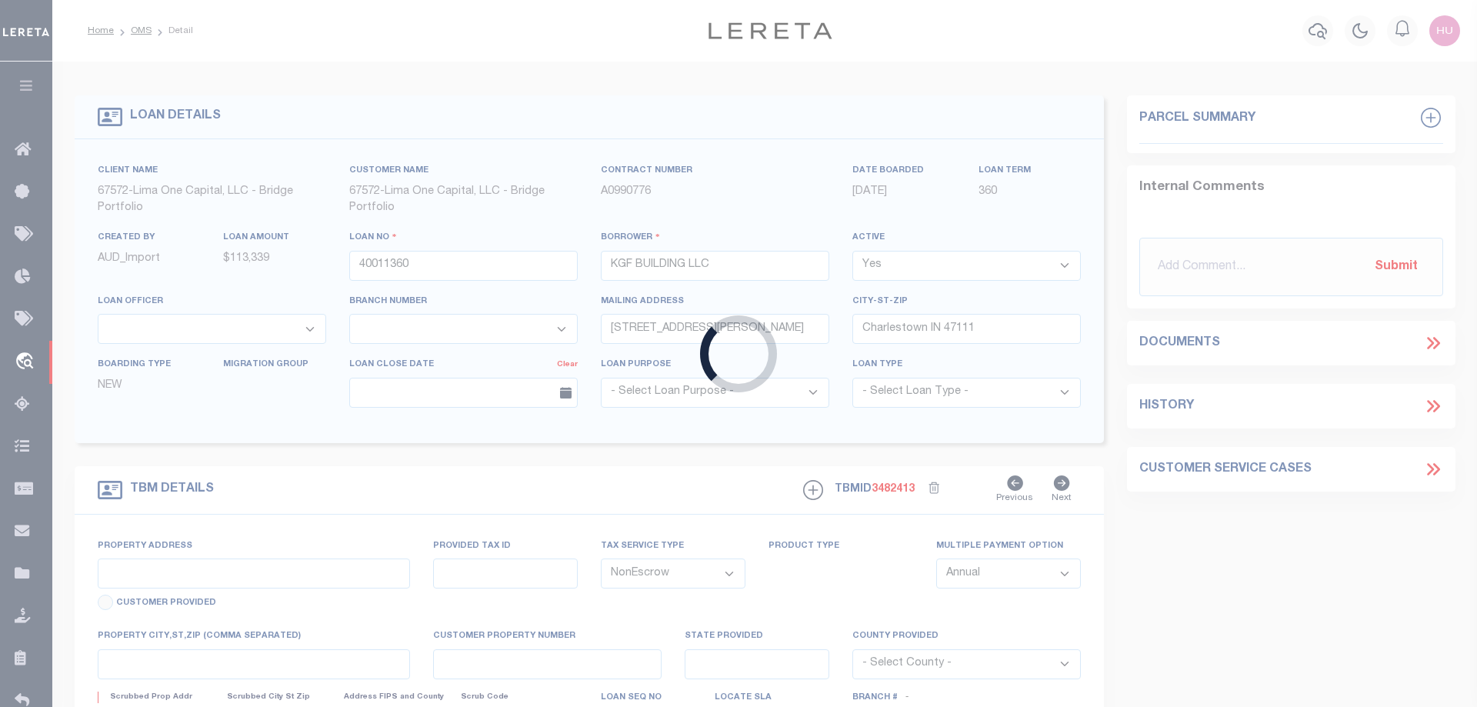
select select
type input "North Vernon IN 47265"
type input "40011360-1"
type input "IN"
select select
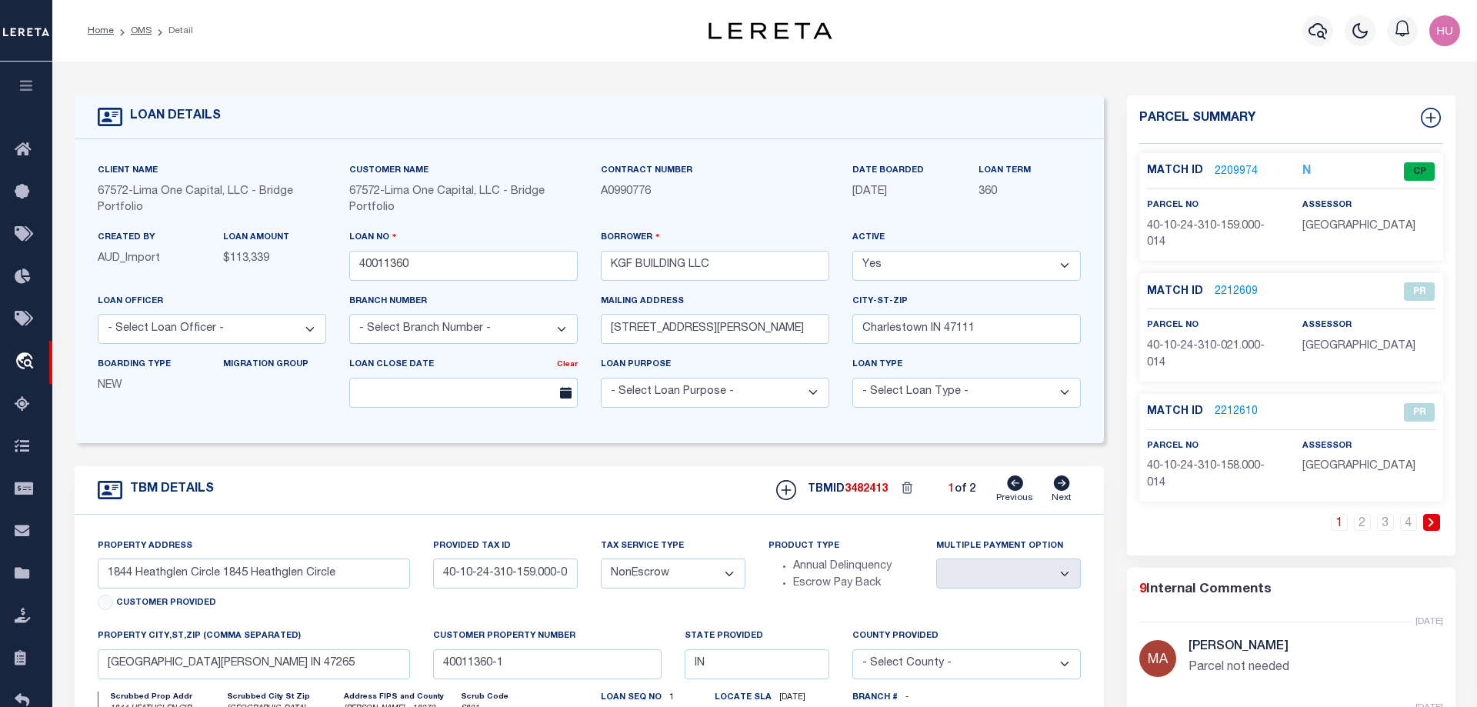
click at [1221, 170] on link "2209974" at bounding box center [1236, 172] width 43 height 16
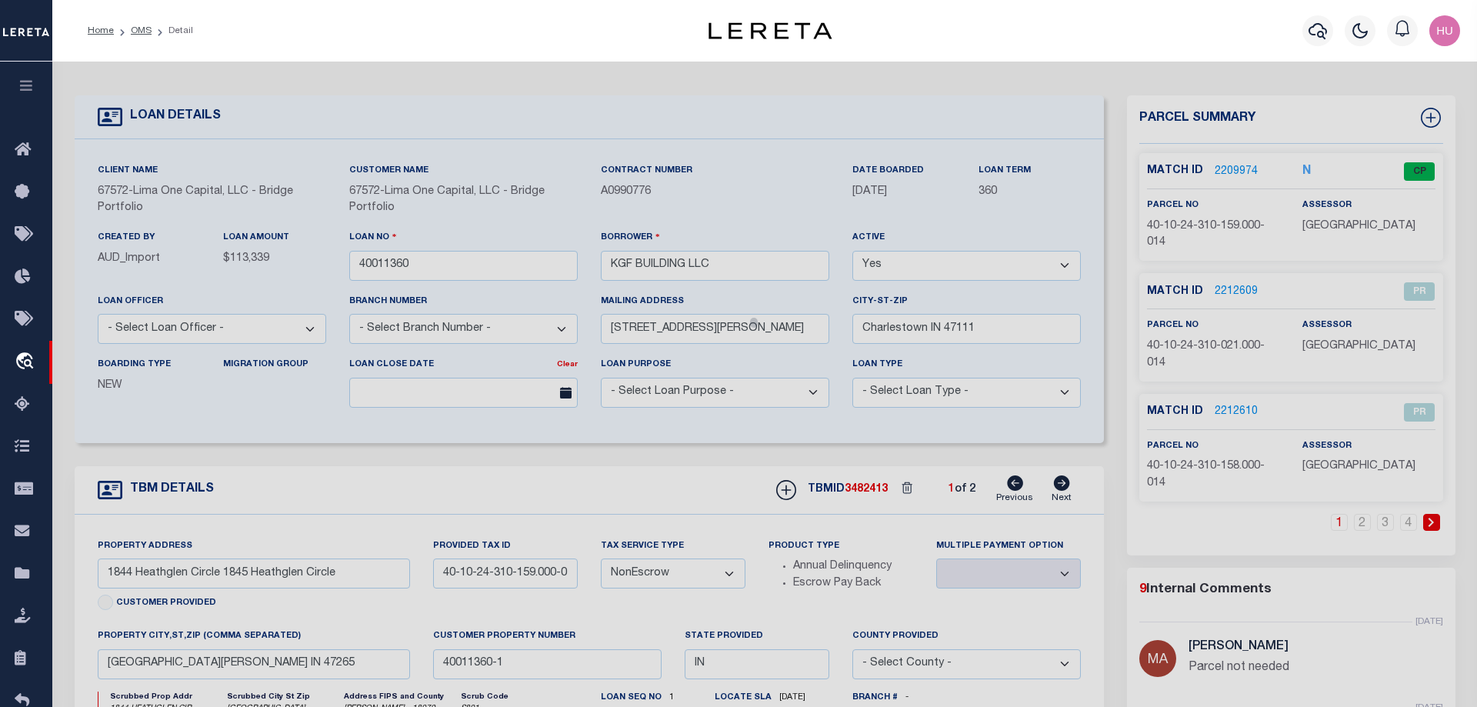
checkbox input "false"
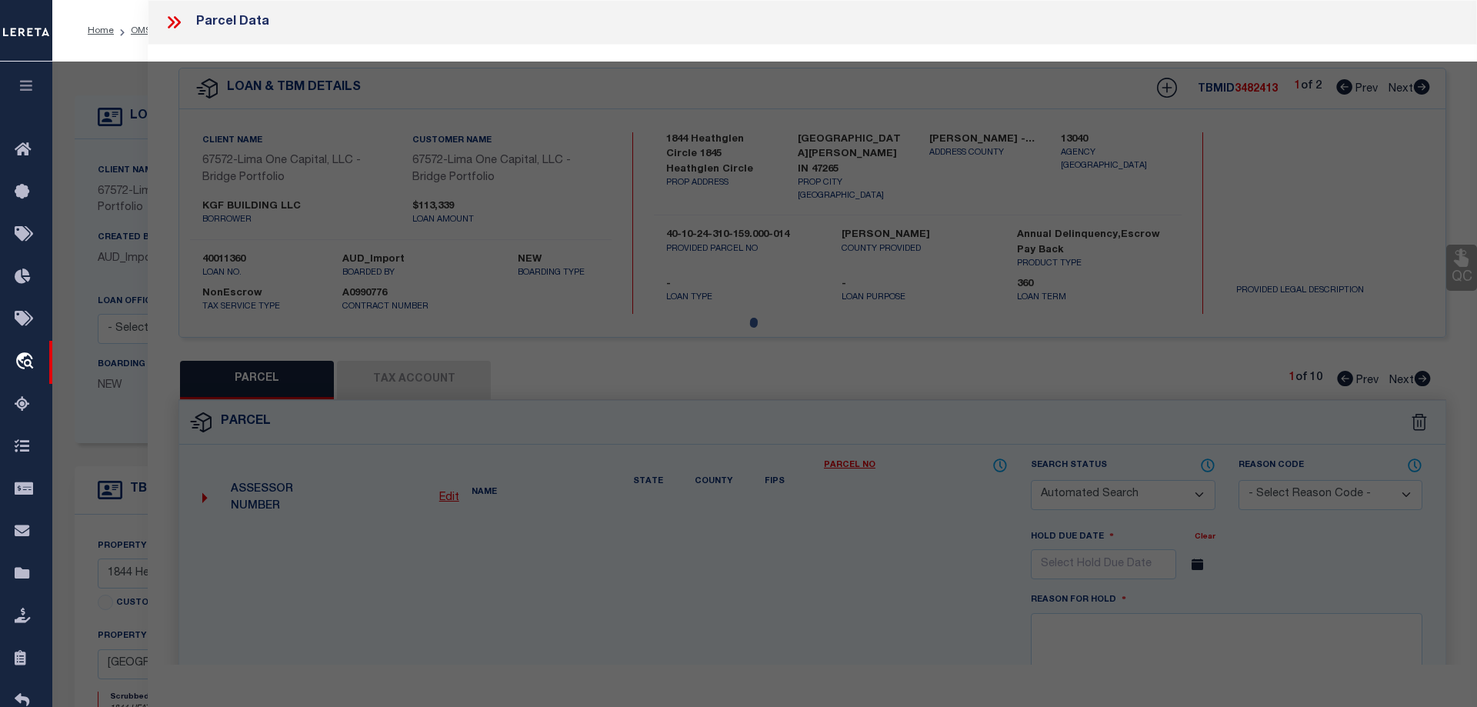
select select "CP"
select select "099"
type input "KGF Building, LLC"
select select "AGW"
select select "ADD"
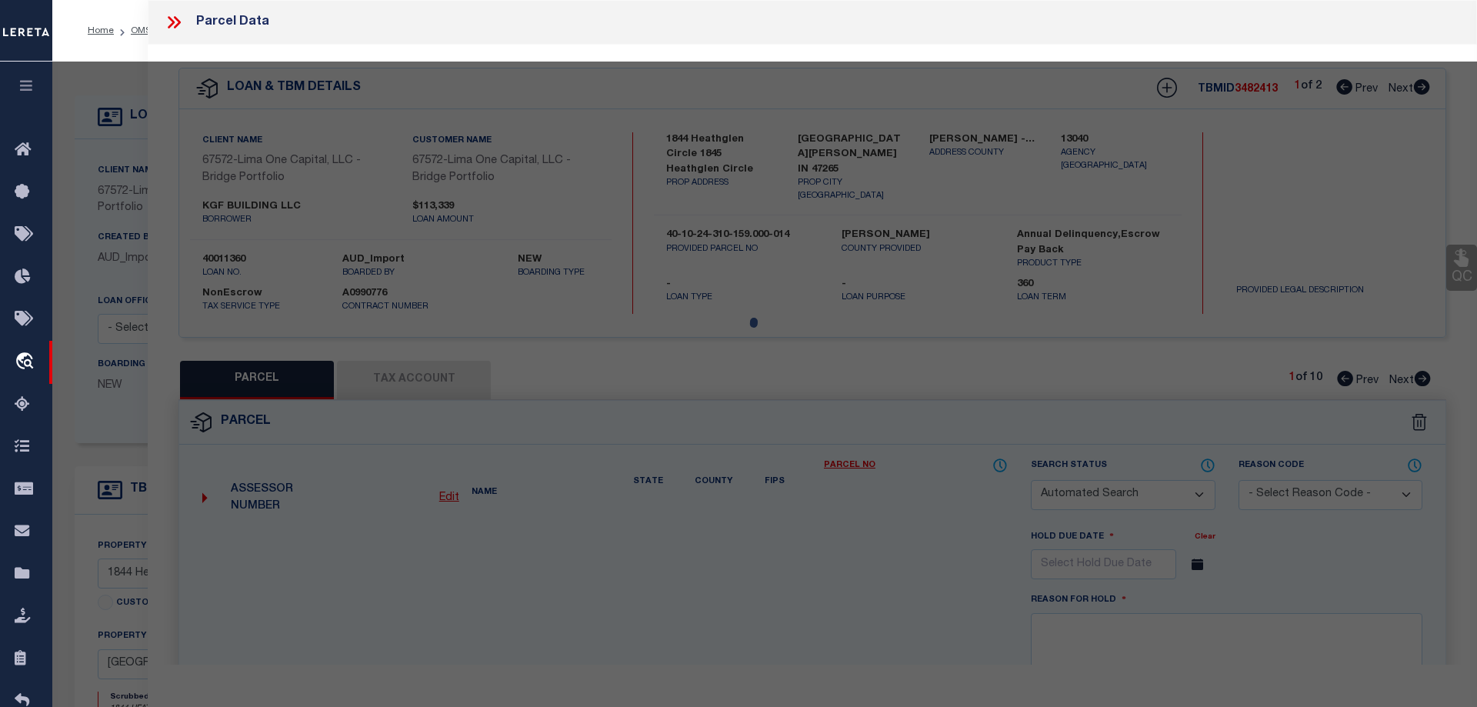
type input "1844 HEATHGLEN CIR"
type input "NORTH VERNON, IN 47265"
type textarea "COUNTRY SQUIRE LAKE SEC 4 1844 10-24- 031-159.000-04"
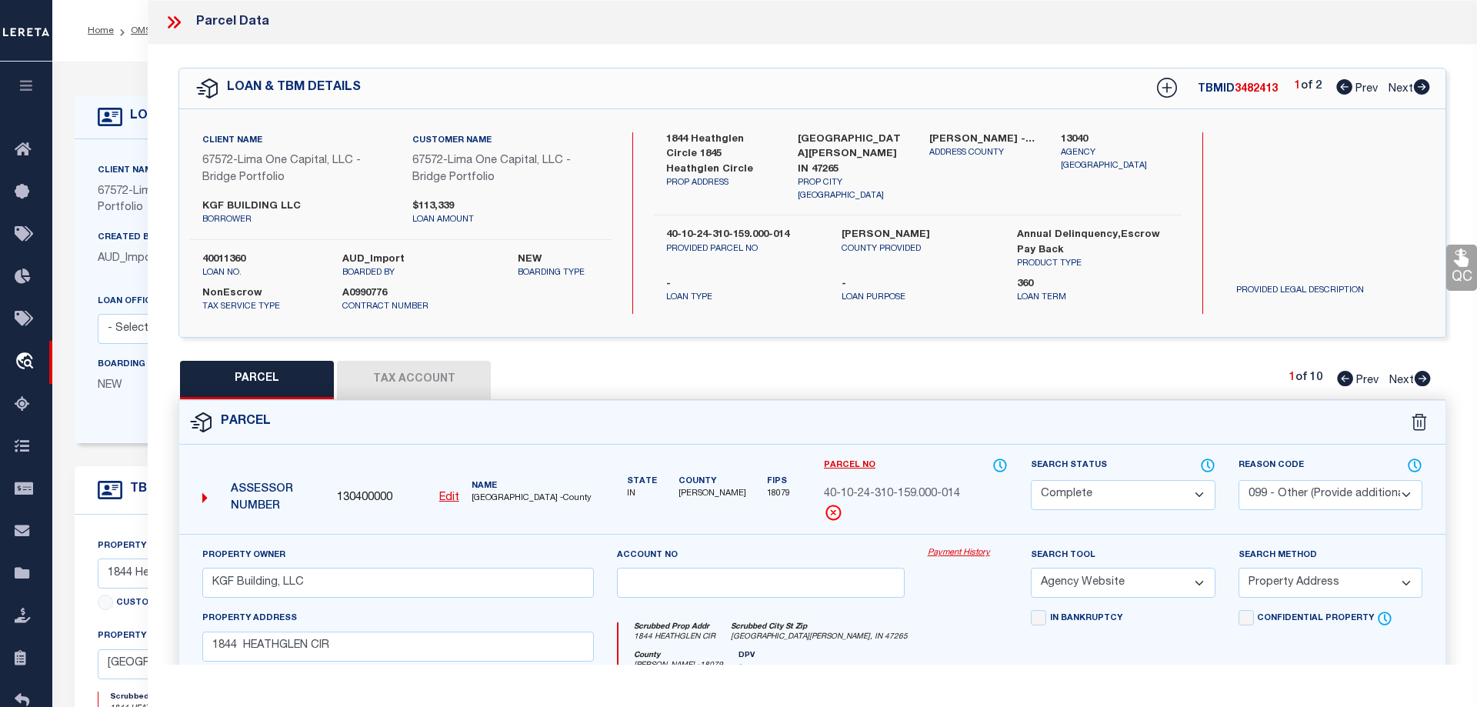
click at [936, 550] on link "Payment History" at bounding box center [968, 553] width 81 height 13
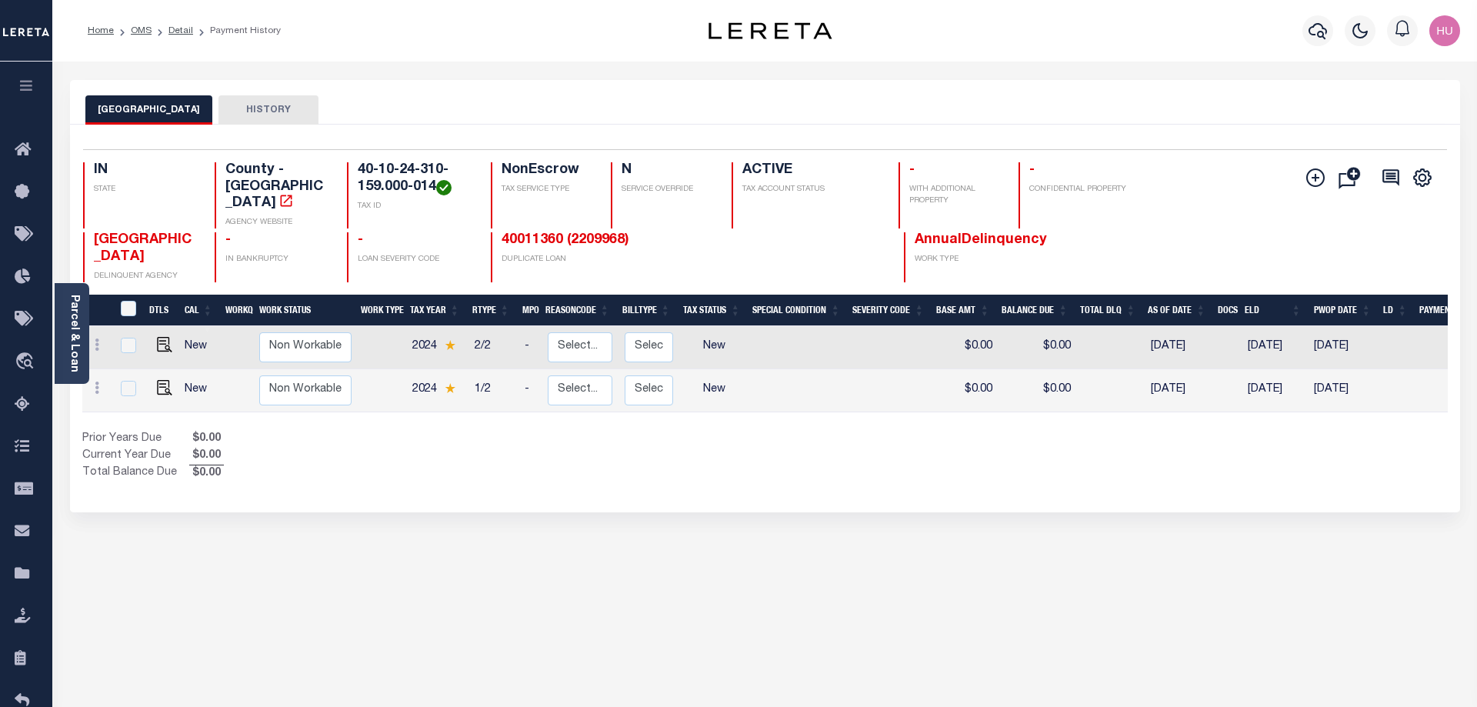
click at [1125, 41] on div "Profile Sign out" at bounding box center [1175, 31] width 579 height 54
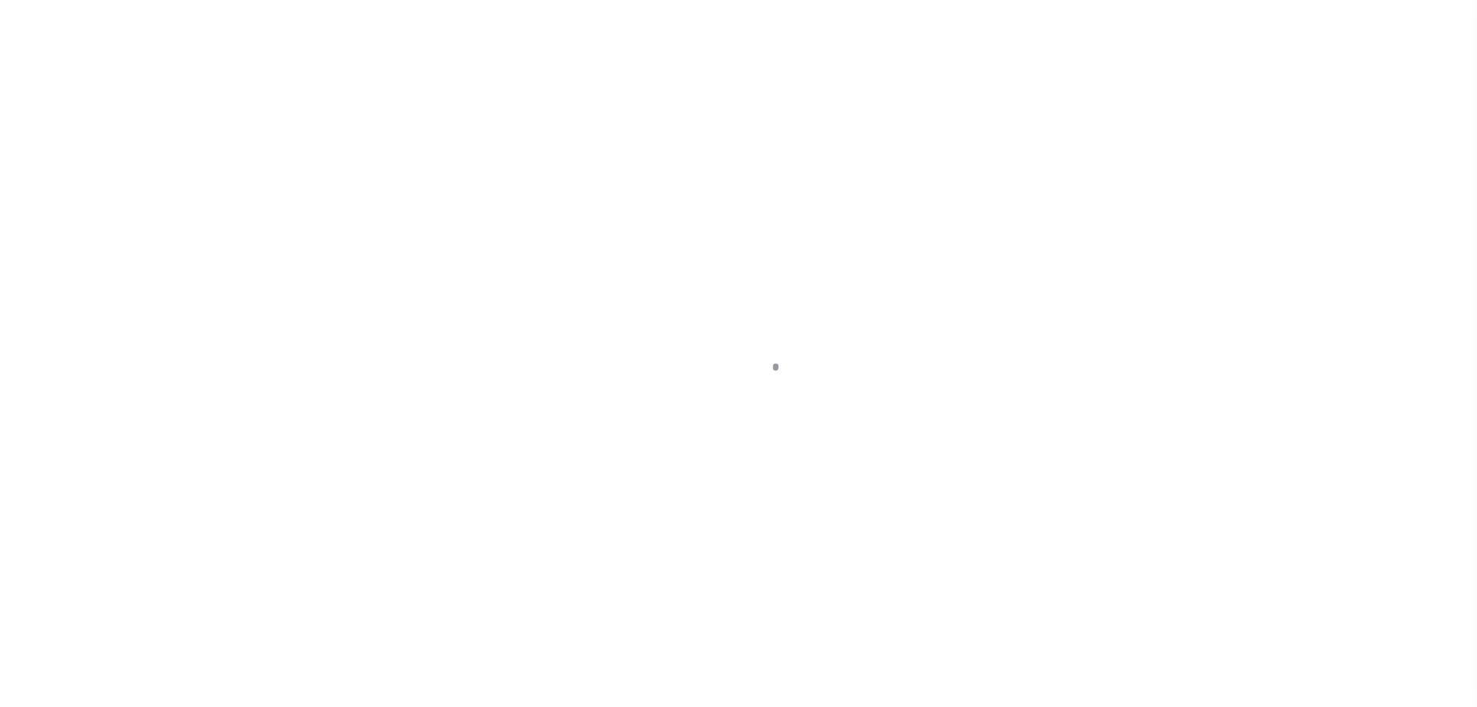
select select "NonEscrow"
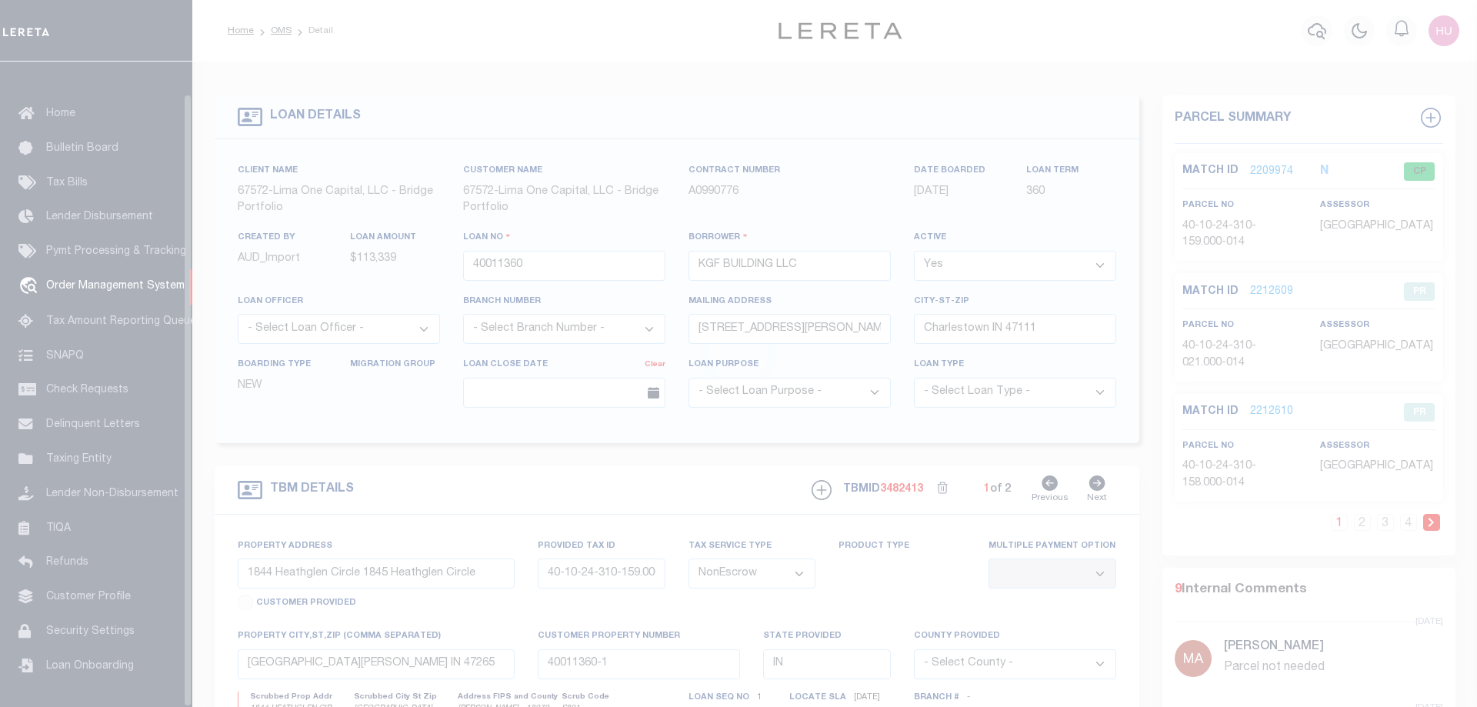
scroll to position [49, 0]
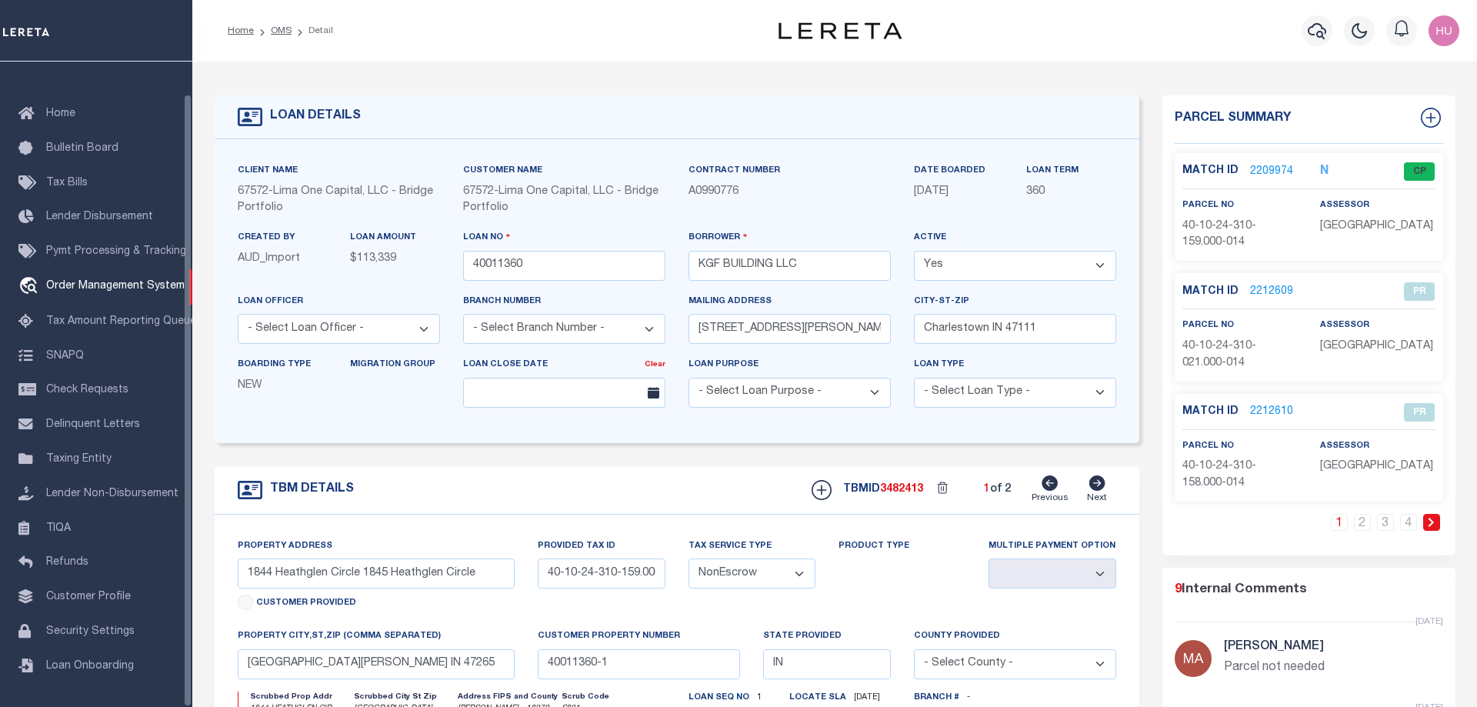
select select "200"
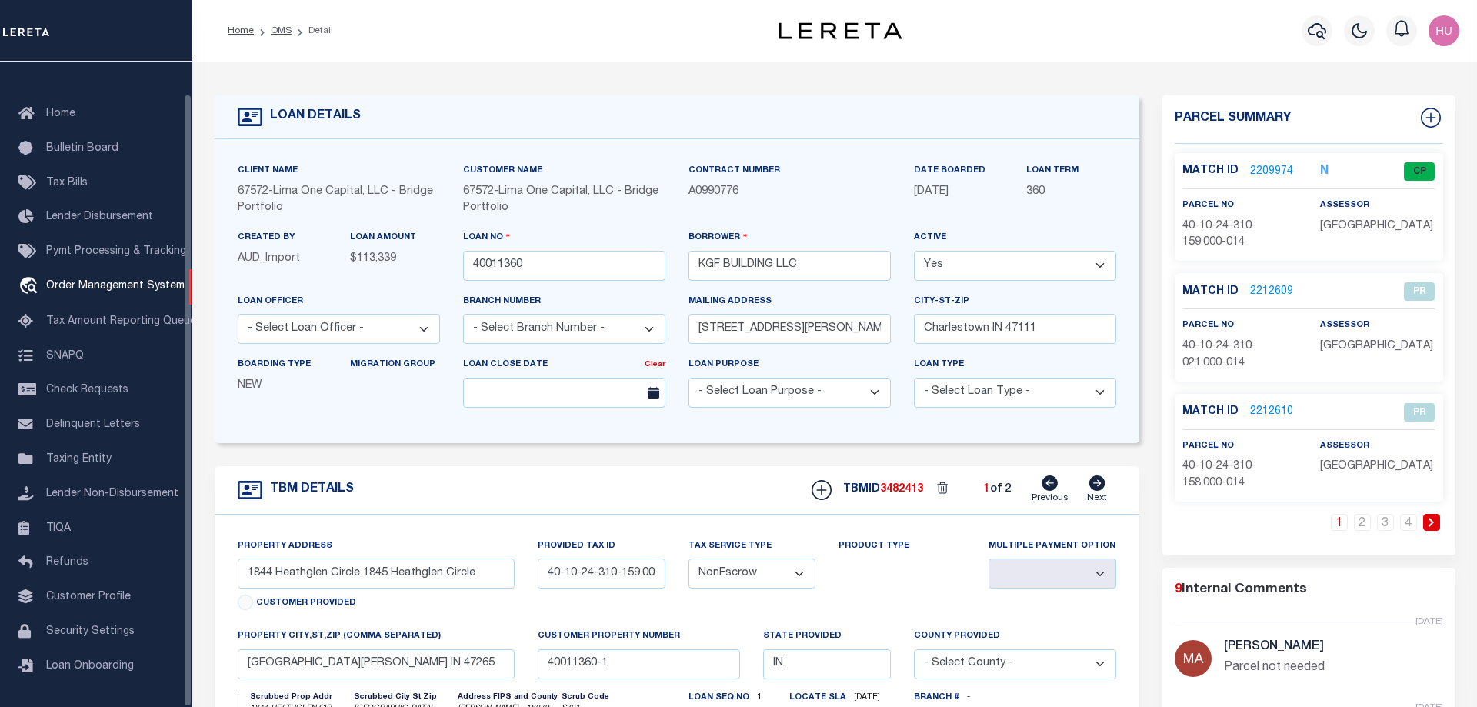
select select "200"
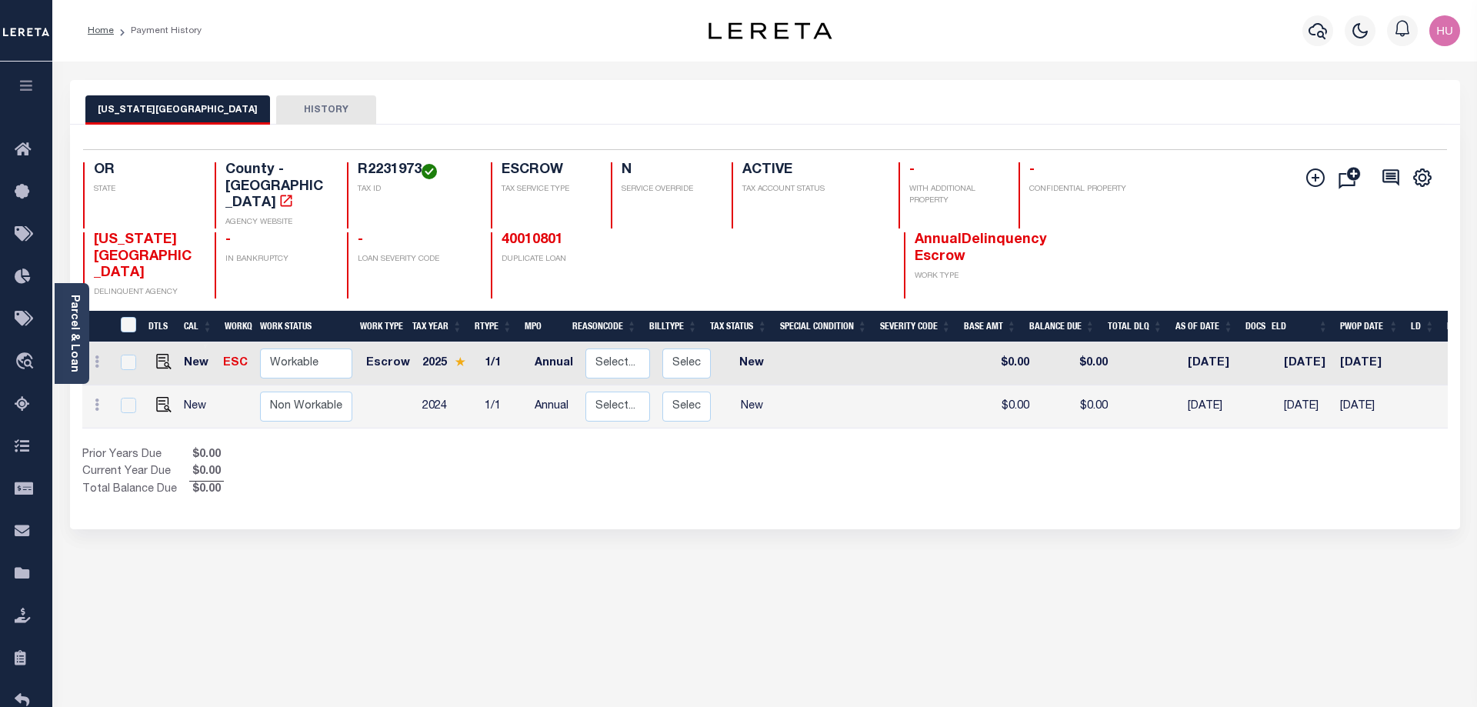
click at [426, 45] on div "Home Payment History" at bounding box center [364, 31] width 579 height 32
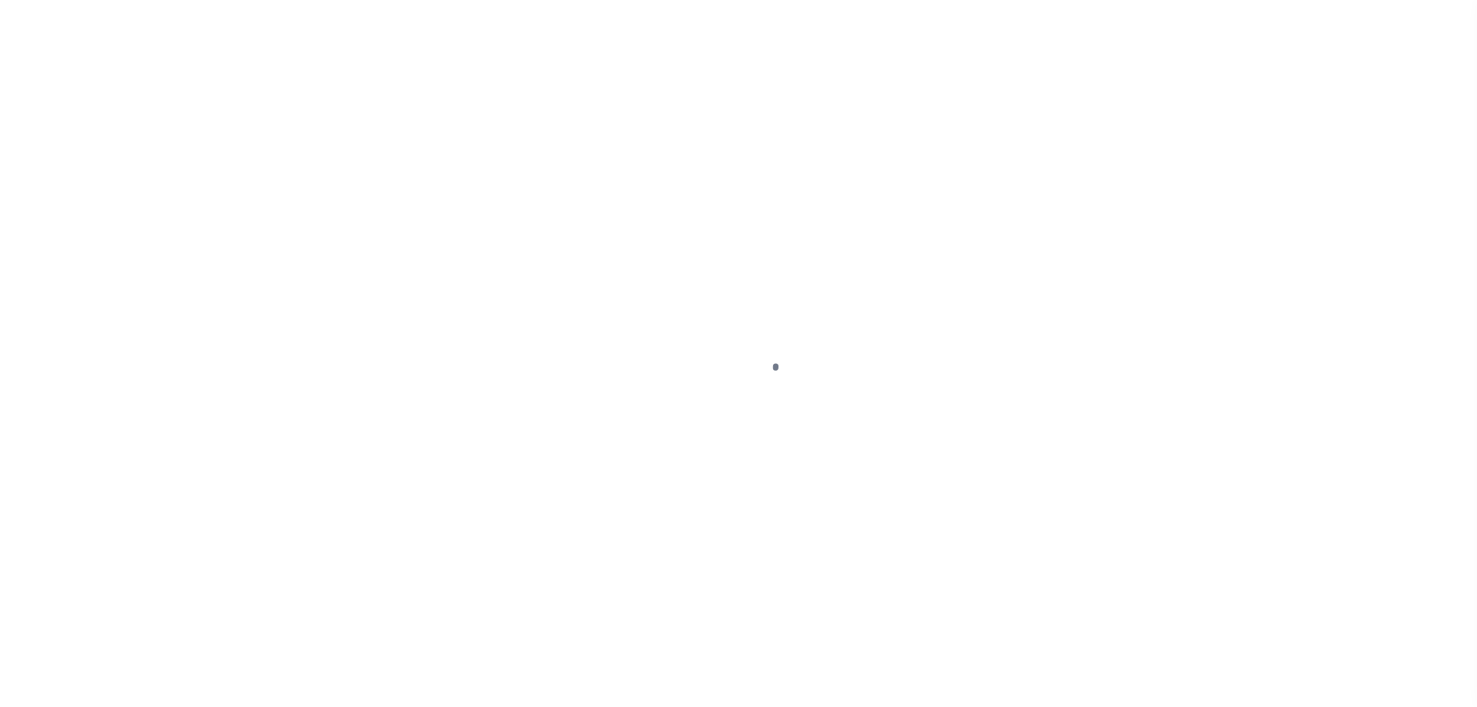
select select "10"
select select "Escrow"
select select "1"
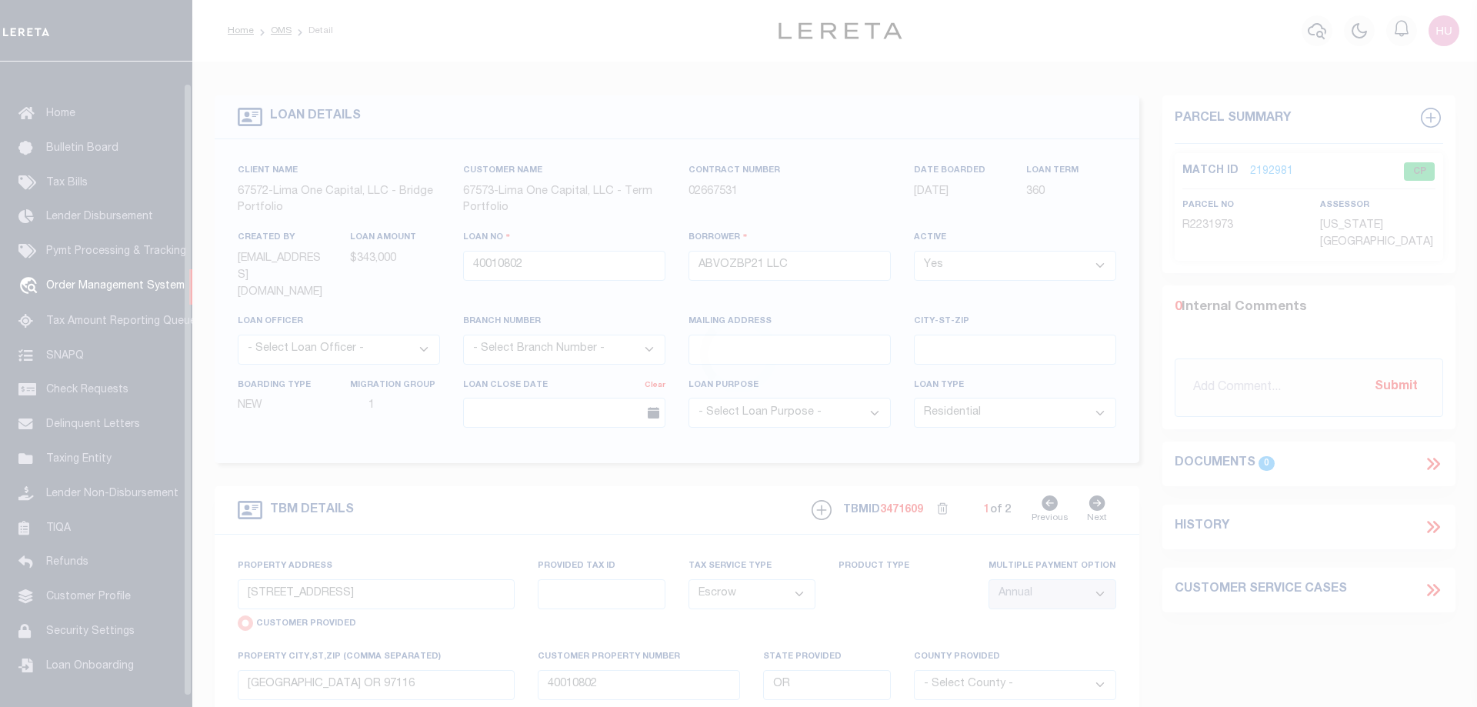
scroll to position [49, 0]
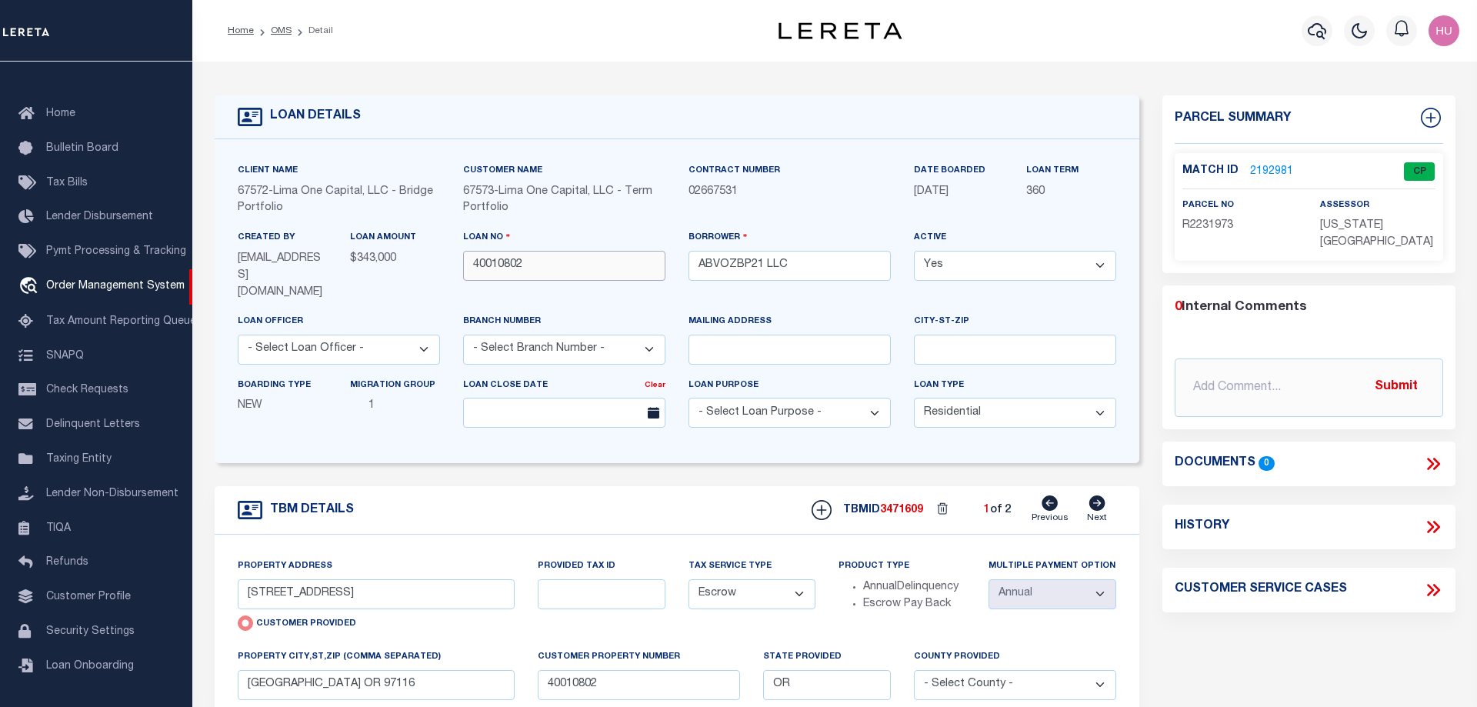
drag, startPoint x: 518, startPoint y: 272, endPoint x: 466, endPoint y: 275, distance: 51.6
click at [466, 275] on input "40010802" at bounding box center [564, 266] width 202 height 30
click at [1058, 18] on div "Profile Sign out" at bounding box center [1205, 31] width 521 height 54
click at [281, 33] on link "OMS" at bounding box center [281, 30] width 21 height 9
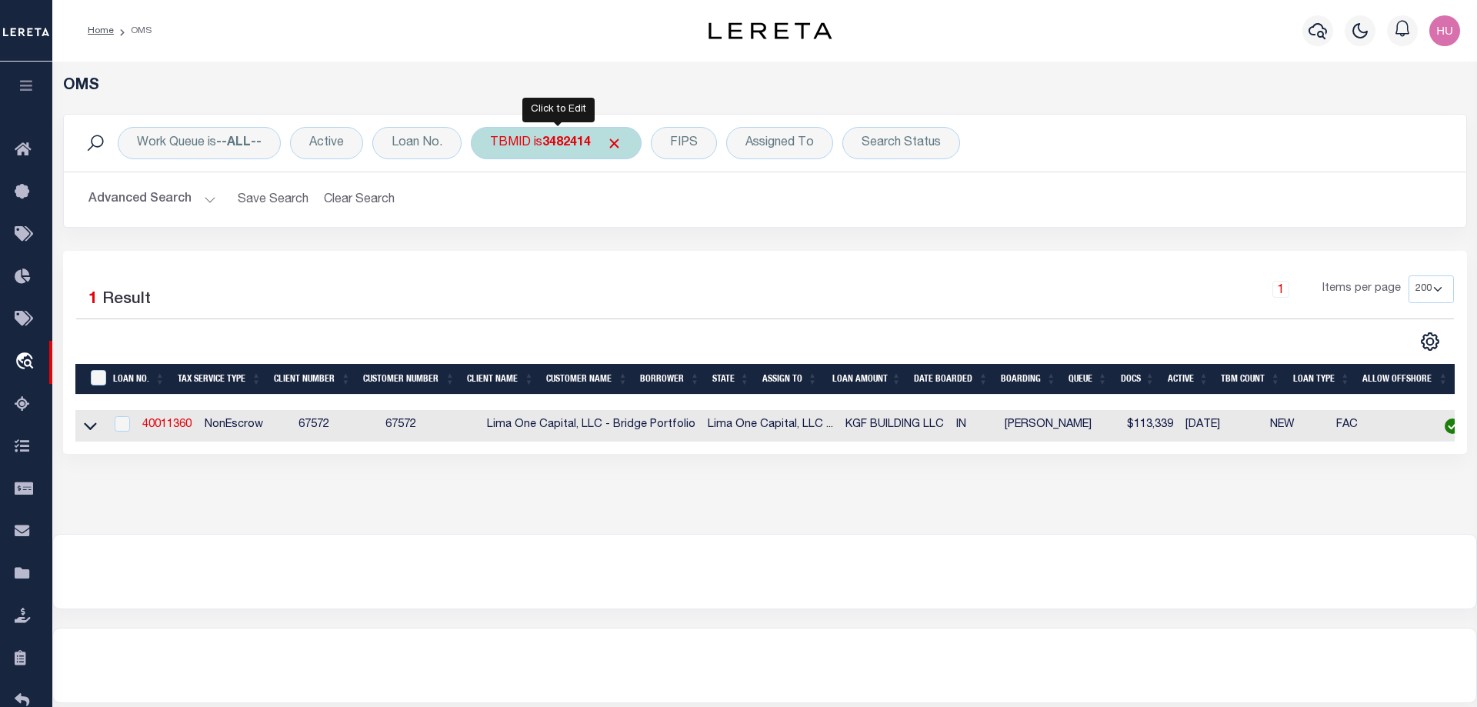
click at [530, 140] on div "TBMID is 3482414" at bounding box center [556, 143] width 171 height 32
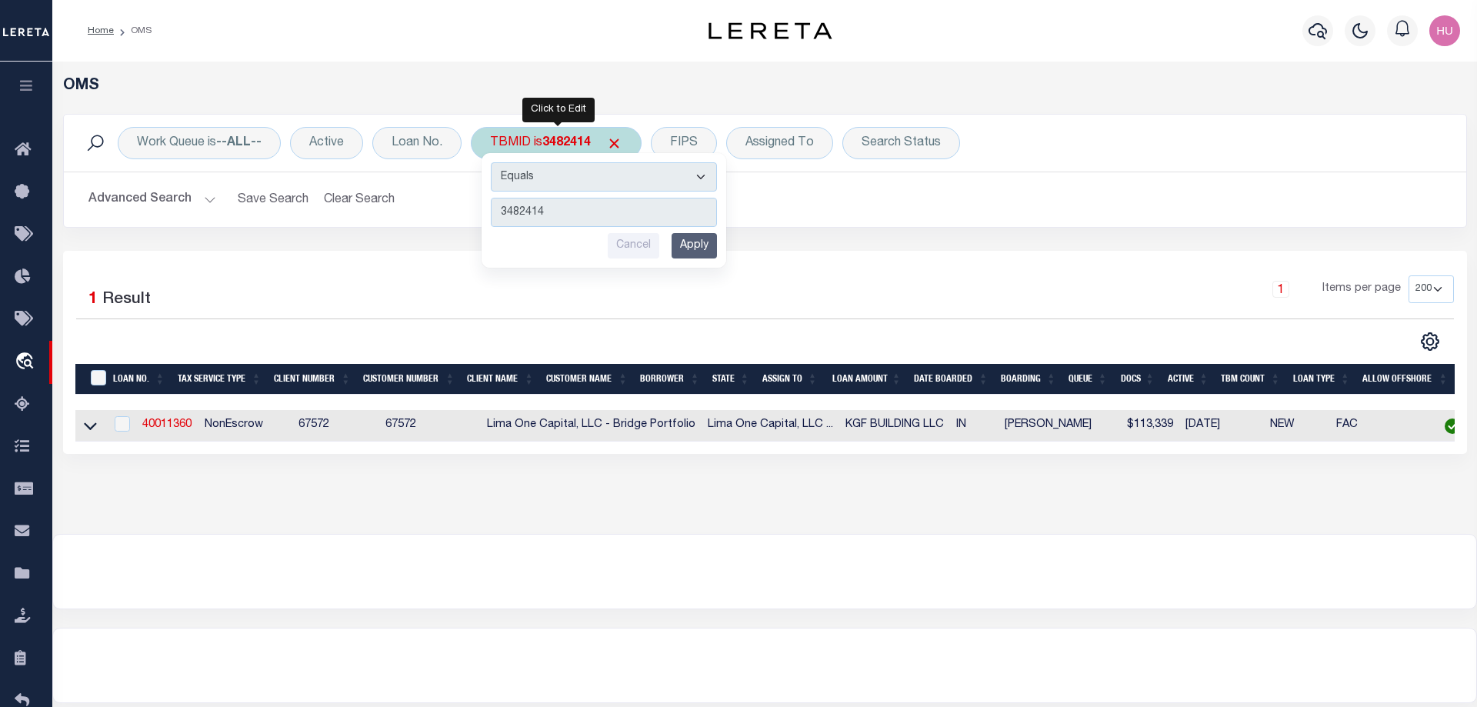
click at [721, 249] on div "Equals Is Not Equal To Is Greater Than Is Less Than 3482414 Cancel Apply" at bounding box center [603, 210] width 245 height 115
click at [691, 245] on input "Apply" at bounding box center [693, 245] width 45 height 25
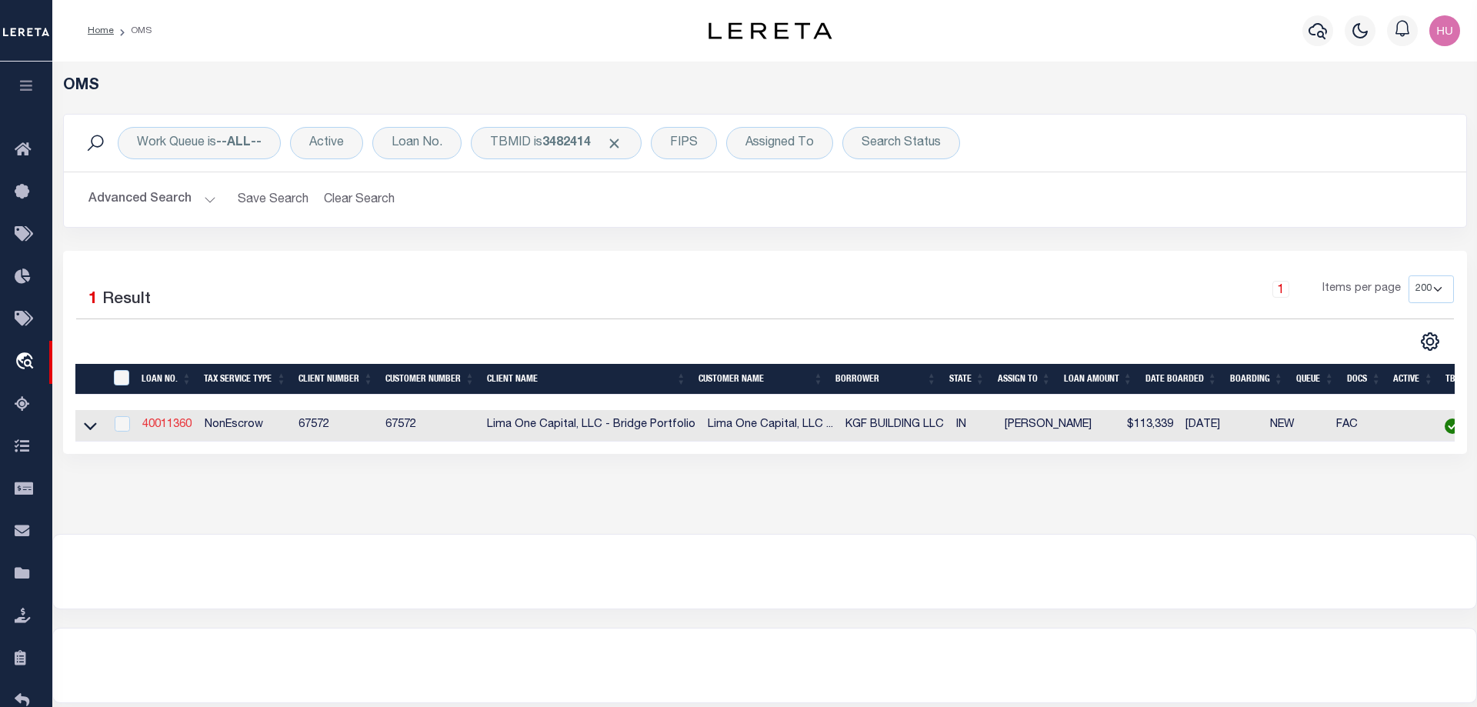
click at [165, 430] on link "40011360" at bounding box center [166, 424] width 49 height 11
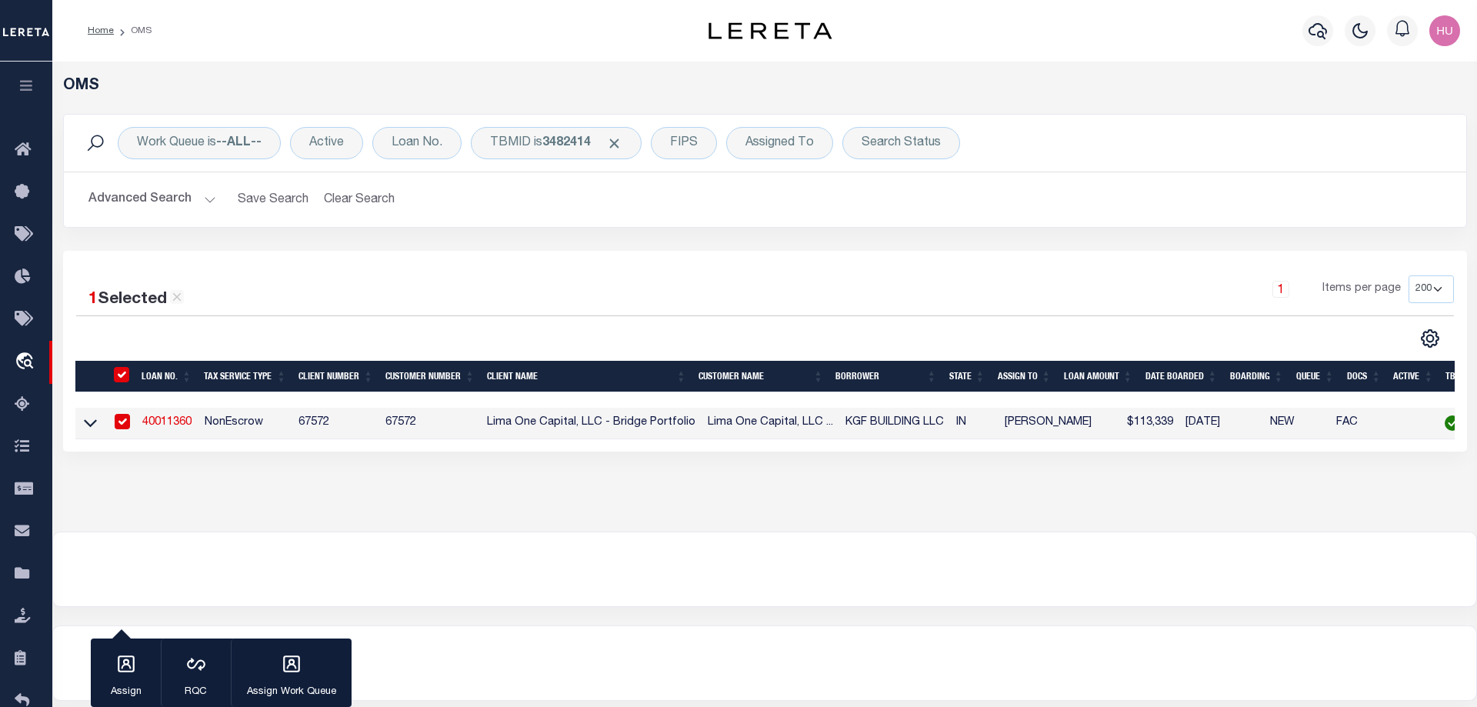
type input "40011360"
type input "KGF BUILDING LLC"
type input "20830 Kemp Rd"
type input "Charlestown IN 47111"
select select
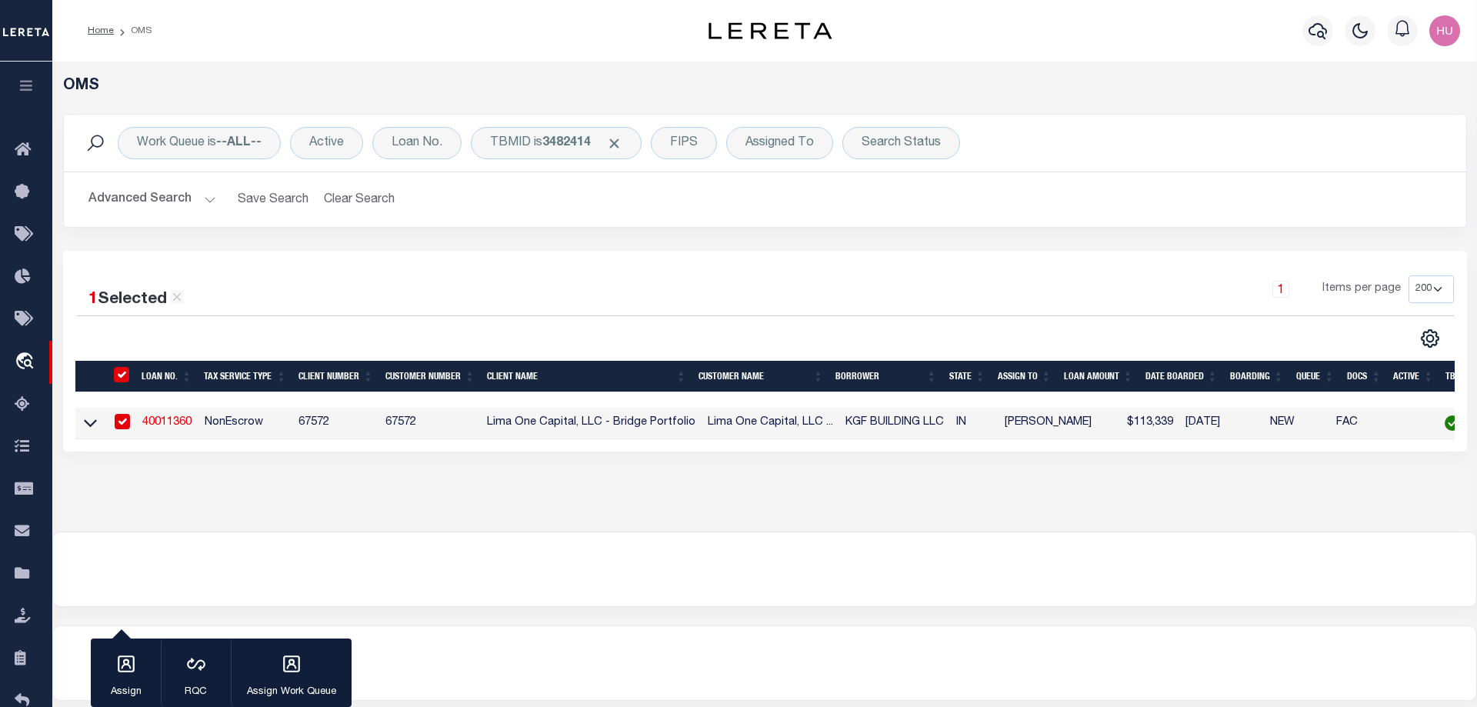
select select
select select "NonEscrow"
type input "1844 Heathglen Circle 1845 Heathglen Circle"
radio input "false"
type input "40-10-24-310-159.000-014"
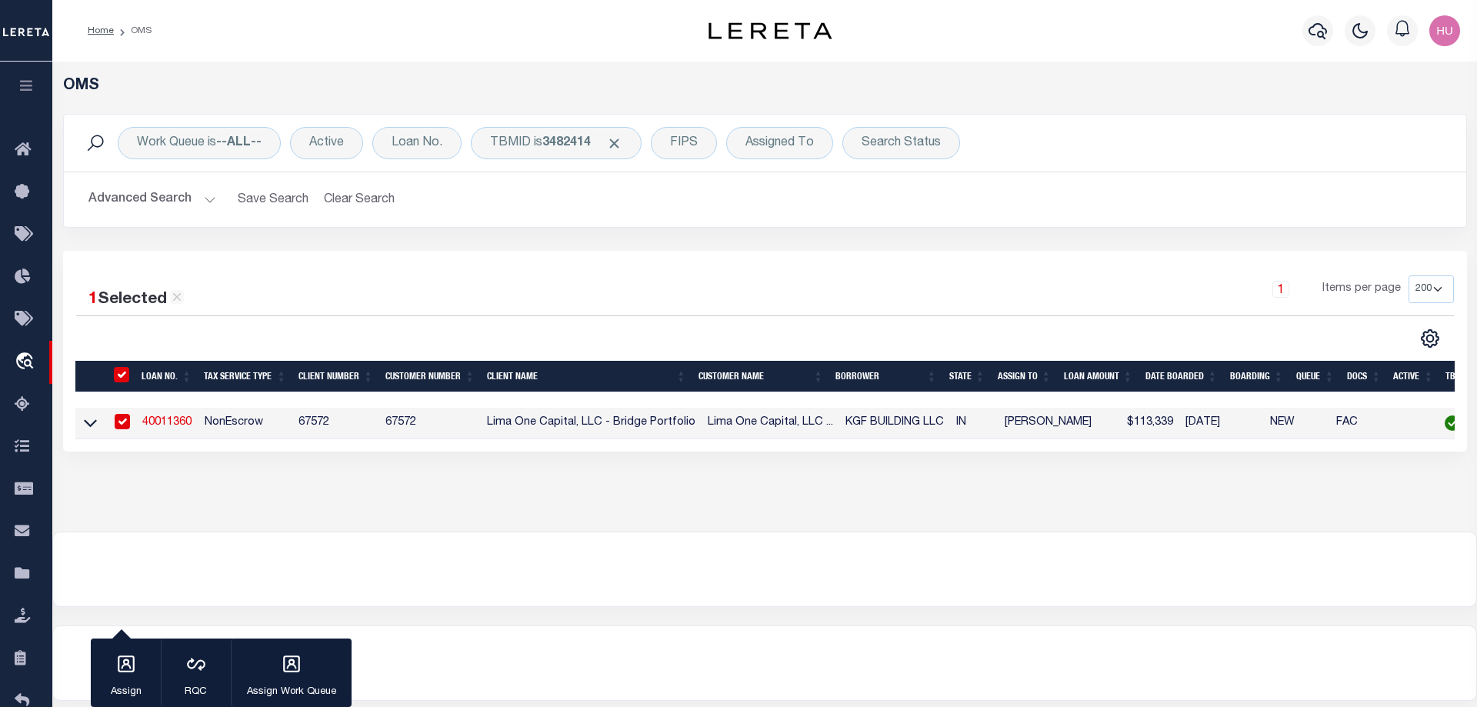
select select
type input "North Vernon IN 47265"
type input "40011360-1"
type input "IN"
select select
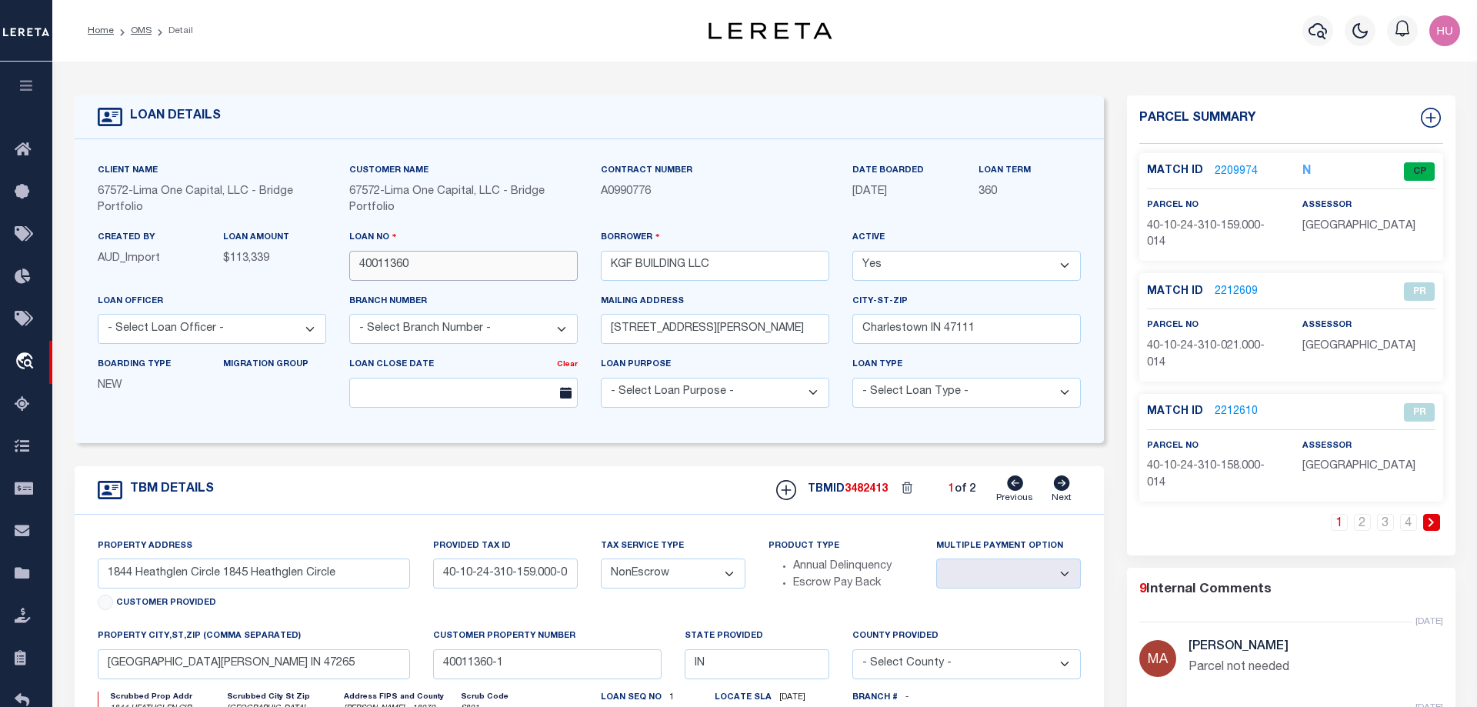
drag, startPoint x: 424, startPoint y: 268, endPoint x: 324, endPoint y: 274, distance: 100.1
click at [349, 274] on input "40011360" at bounding box center [463, 266] width 228 height 30
click at [1105, 35] on div "Profile Sign out" at bounding box center [1175, 31] width 579 height 54
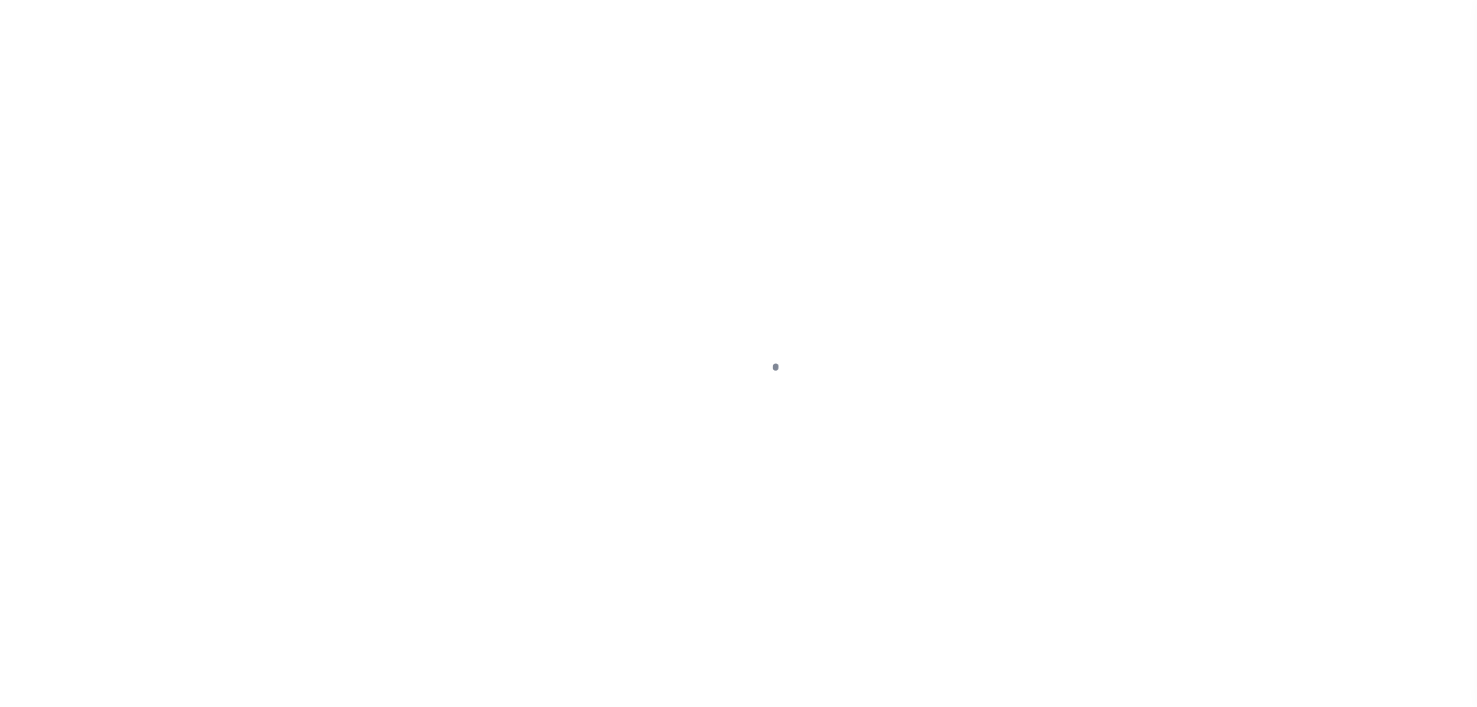
scroll to position [49, 0]
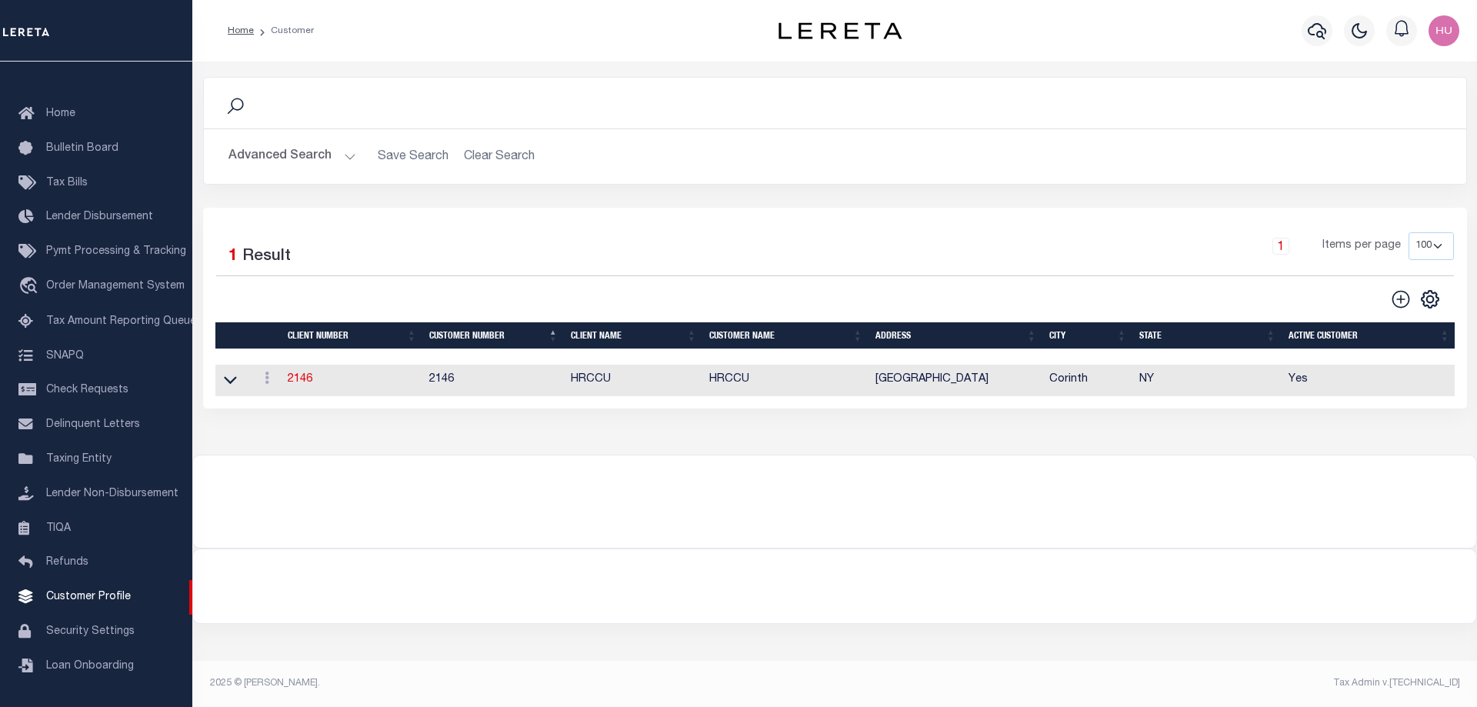
click at [283, 147] on button "Advanced Search" at bounding box center [292, 157] width 128 height 30
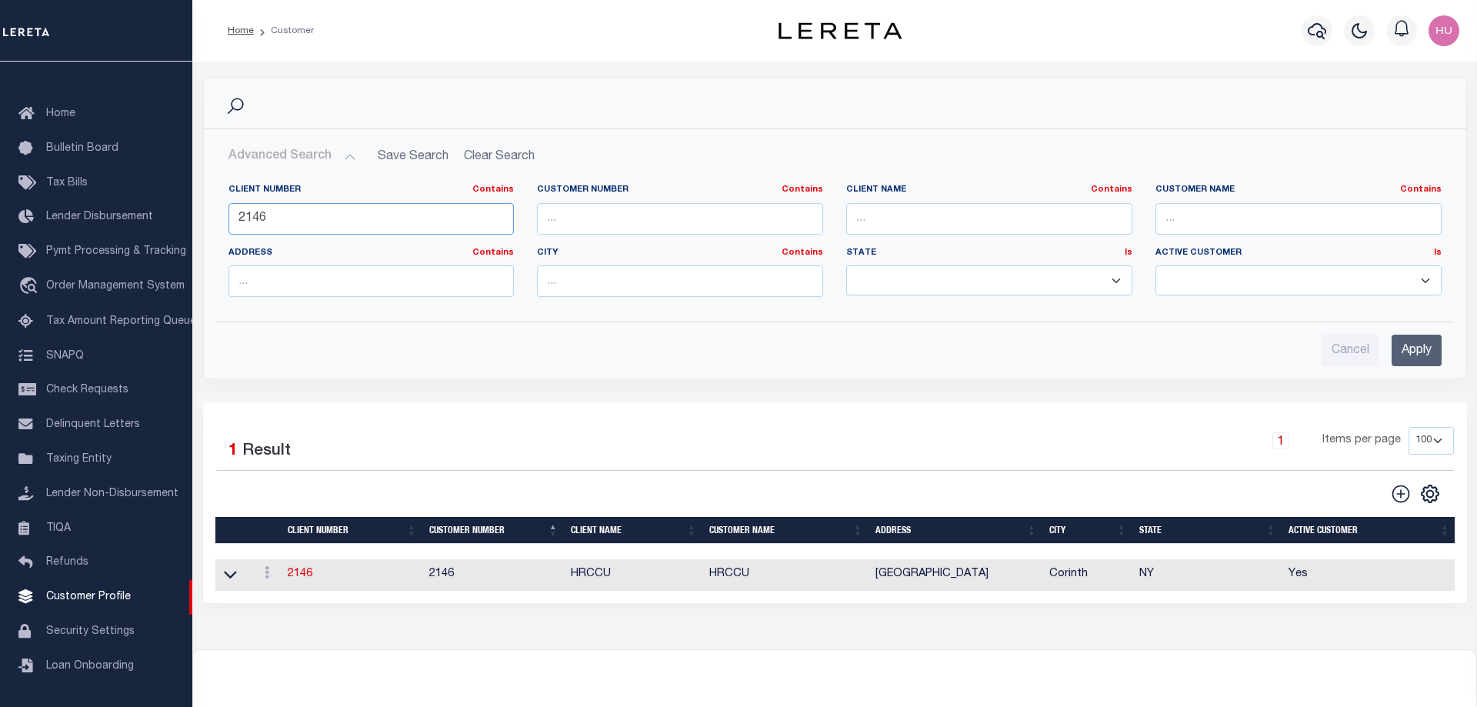
click at [264, 218] on input "2146" at bounding box center [371, 219] width 286 height 32
click at [263, 218] on input "2146" at bounding box center [371, 219] width 286 height 32
paste input "1011"
type input "1011"
click at [1402, 351] on input "Apply" at bounding box center [1416, 351] width 50 height 32
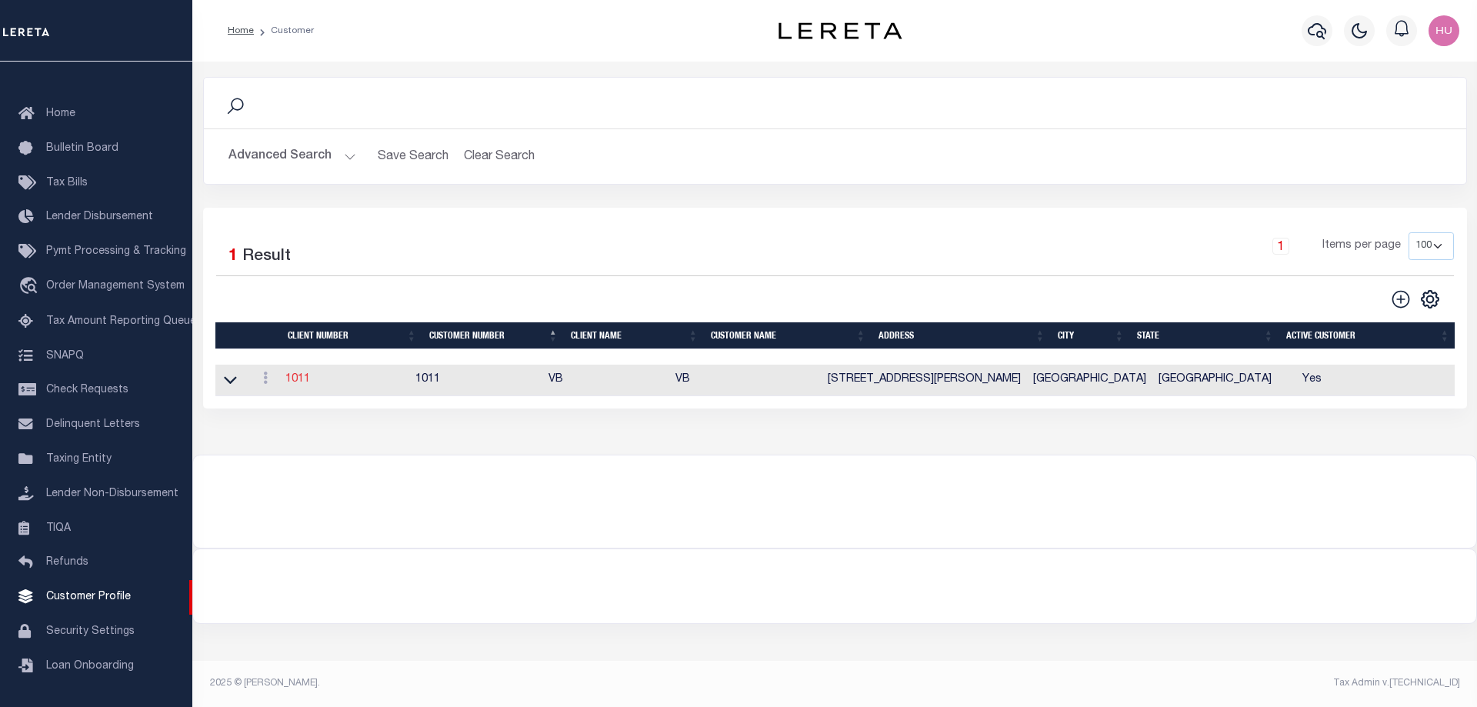
click at [300, 380] on link "1011" at bounding box center [297, 379] width 25 height 11
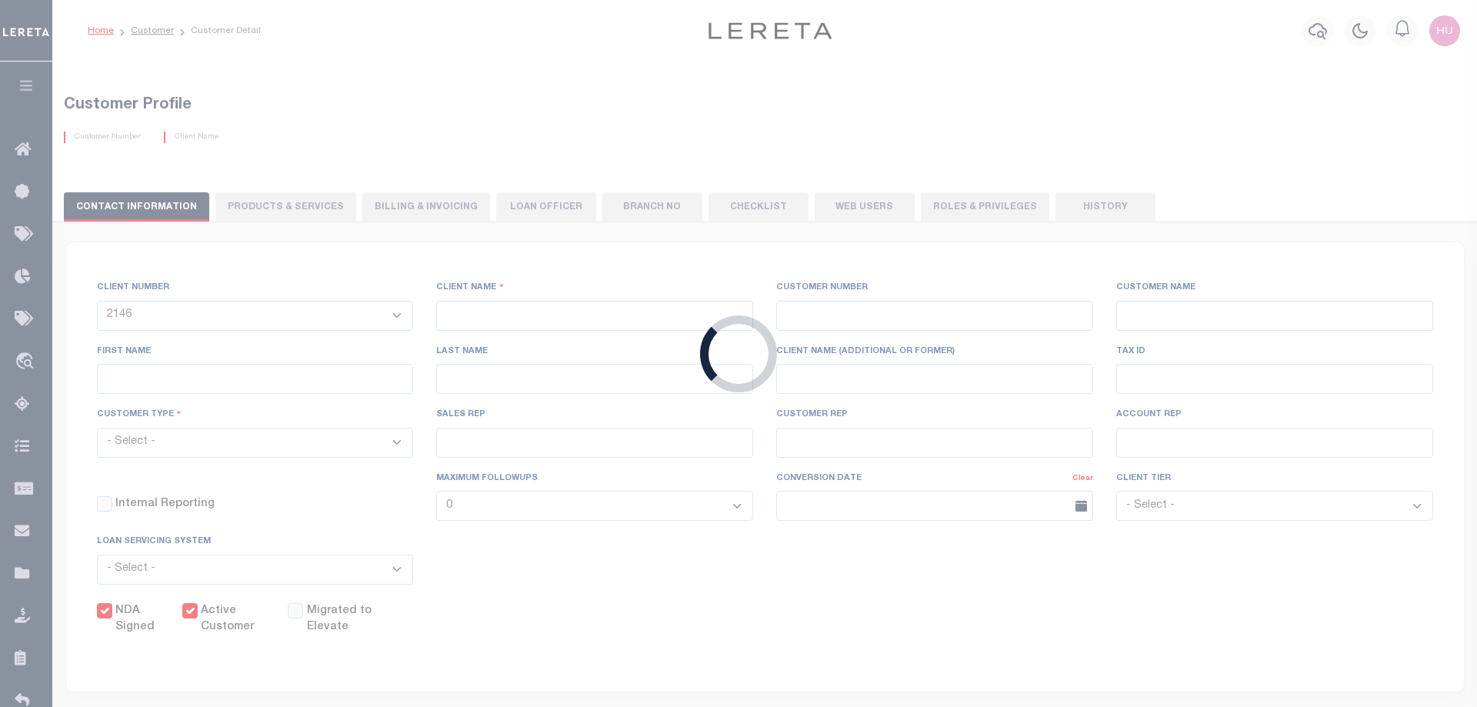
select select "1011"
type input "VB"
type input "1011"
type input "VB"
type input "Guy"
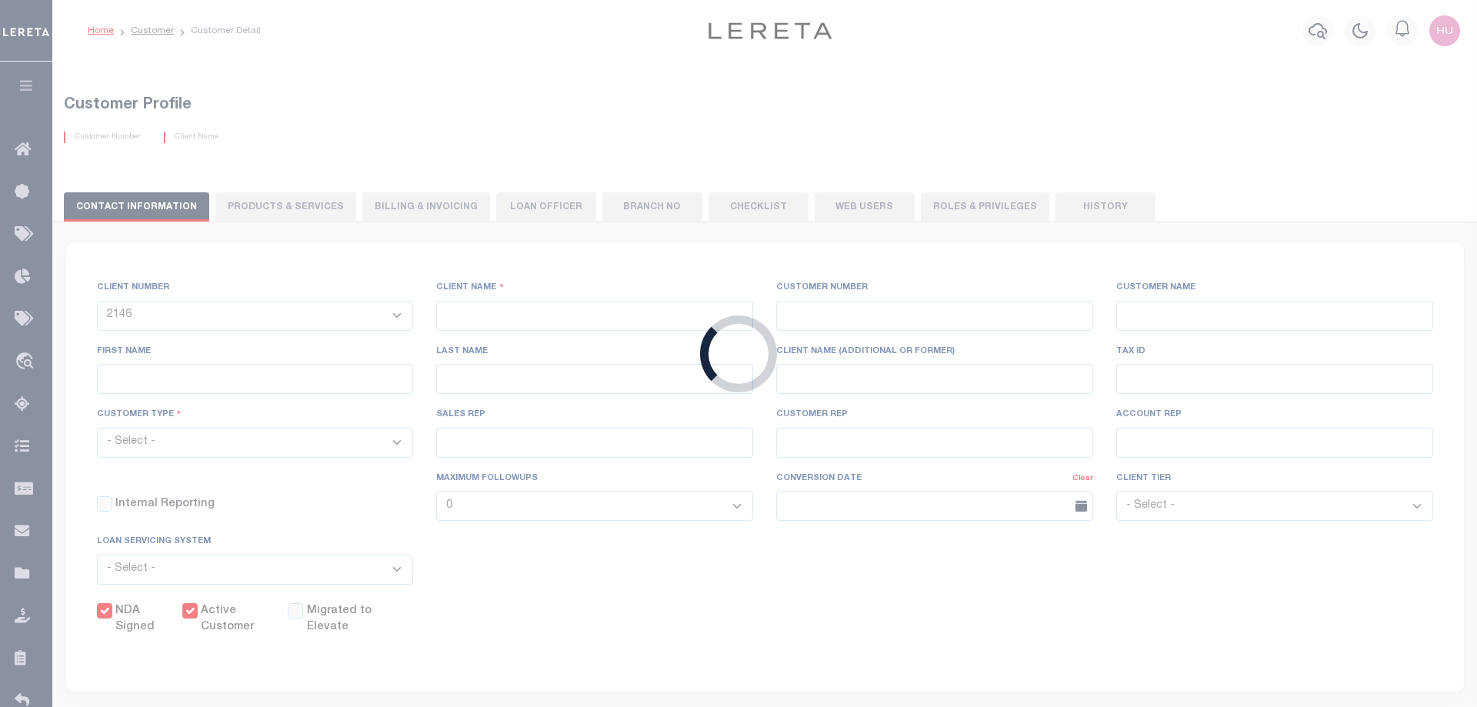
type input "[GEOGRAPHIC_DATA]"
select select "Mixed Portfolio"
type input "[PERSON_NAME]"
type input "[DATE]"
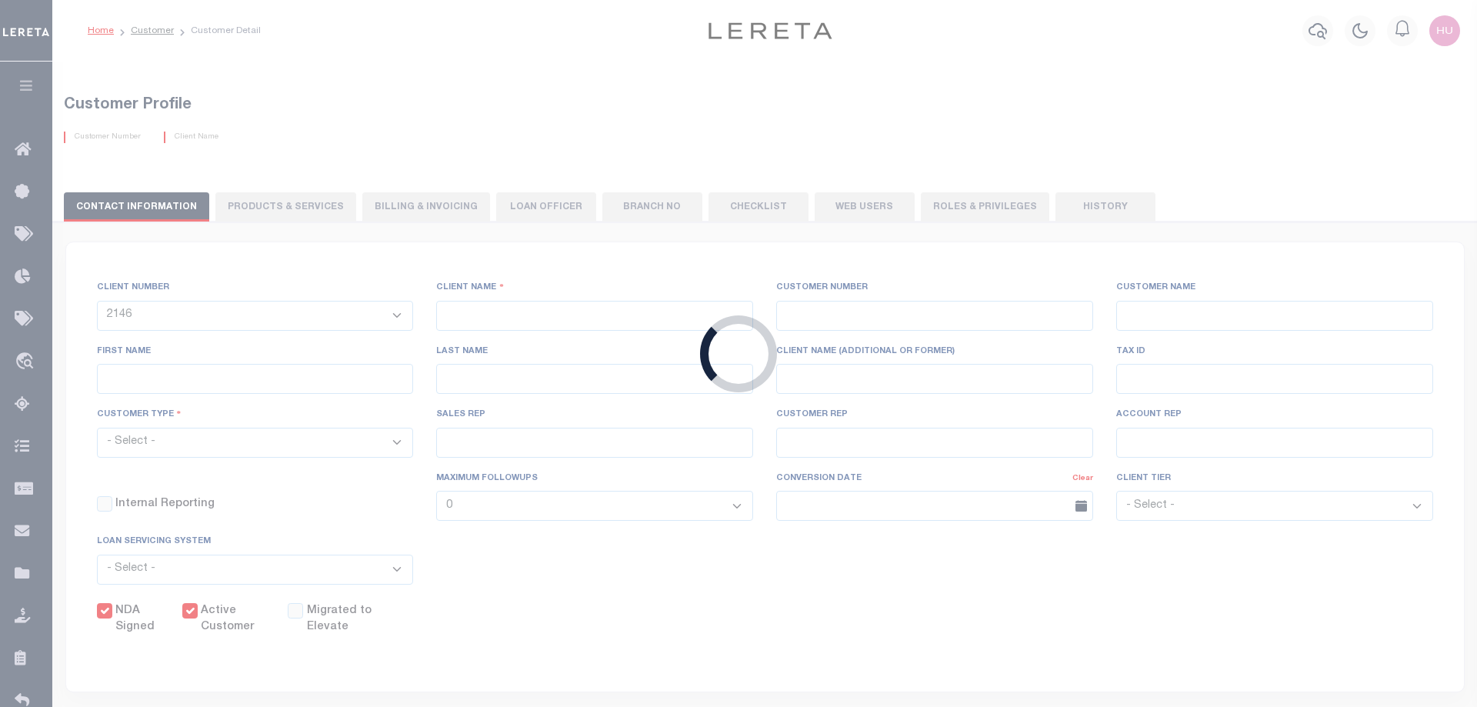
select select "Tier 3"
checkbox input "true"
select select
type textarea "$5 parcel fee for each parcel greater than 4."
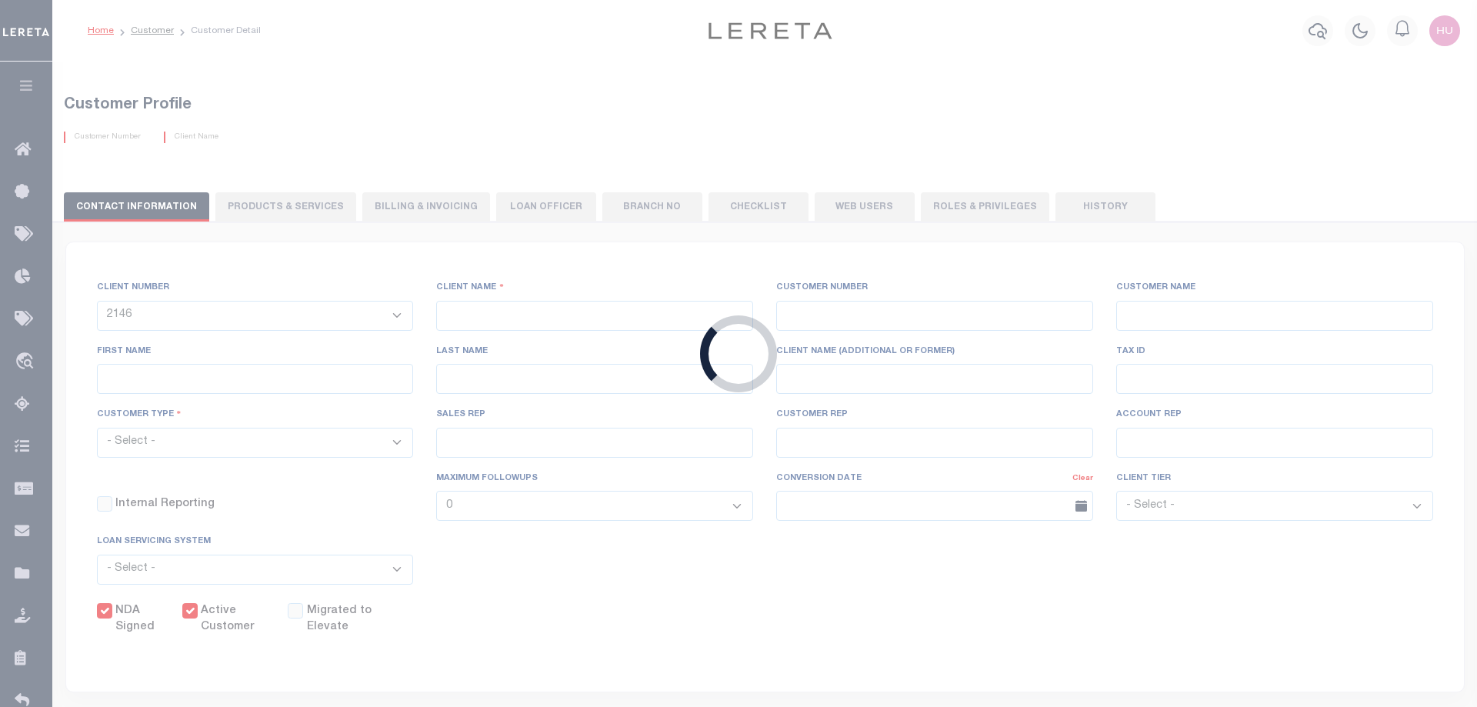
type input "0"
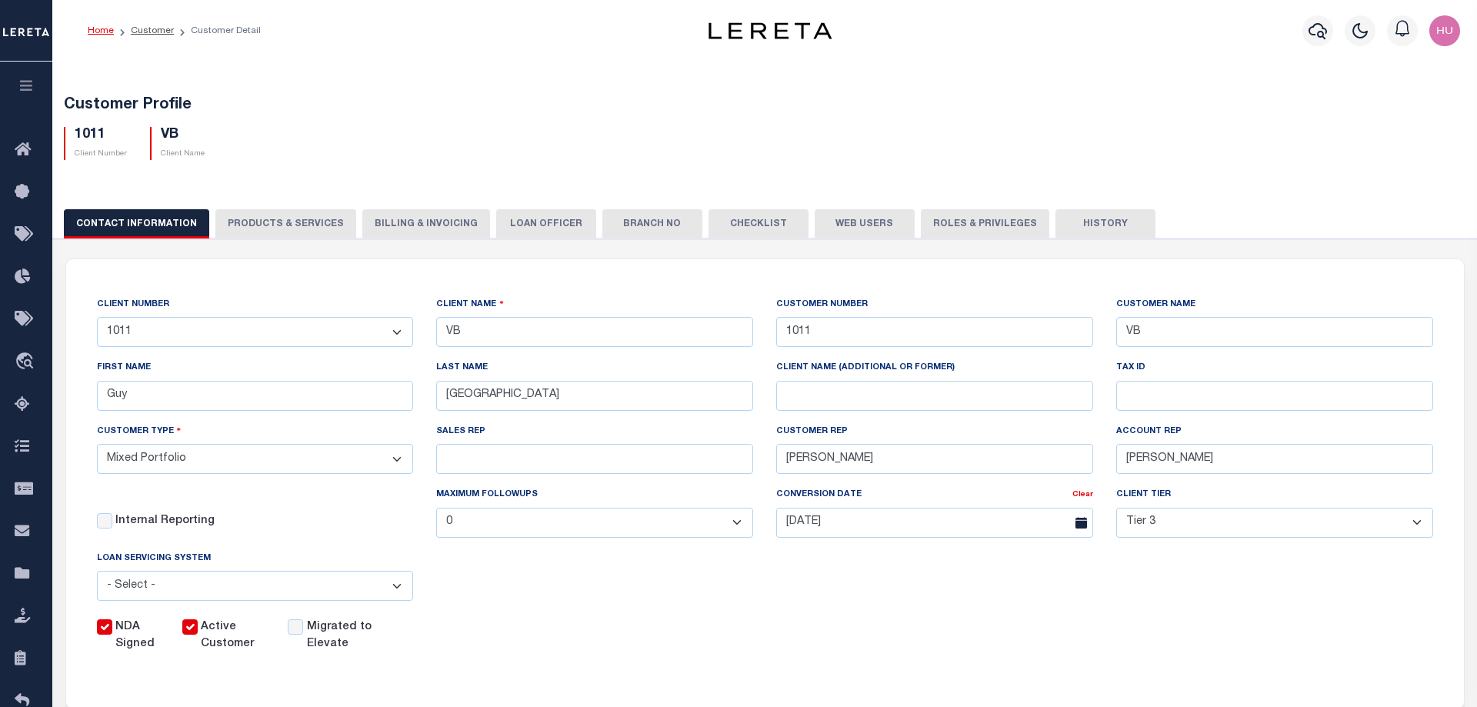
click at [306, 225] on button "PRODUCTS & SERVICES" at bounding box center [285, 223] width 141 height 29
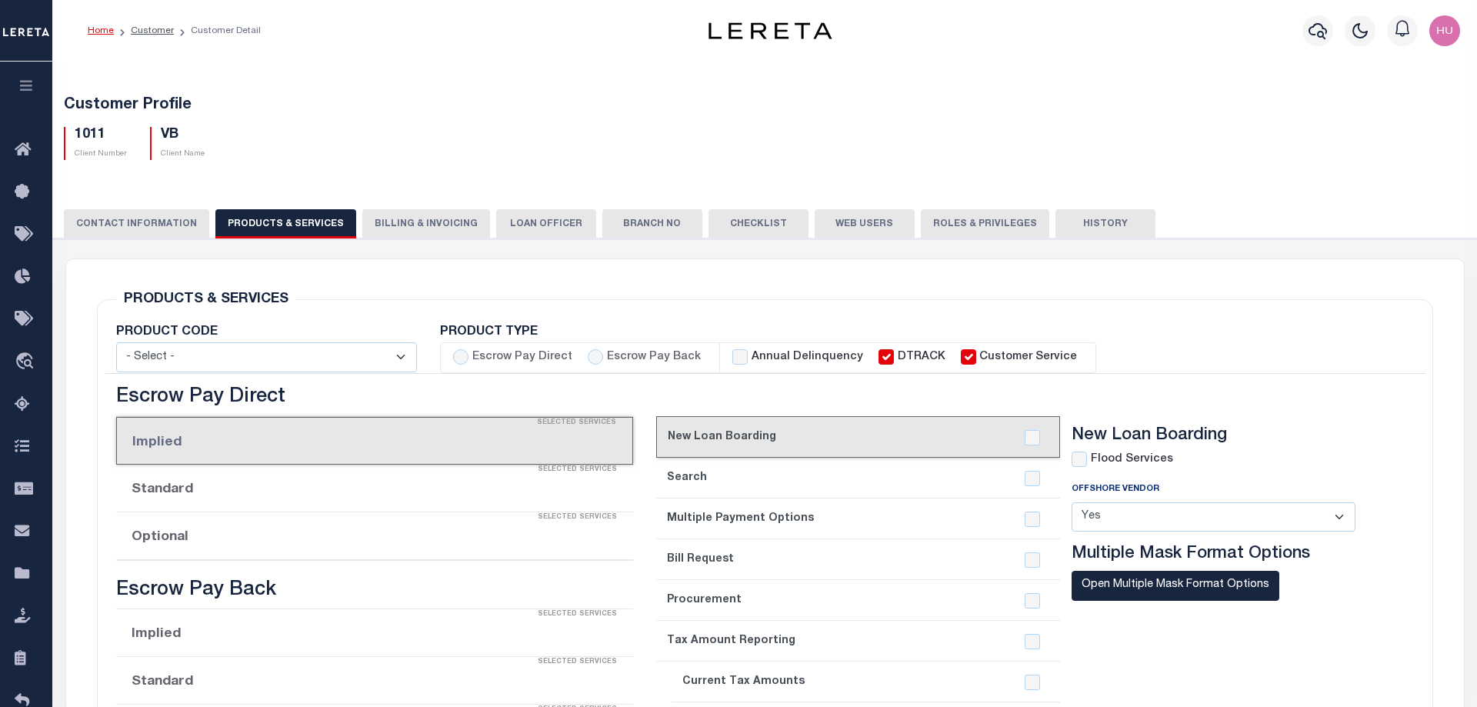
select select "STX"
radio input "true"
checkbox input "true"
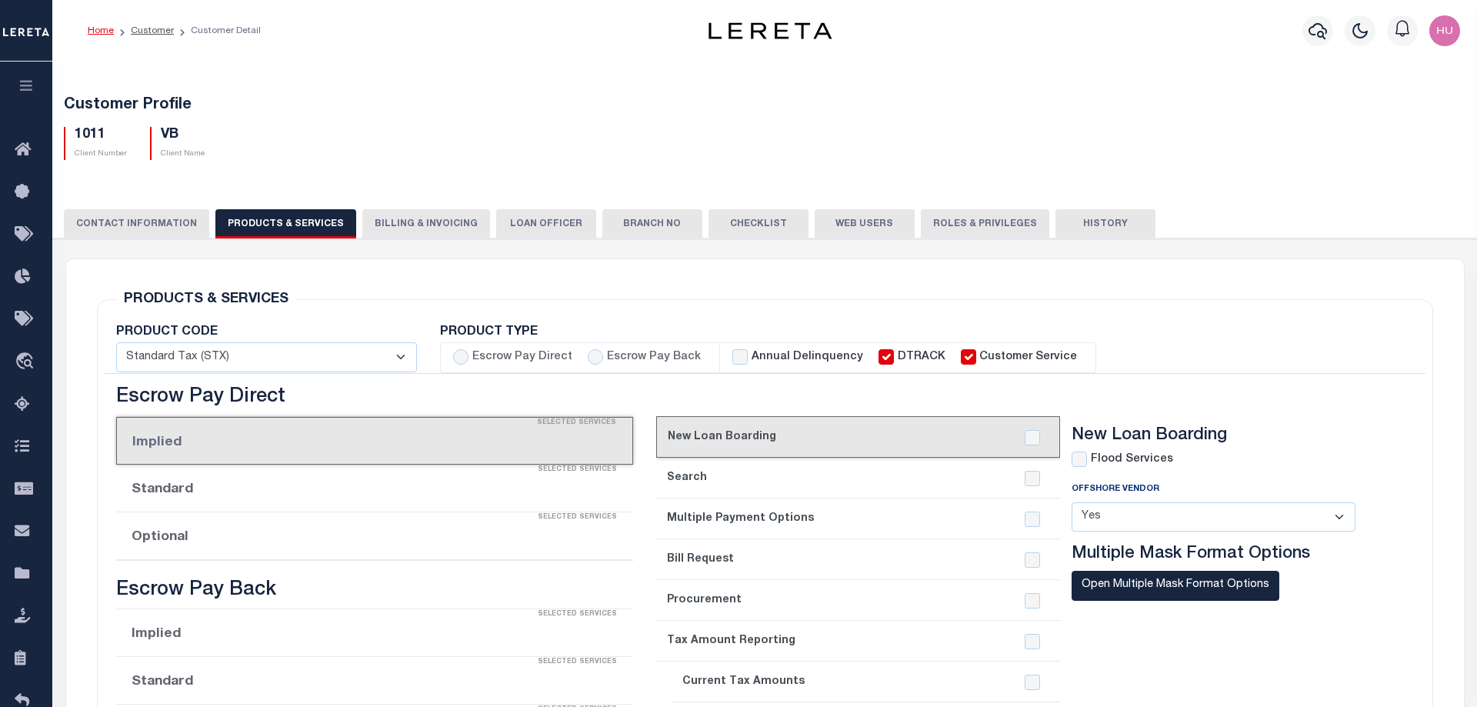
checkbox input "true"
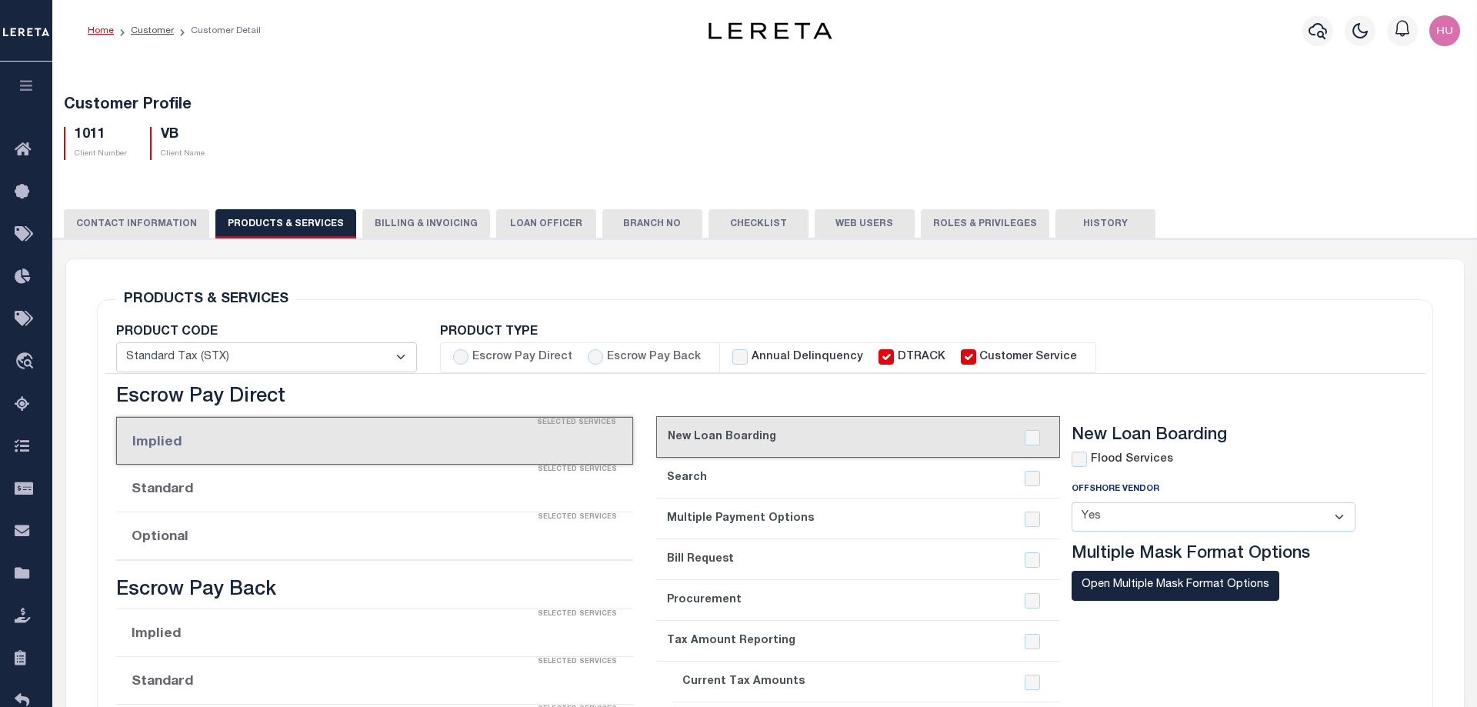
checkbox input "true"
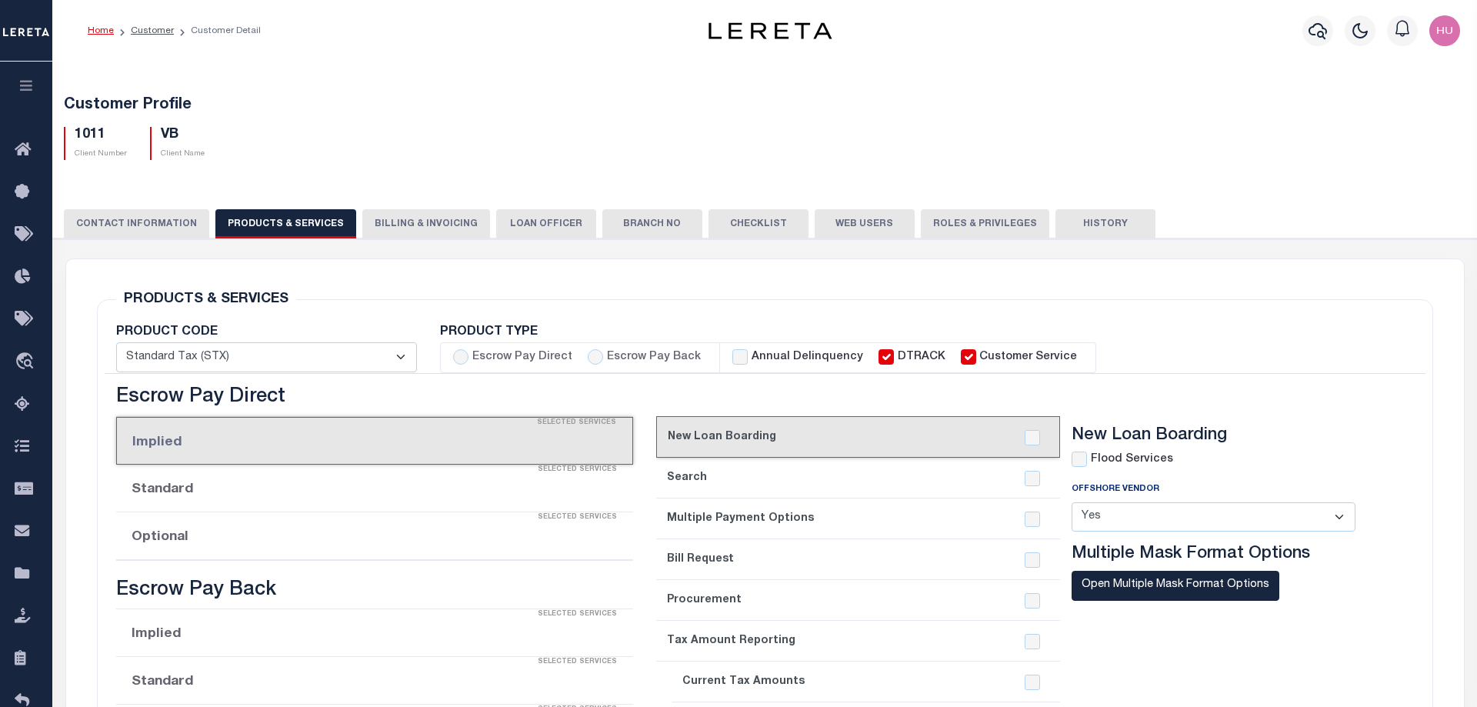
checkbox input "true"
